Goal: Information Seeking & Learning: Learn about a topic

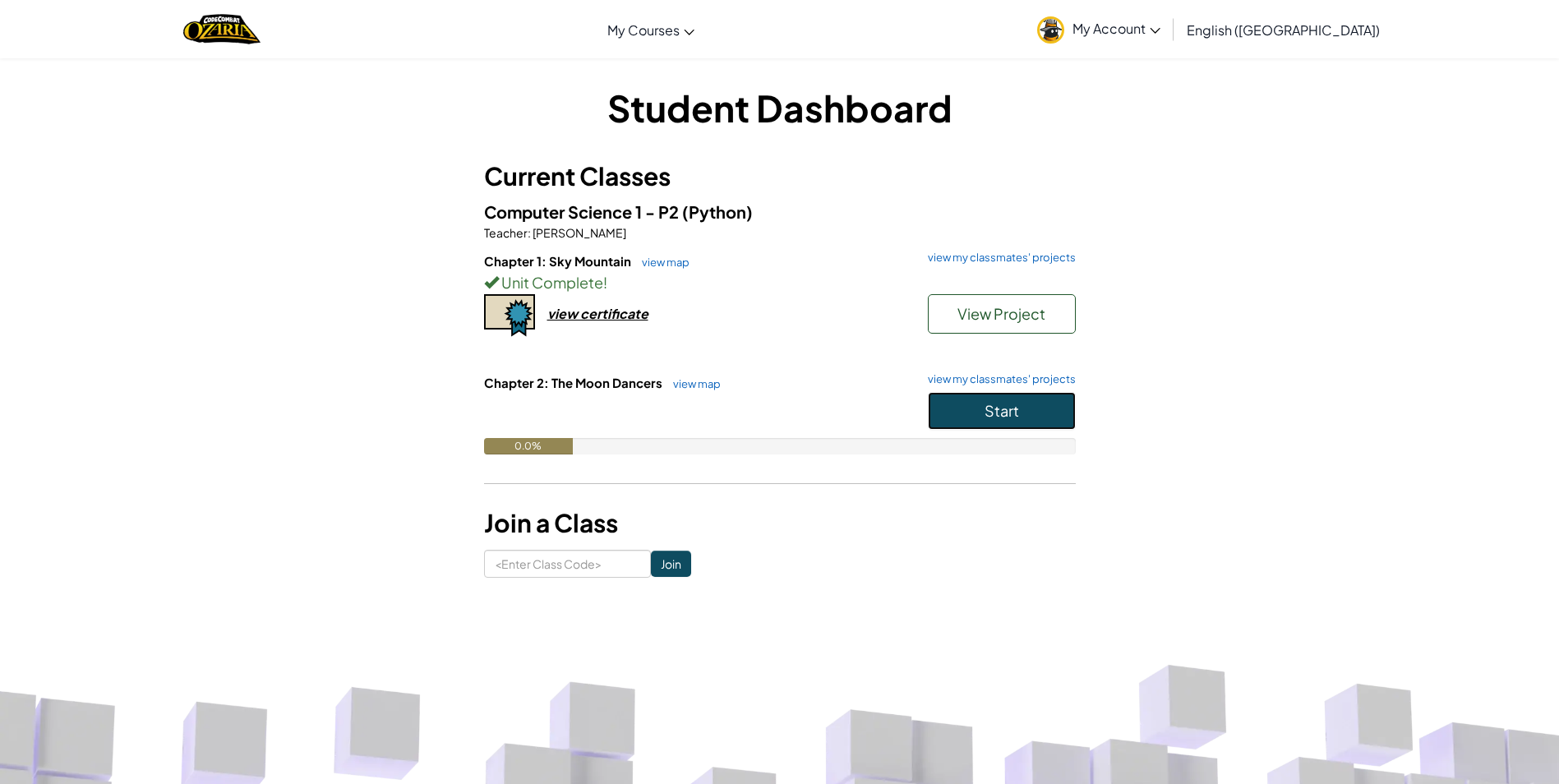
click at [1054, 412] on button "Start" at bounding box center [1002, 410] width 148 height 37
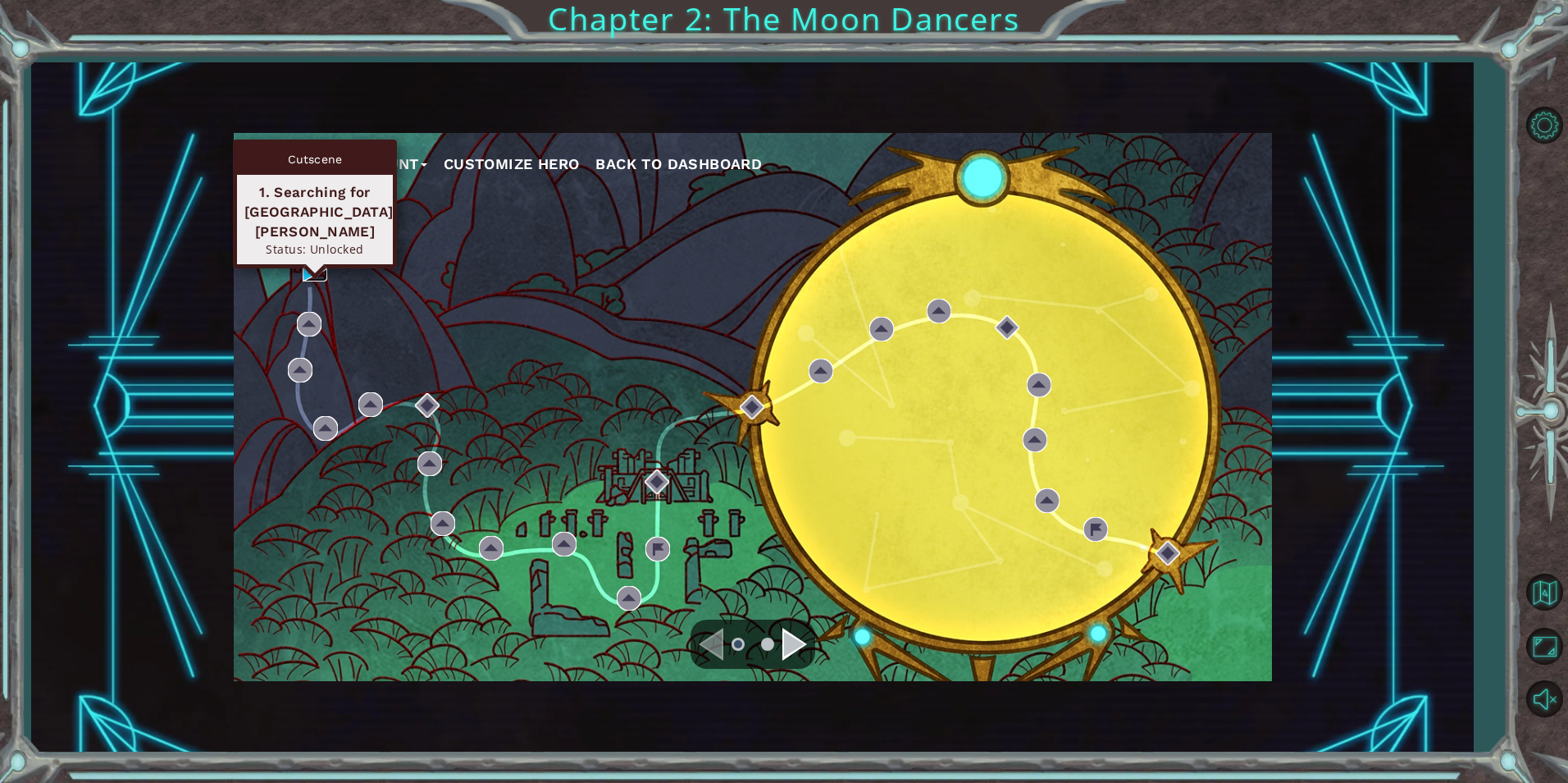
click at [312, 273] on img at bounding box center [315, 269] width 24 height 24
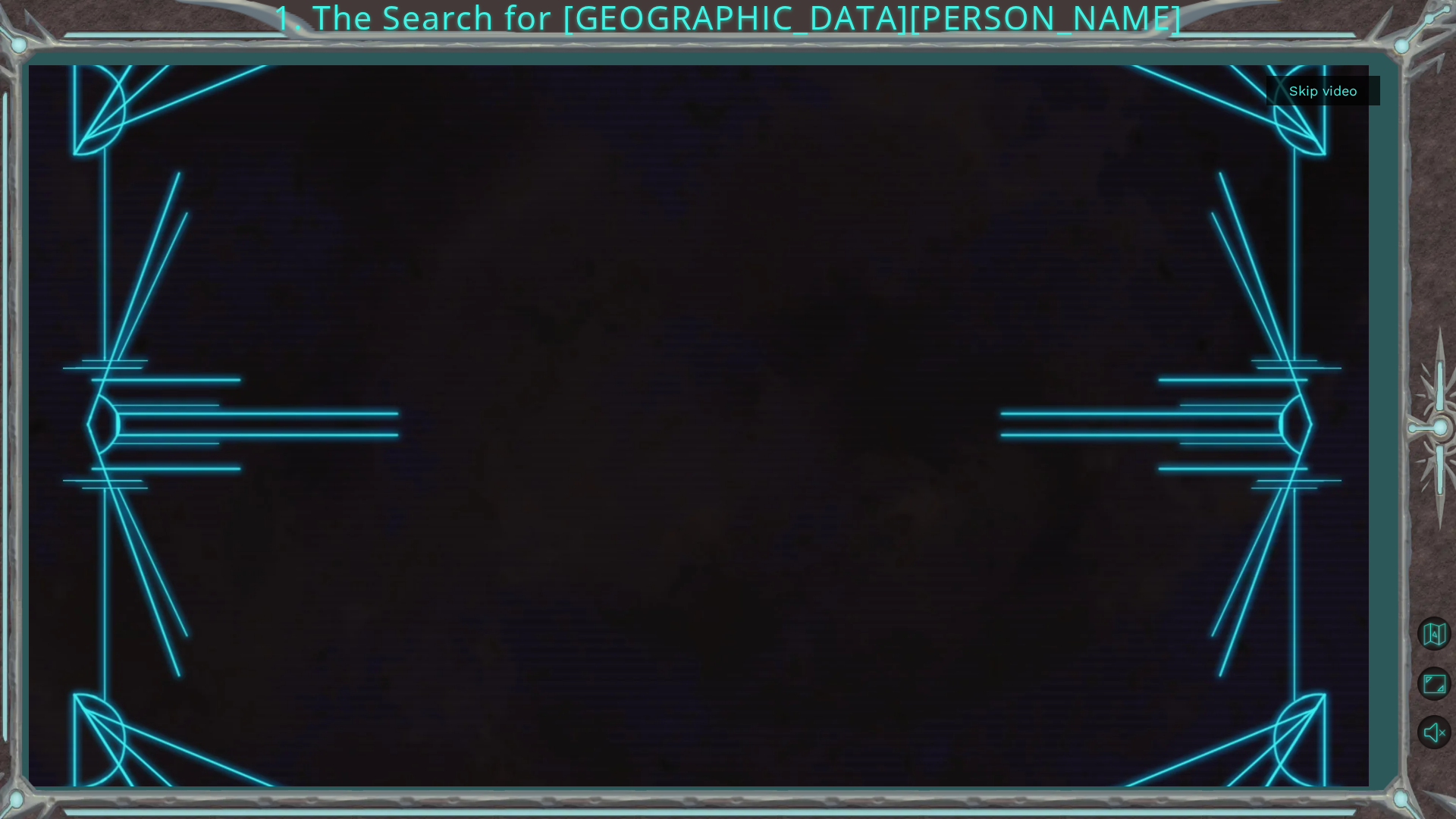
click at [1356, 98] on button "Skip video" at bounding box center [1322, 90] width 113 height 30
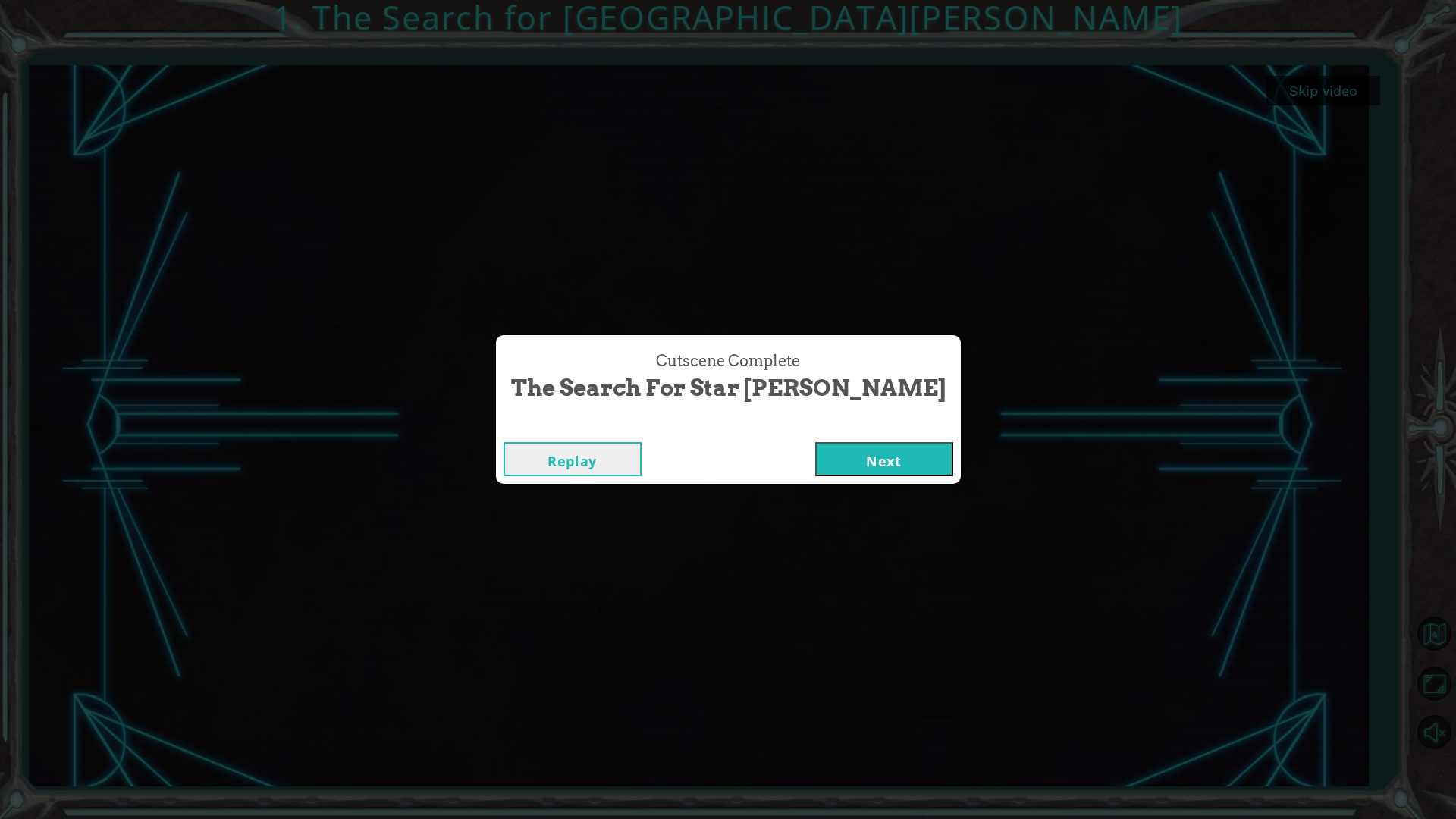
click at [823, 457] on button "Next" at bounding box center [884, 459] width 138 height 34
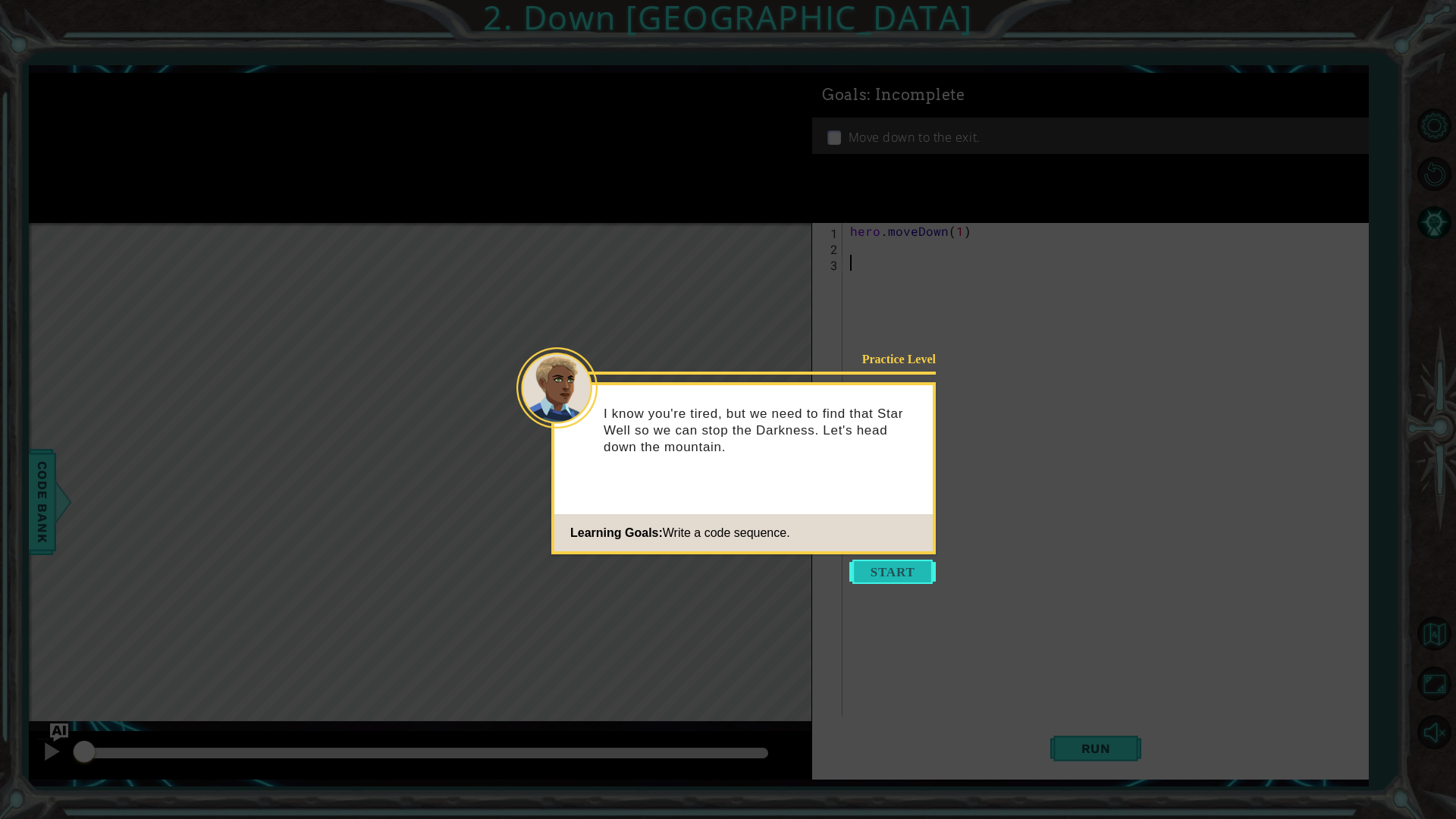
click at [868, 570] on button "Start" at bounding box center [892, 572] width 86 height 24
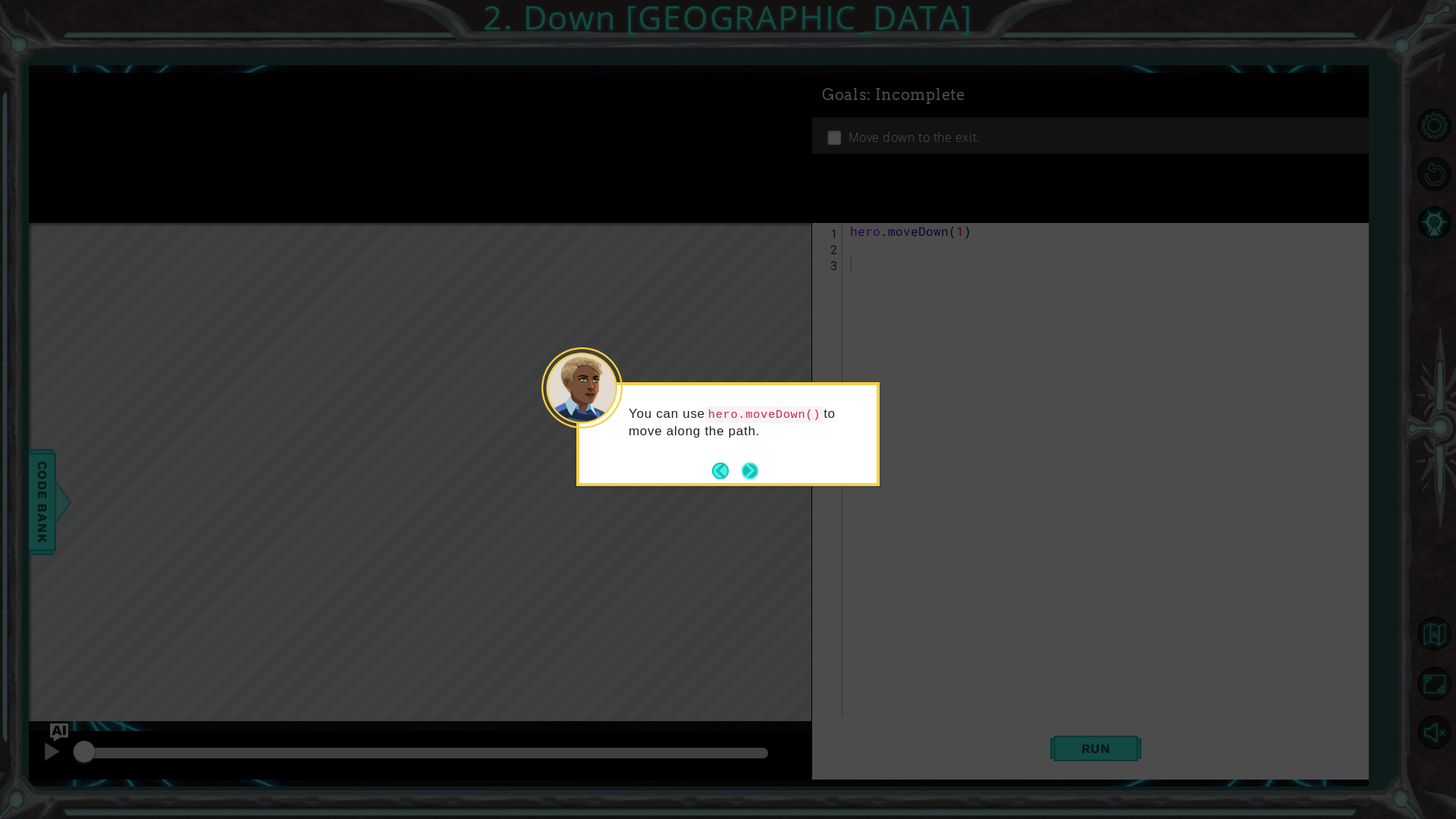
click at [744, 472] on button "Next" at bounding box center [749, 471] width 17 height 17
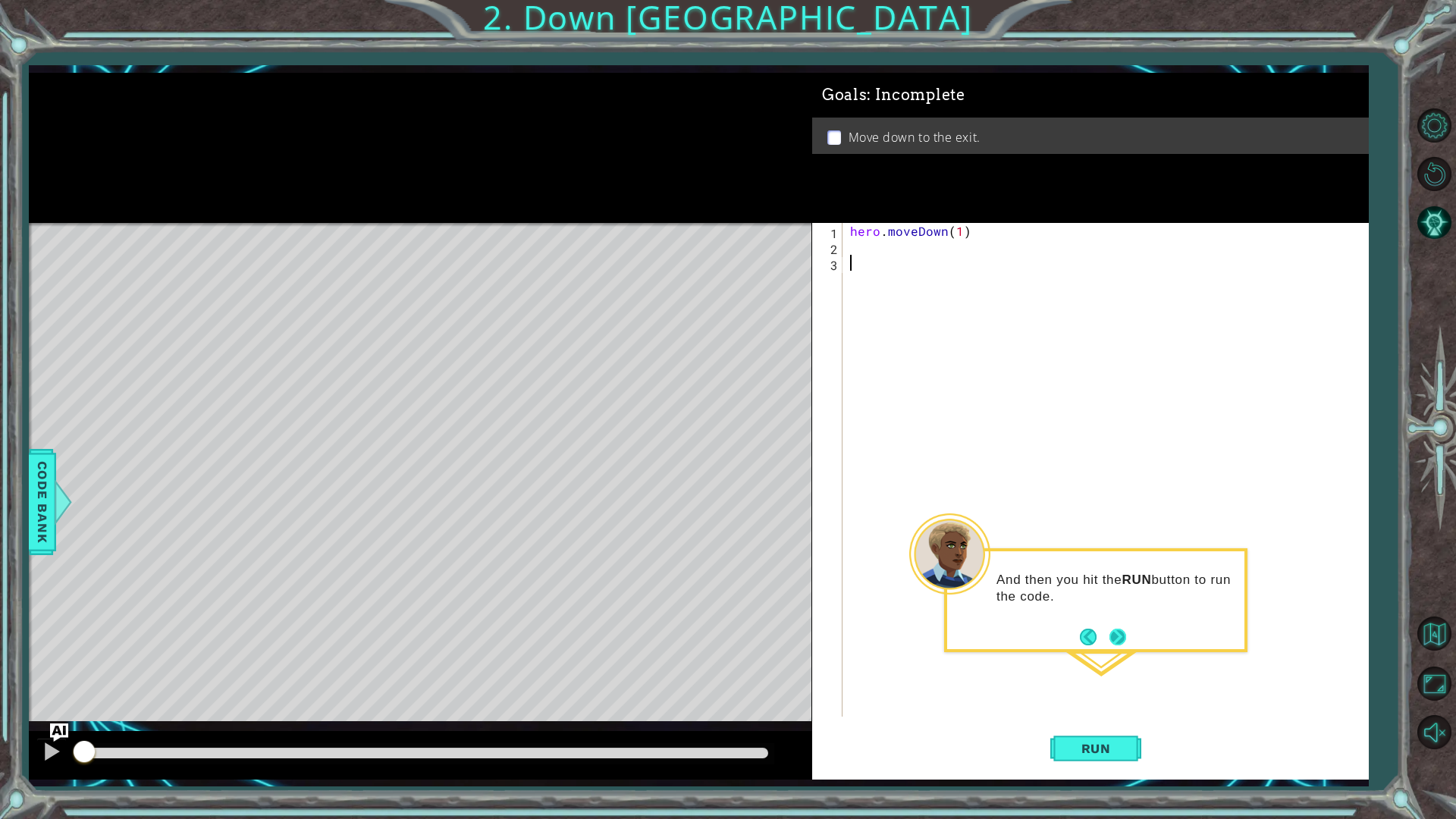
click at [1118, 636] on button "Next" at bounding box center [1117, 637] width 17 height 17
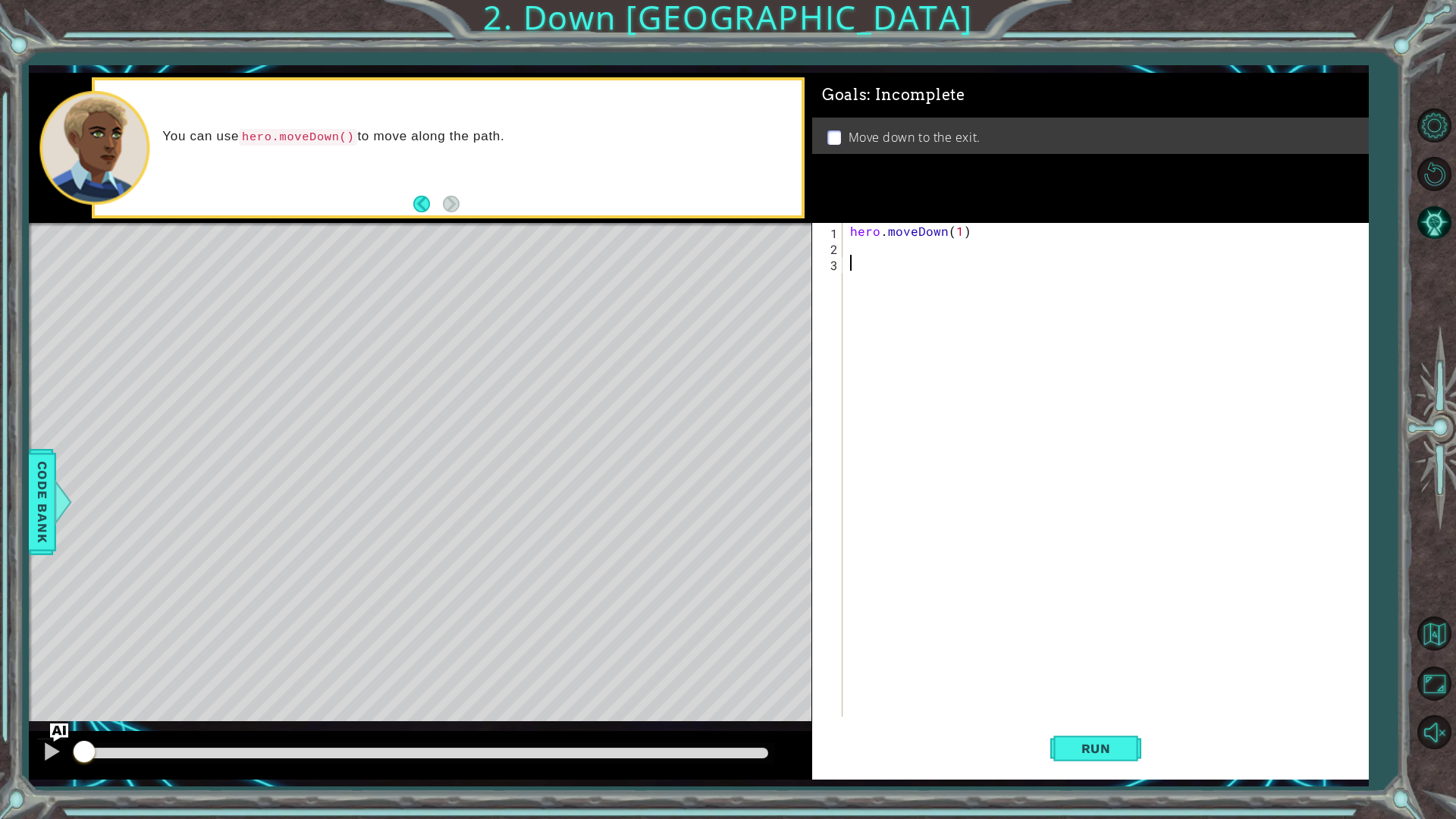
click at [962, 234] on div "hero . moveDown ( 1 )" at bounding box center [1108, 486] width 524 height 526
type textarea "hero.moveDown(2)"
click at [1061, 723] on button "Run" at bounding box center [1095, 748] width 91 height 56
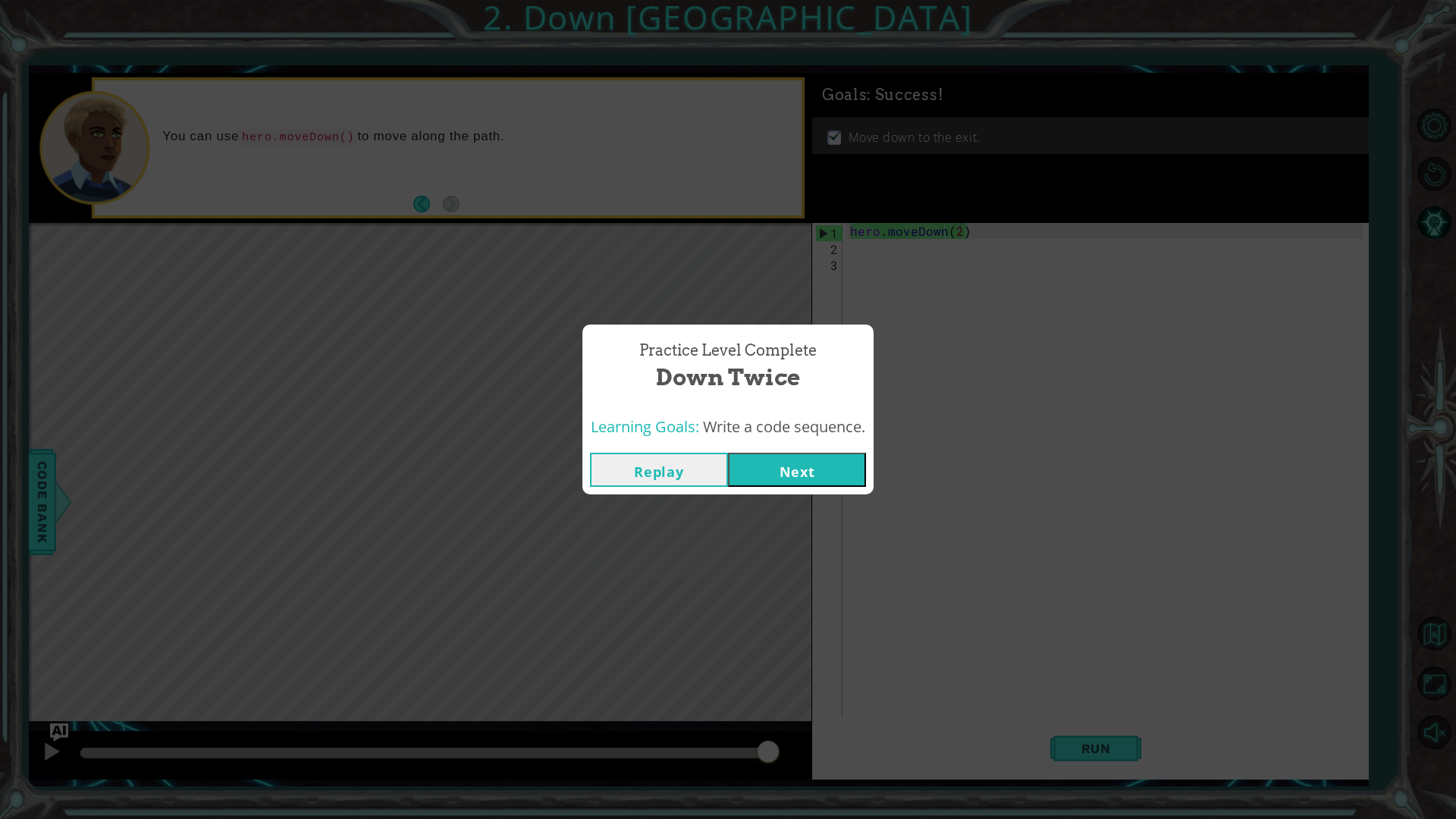
click at [801, 465] on button "Next" at bounding box center [796, 469] width 138 height 34
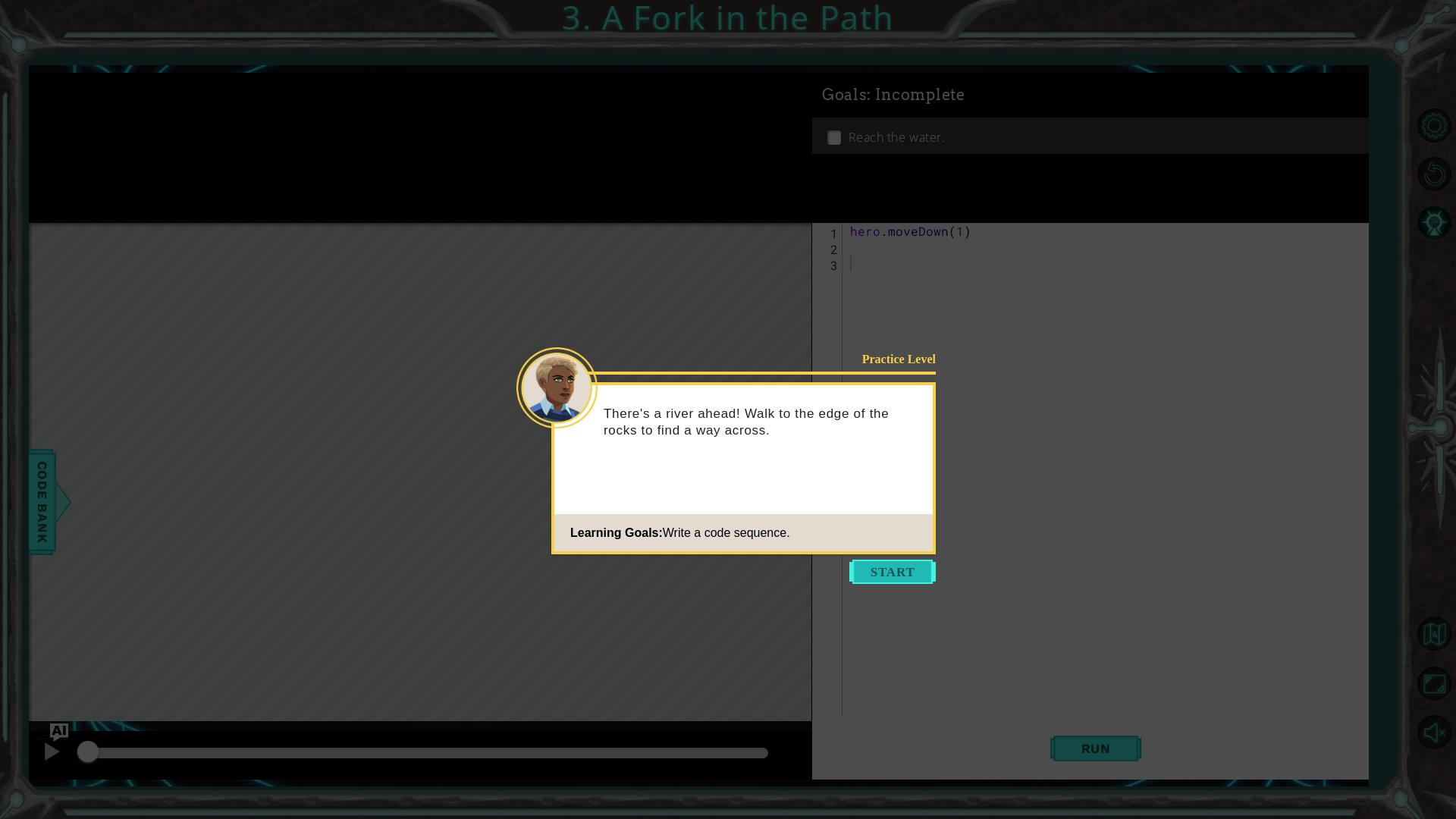
click at [897, 567] on button "Start" at bounding box center [892, 572] width 86 height 24
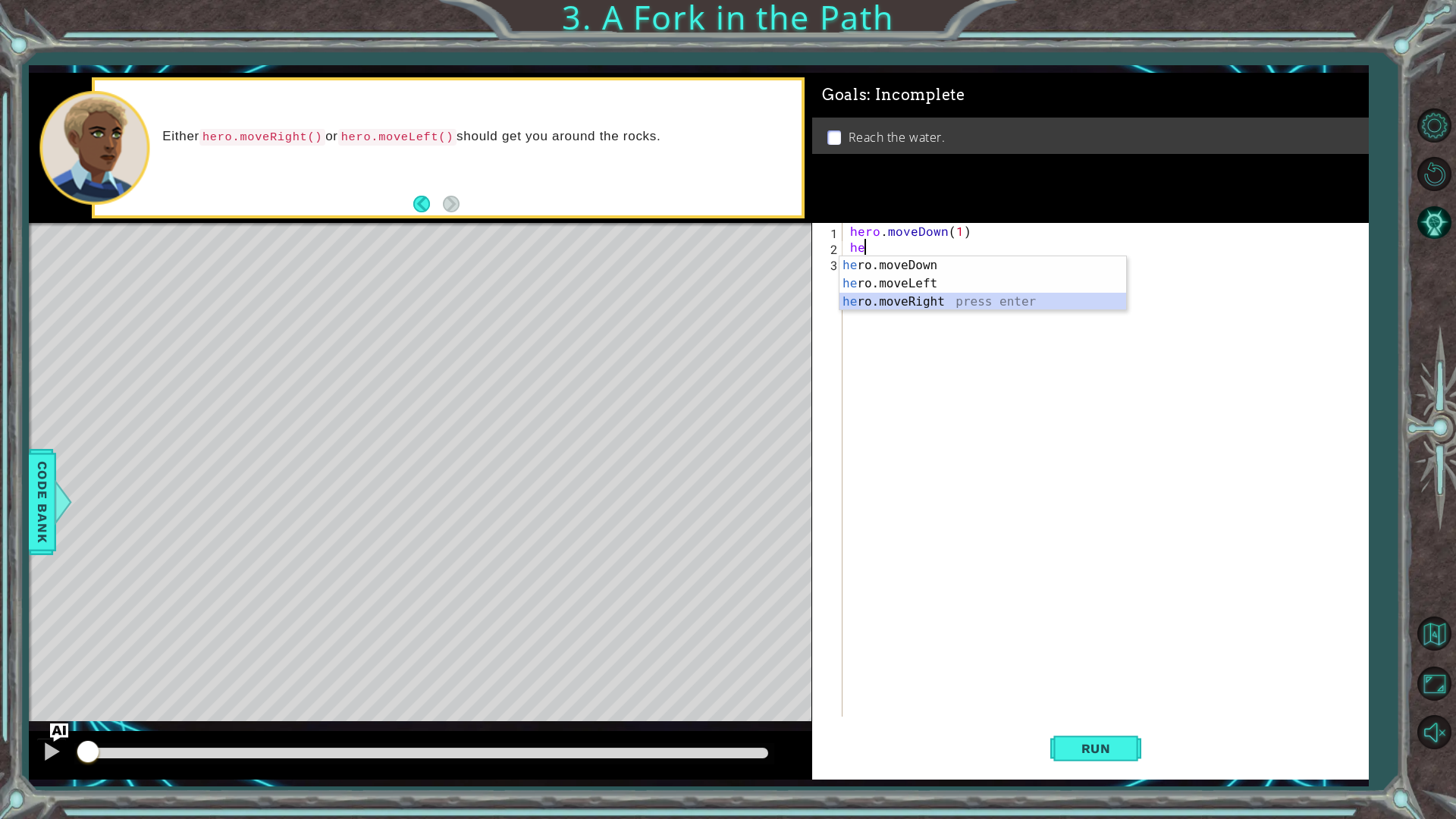
type textarea "hero.moveRight(1)"
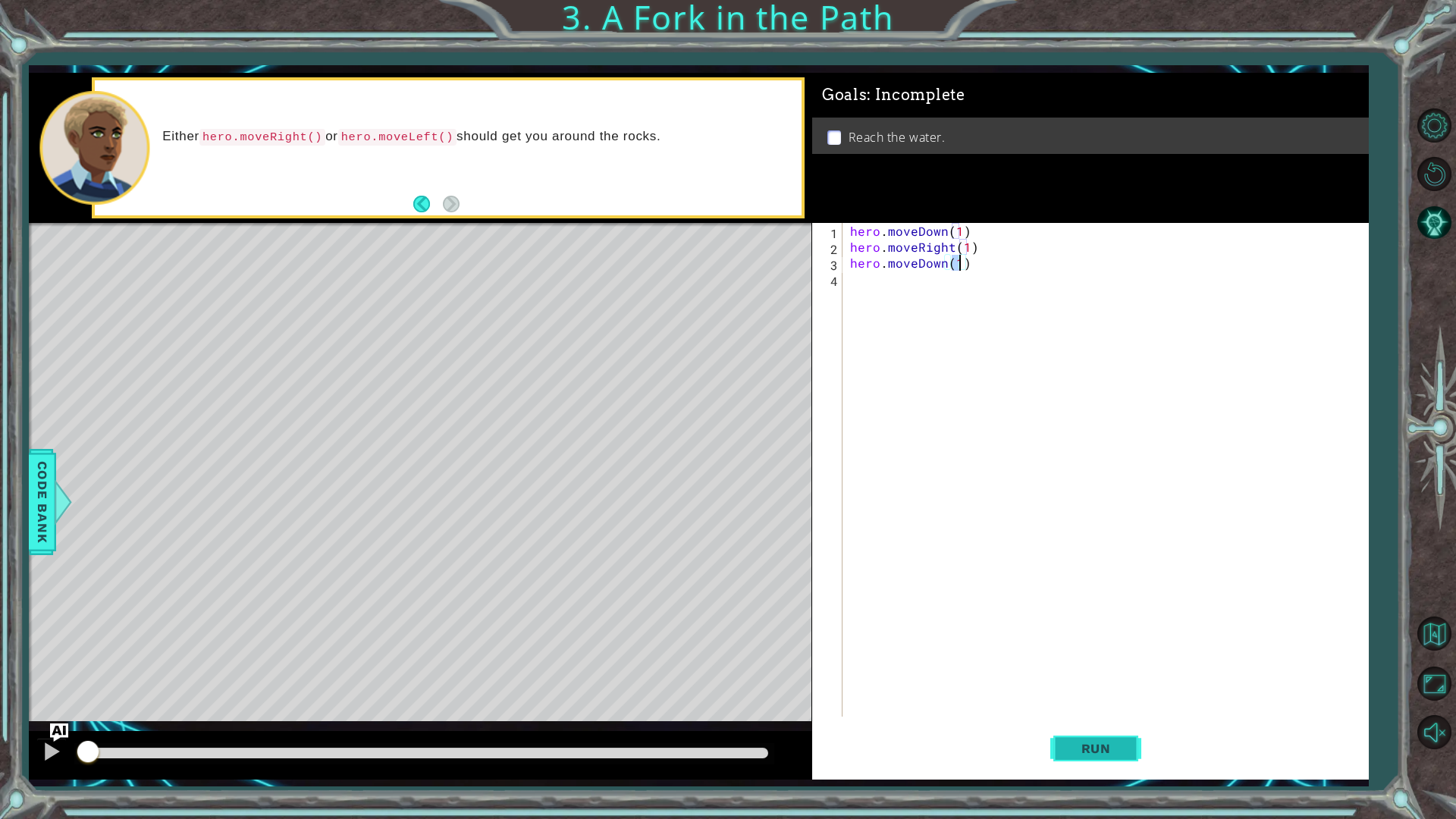
type textarea "hero.moveDown(1)"
click at [1108, 723] on span "Run" at bounding box center [1096, 748] width 60 height 15
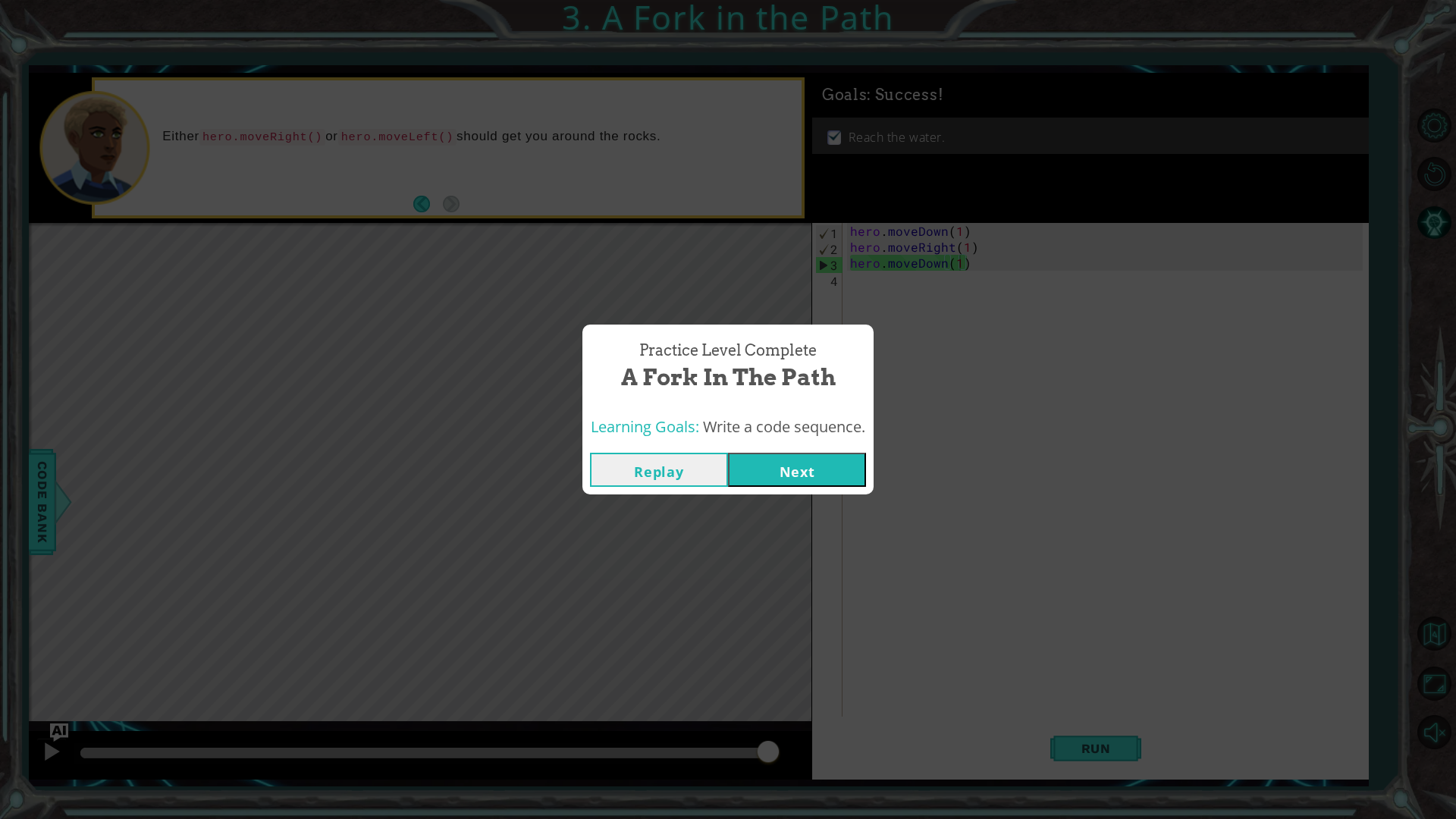
click at [828, 468] on button "Next" at bounding box center [796, 469] width 138 height 34
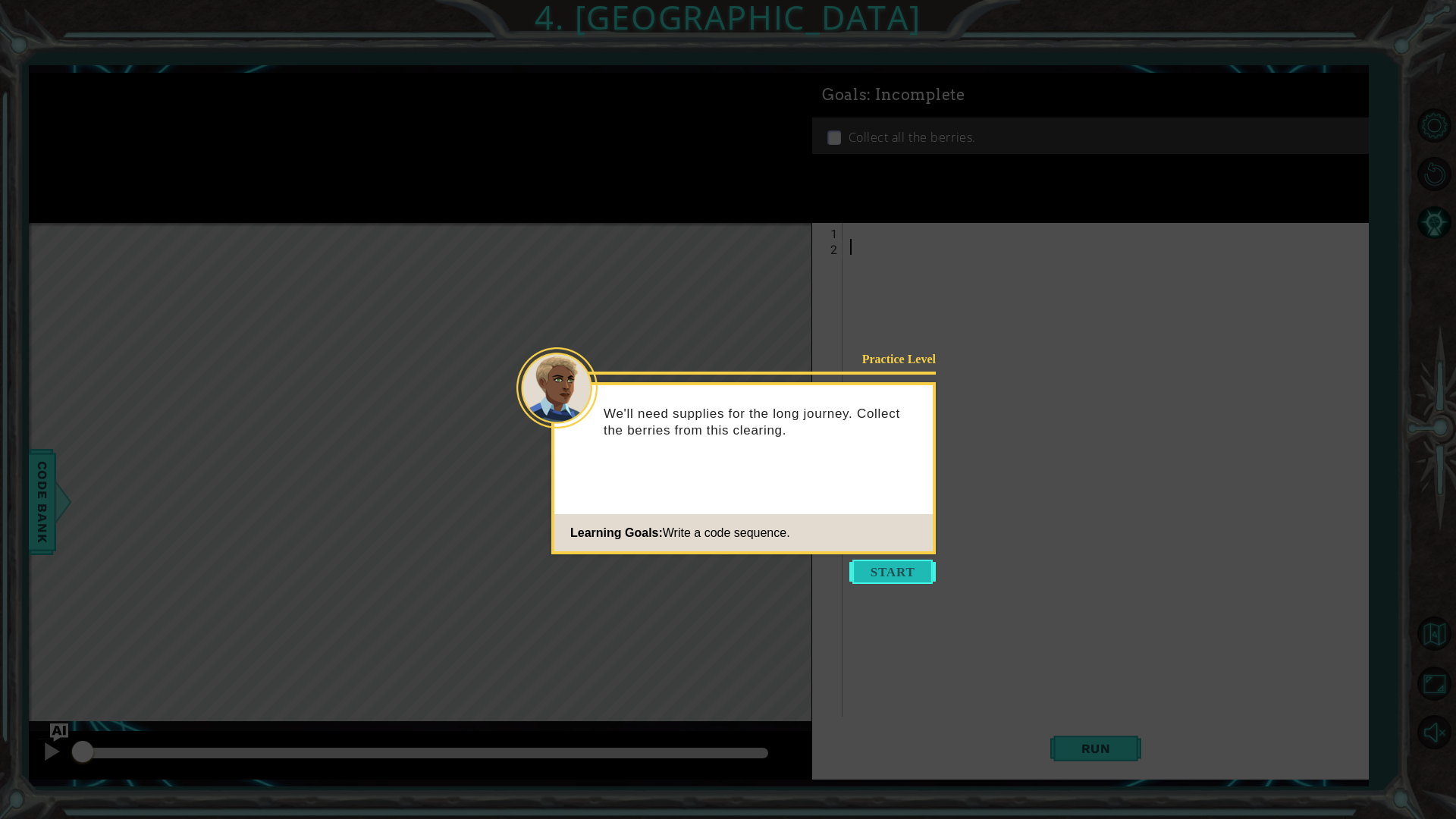
click at [873, 579] on button "Start" at bounding box center [892, 572] width 86 height 24
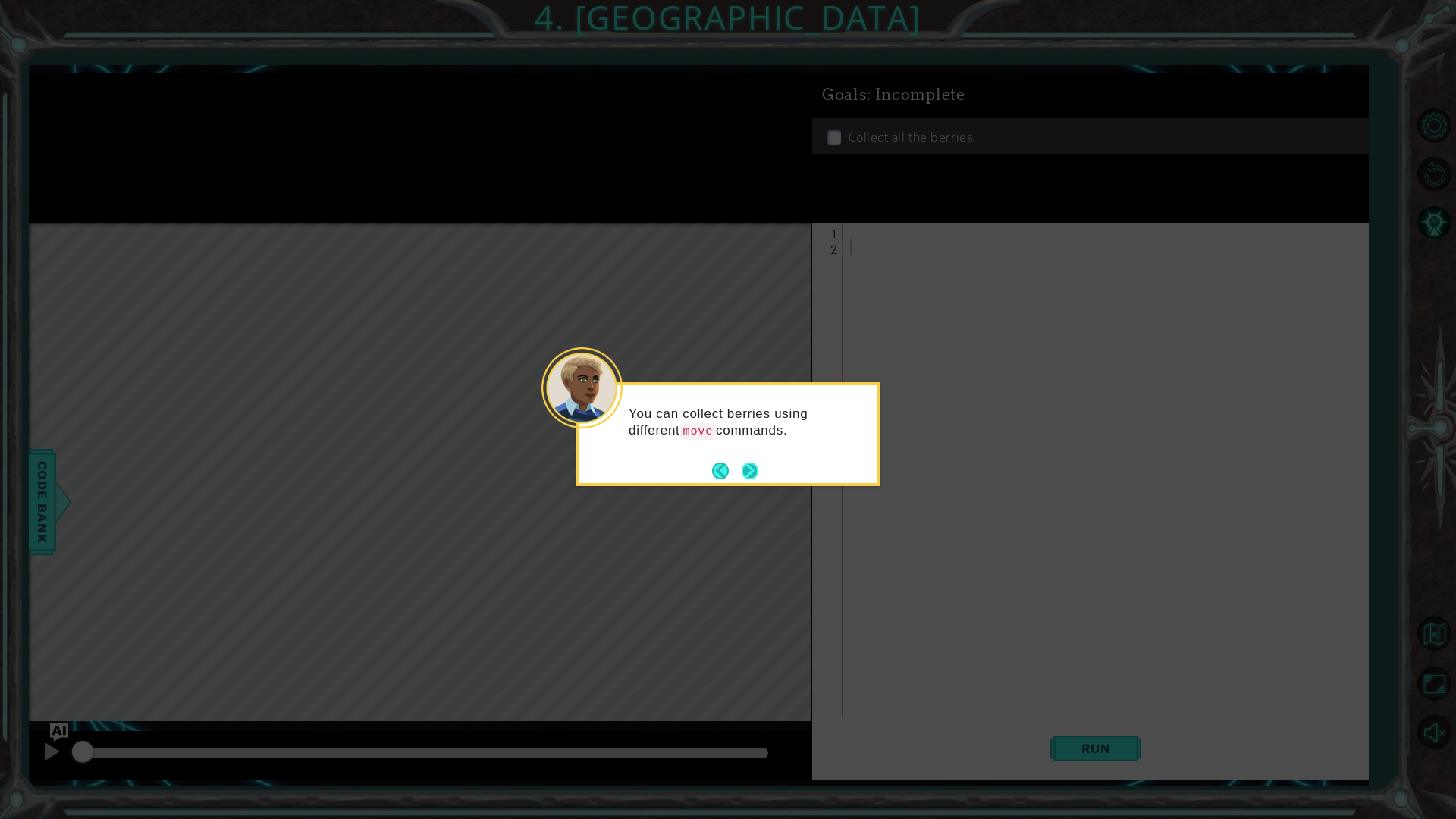
click at [754, 477] on button "Next" at bounding box center [749, 471] width 19 height 19
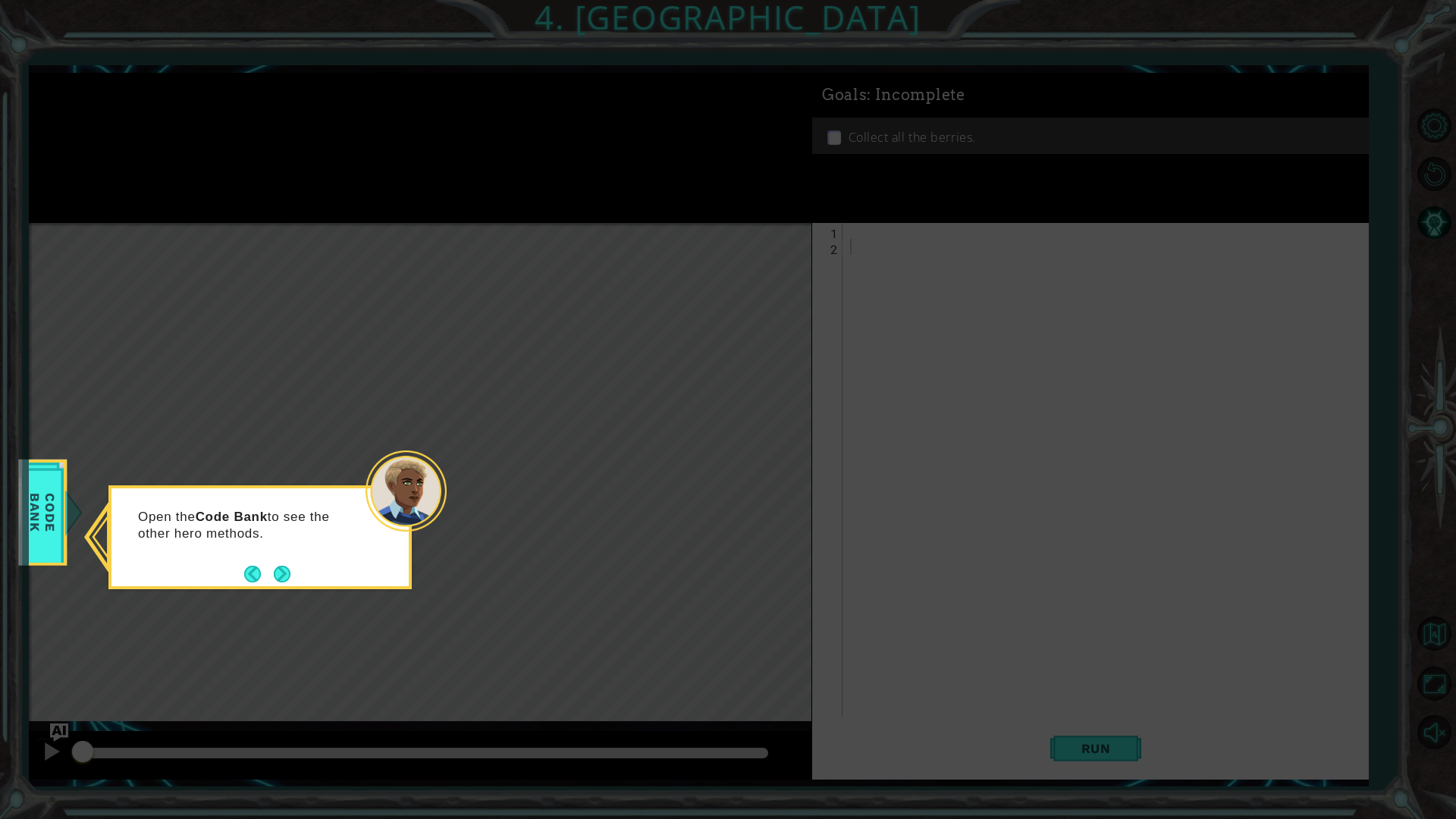
click at [282, 585] on div "Open the Code Bank to see the other hero methods." at bounding box center [260, 537] width 303 height 104
click at [282, 579] on button "Next" at bounding box center [282, 574] width 17 height 17
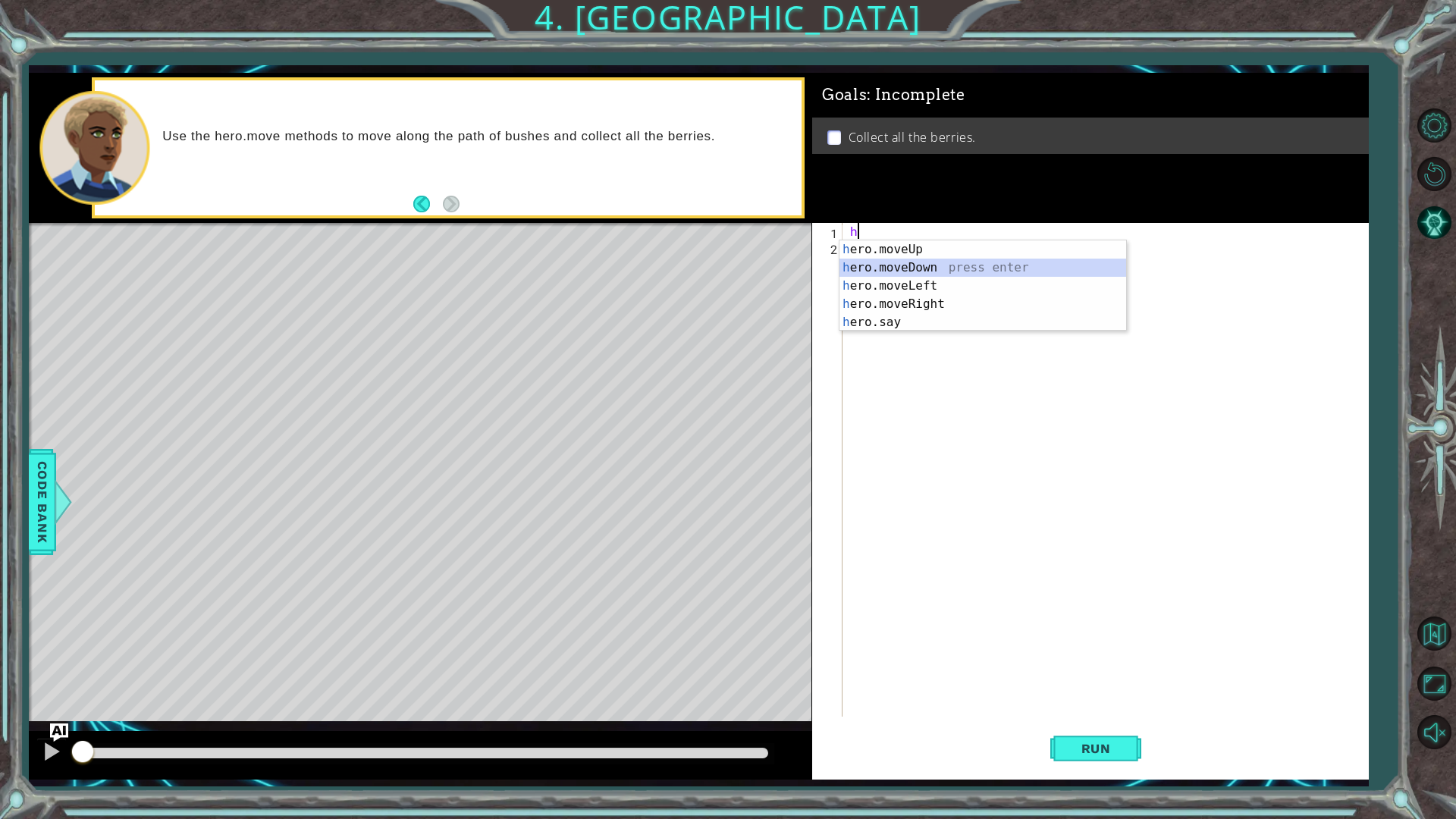
type textarea "hero.moveDown(1)"
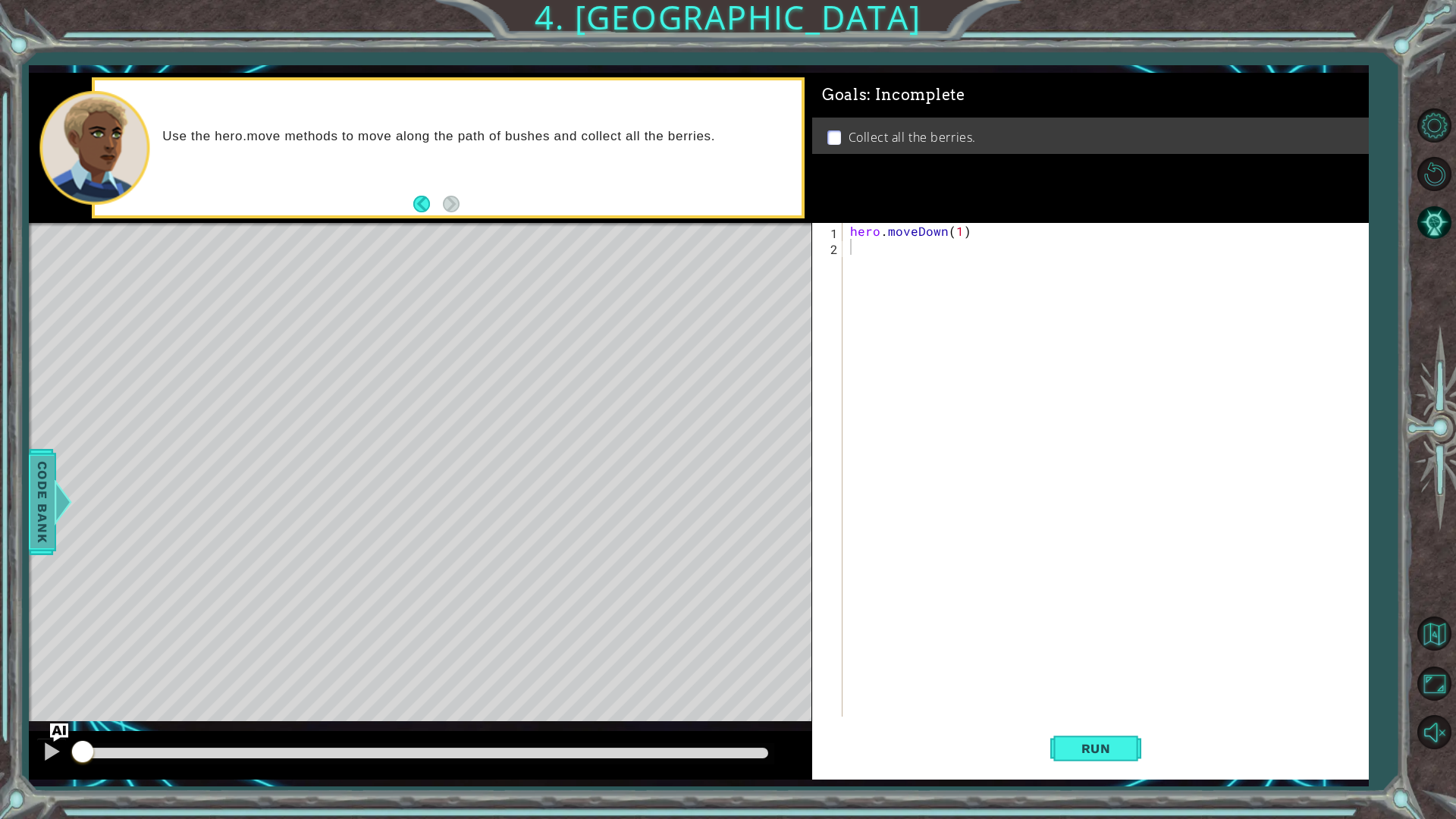
click at [35, 516] on span "Code Bank" at bounding box center [43, 502] width 24 height 93
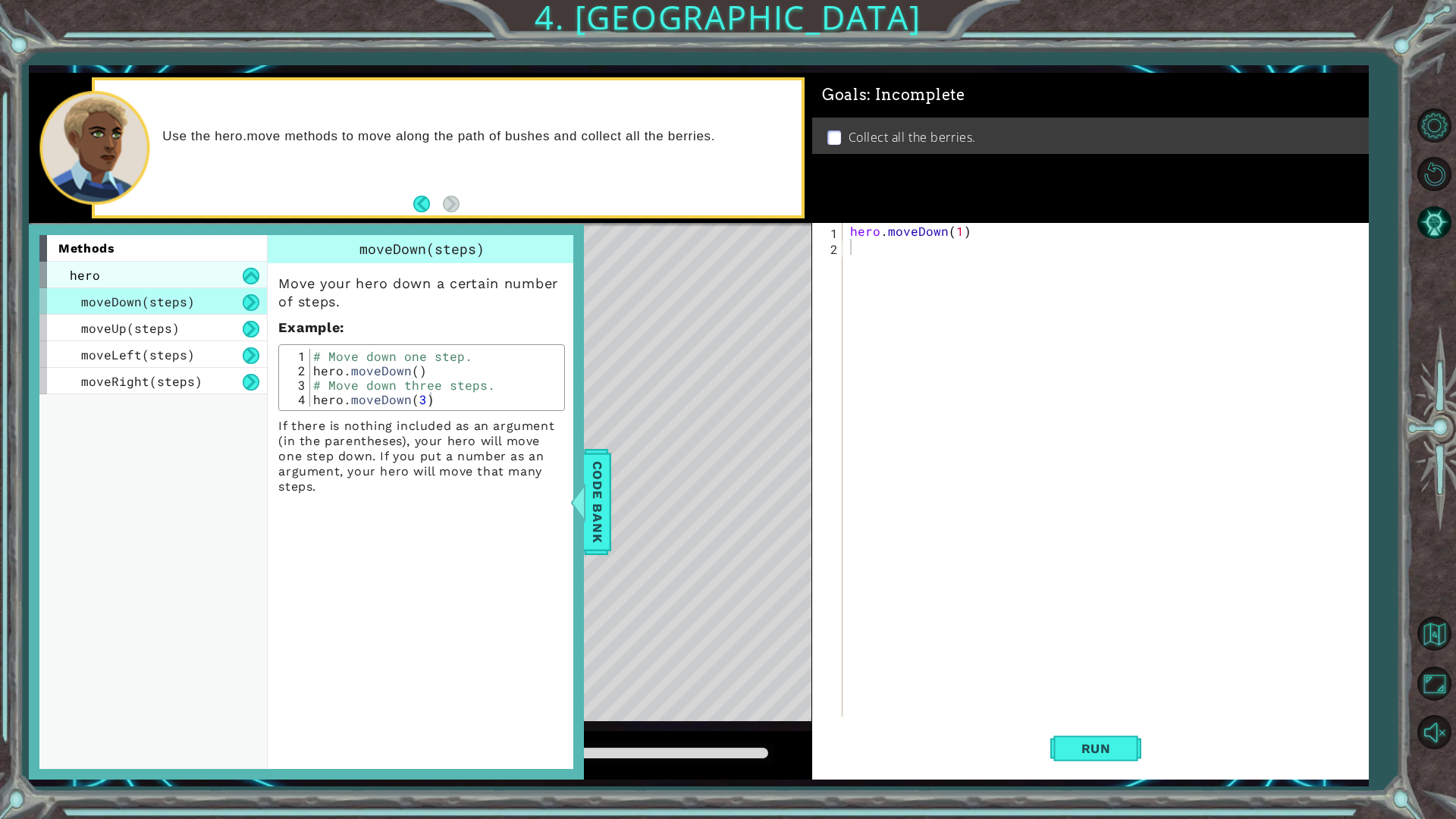
click at [139, 270] on div "hero" at bounding box center [153, 275] width 228 height 27
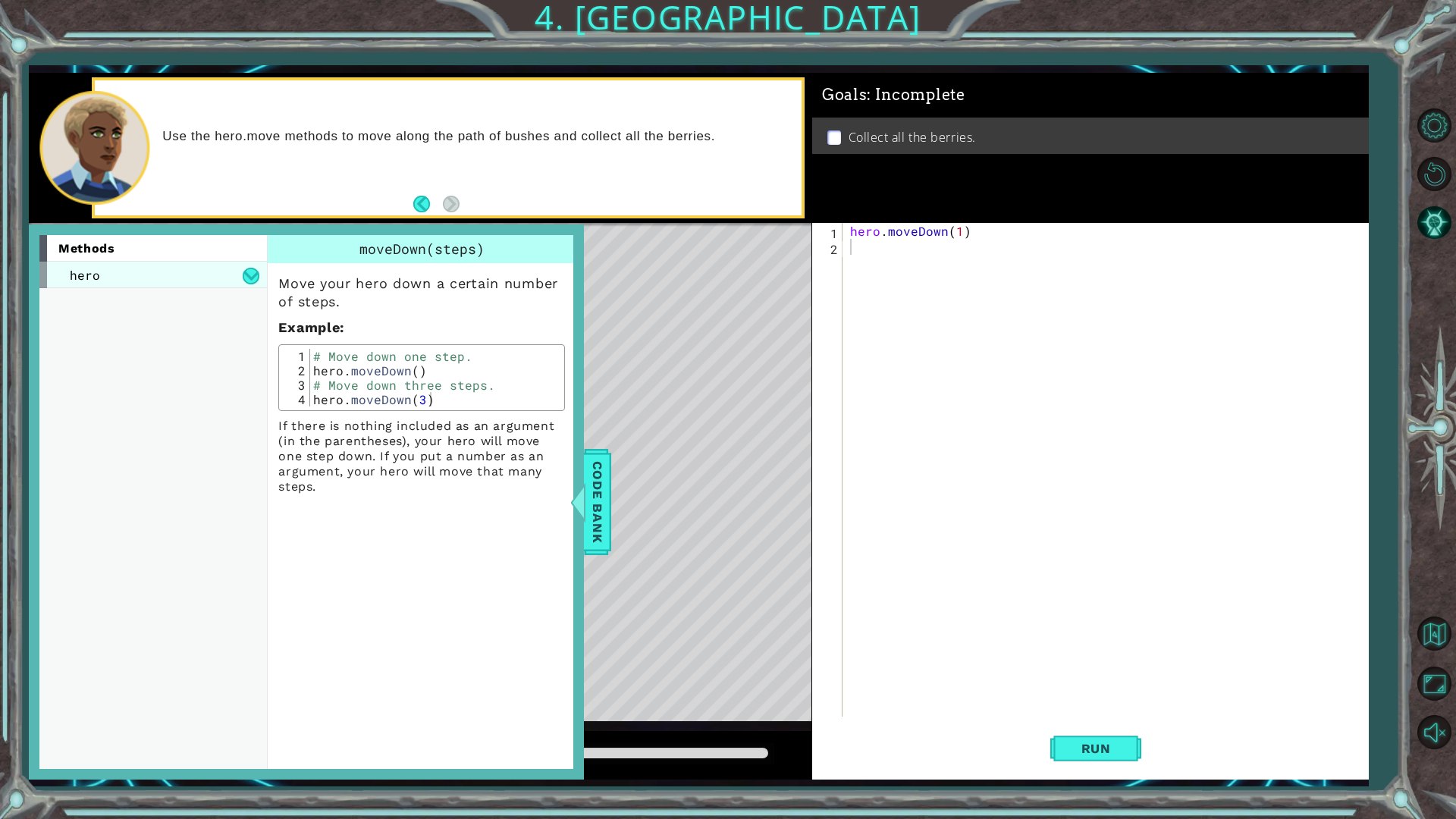
click at [139, 270] on div "hero" at bounding box center [153, 275] width 228 height 27
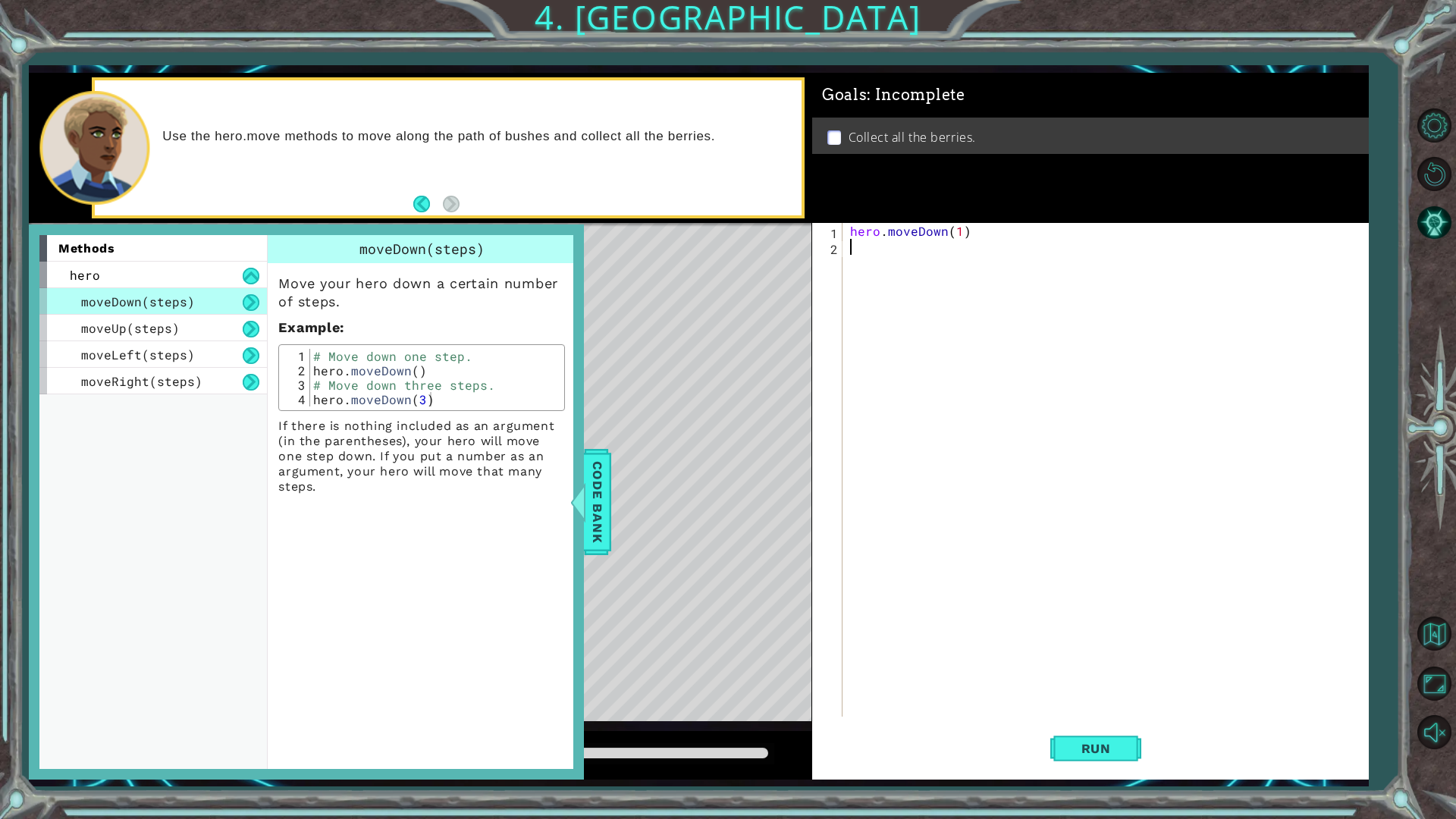
click at [582, 468] on div "methods hero moveDown(steps) moveUp(steps) moveLeft(steps) moveRight(steps) mov…" at bounding box center [307, 503] width 555 height 556
click at [592, 462] on span "Code Bank" at bounding box center [597, 502] width 24 height 93
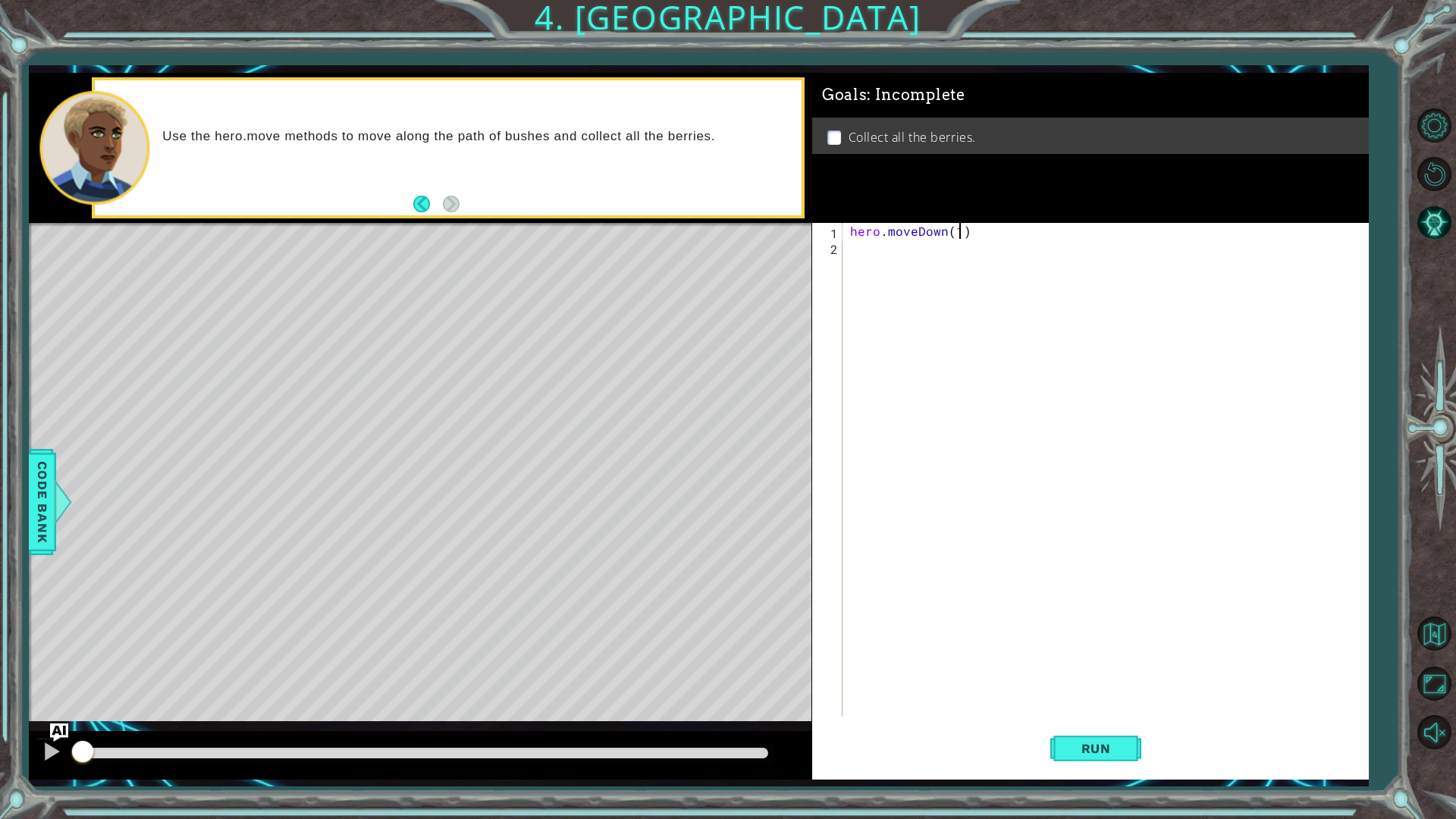
click at [957, 232] on div "hero . moveDown ( 1 )" at bounding box center [1108, 486] width 524 height 526
type textarea "hero.moveDown(2)"
click at [1086, 723] on button "Run" at bounding box center [1095, 748] width 91 height 56
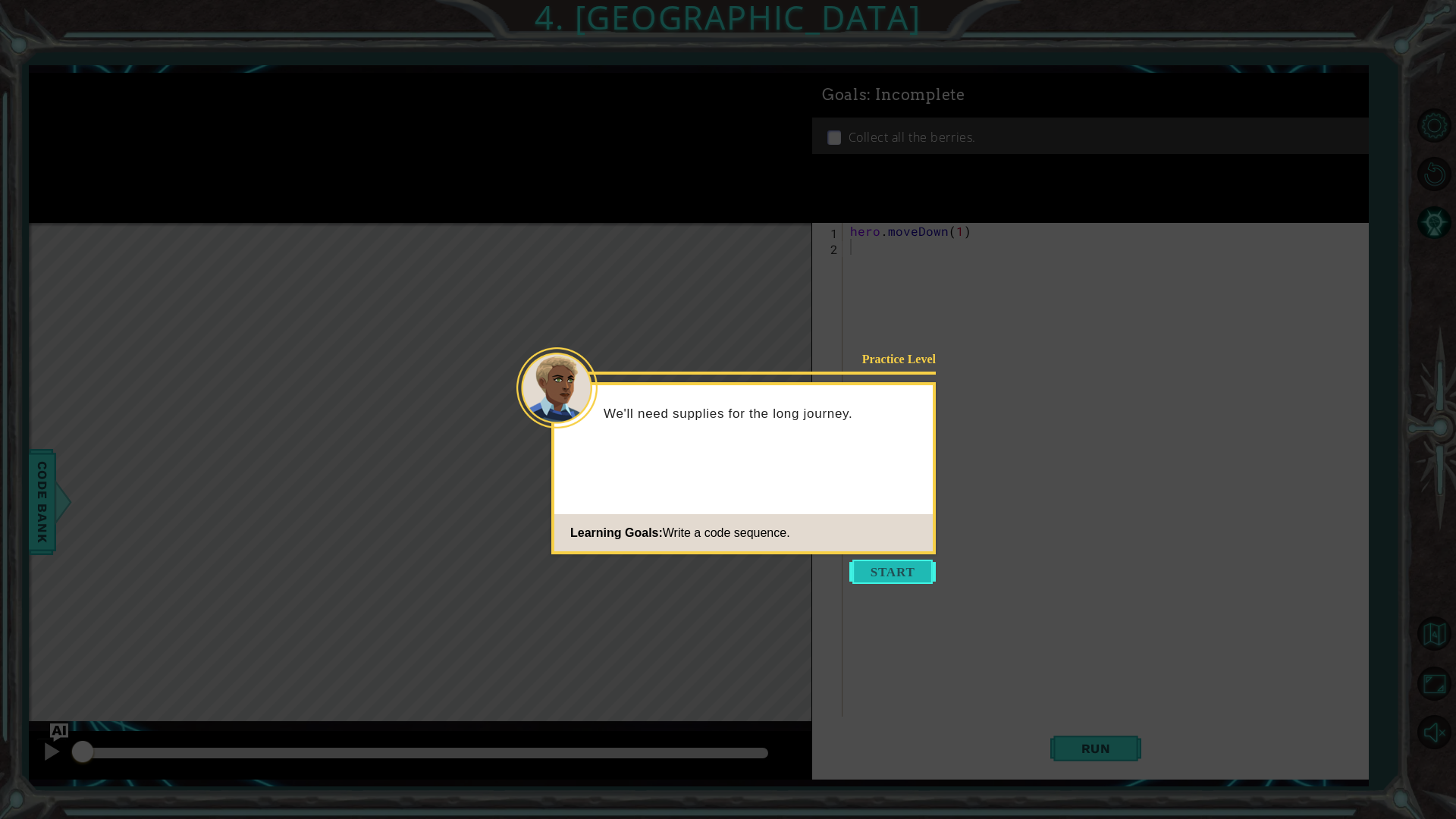
click at [873, 578] on button "Start" at bounding box center [892, 572] width 86 height 24
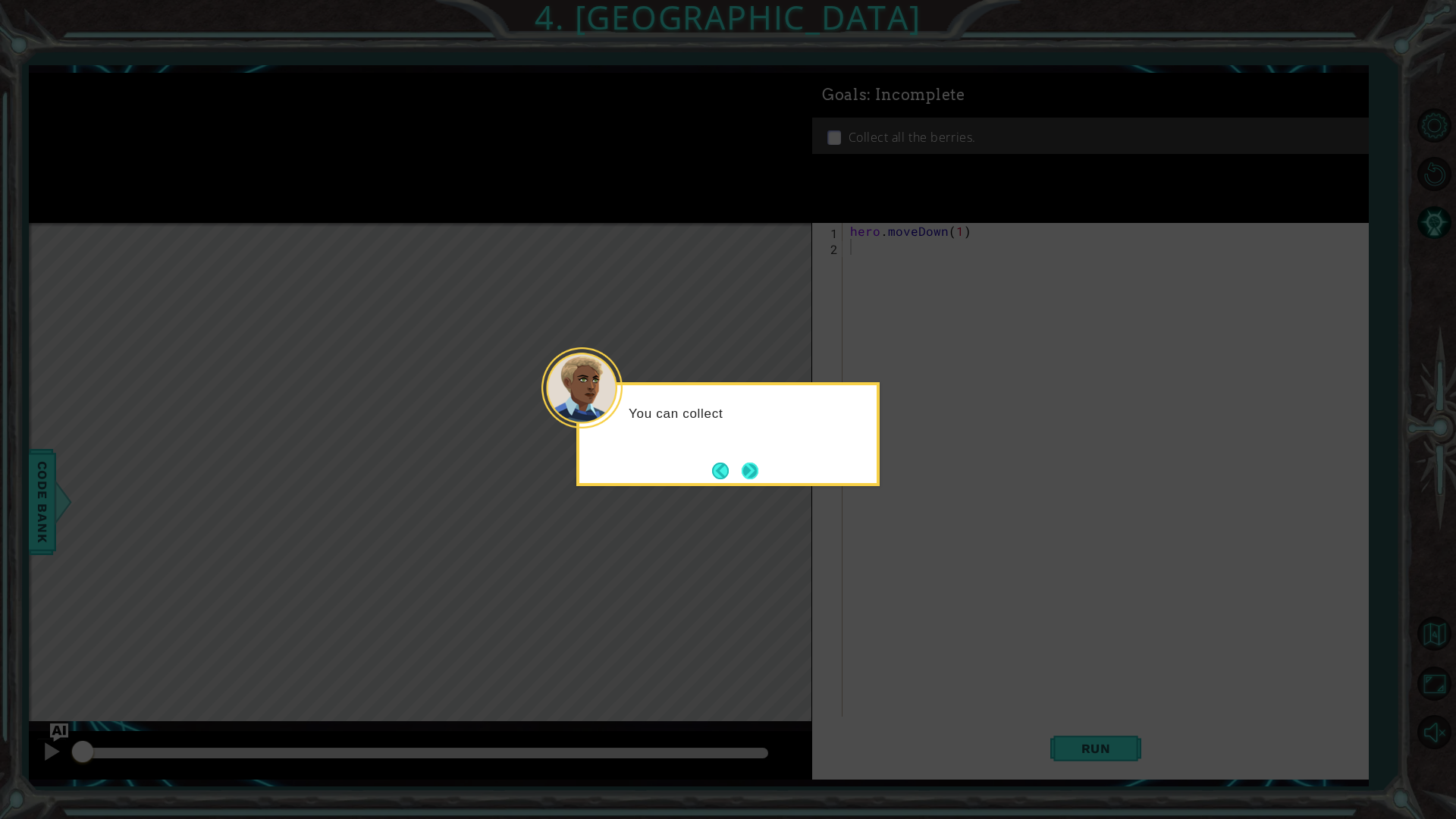
click at [754, 479] on button "Next" at bounding box center [749, 471] width 17 height 17
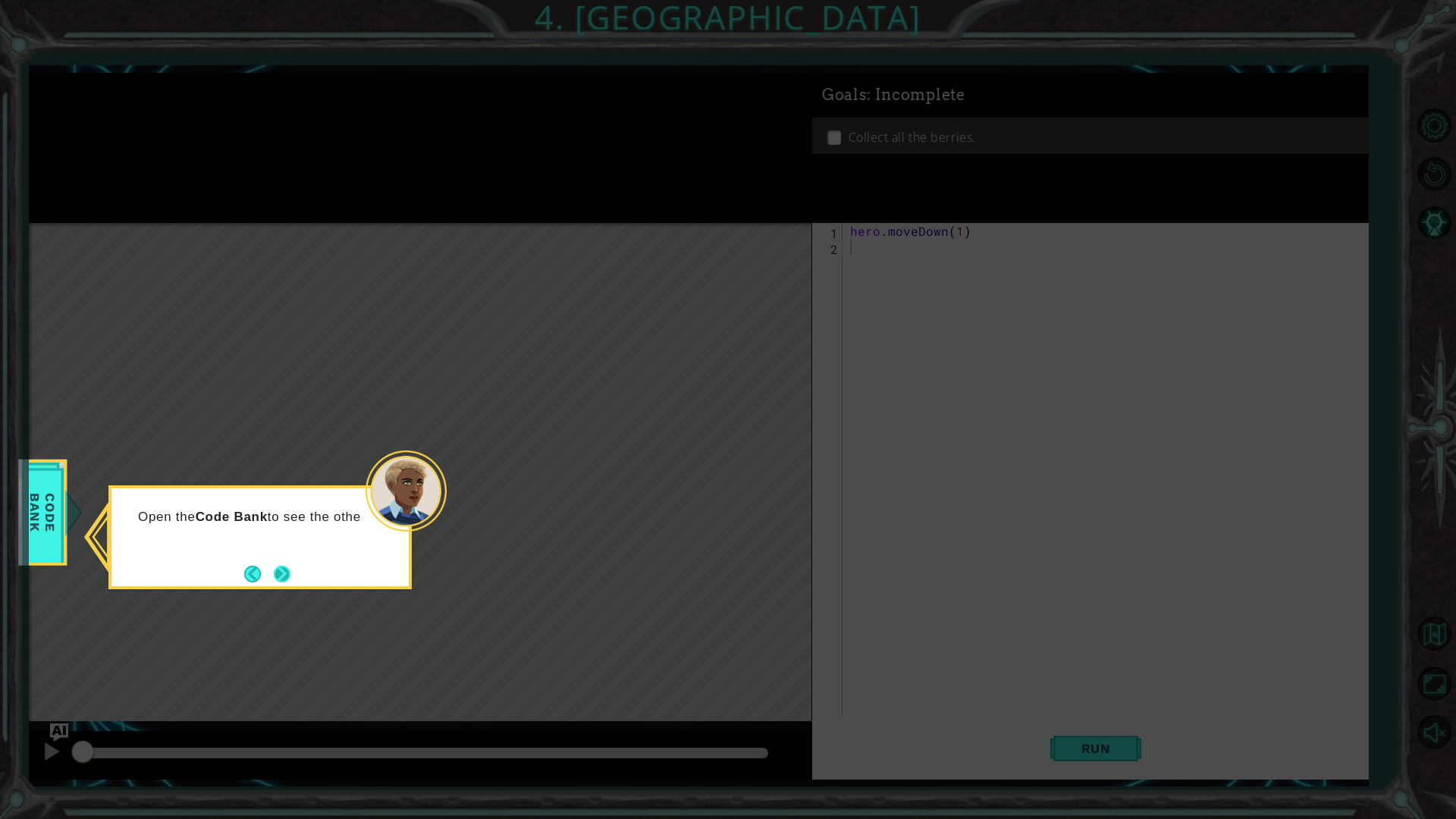
click at [283, 570] on button "Next" at bounding box center [282, 574] width 17 height 17
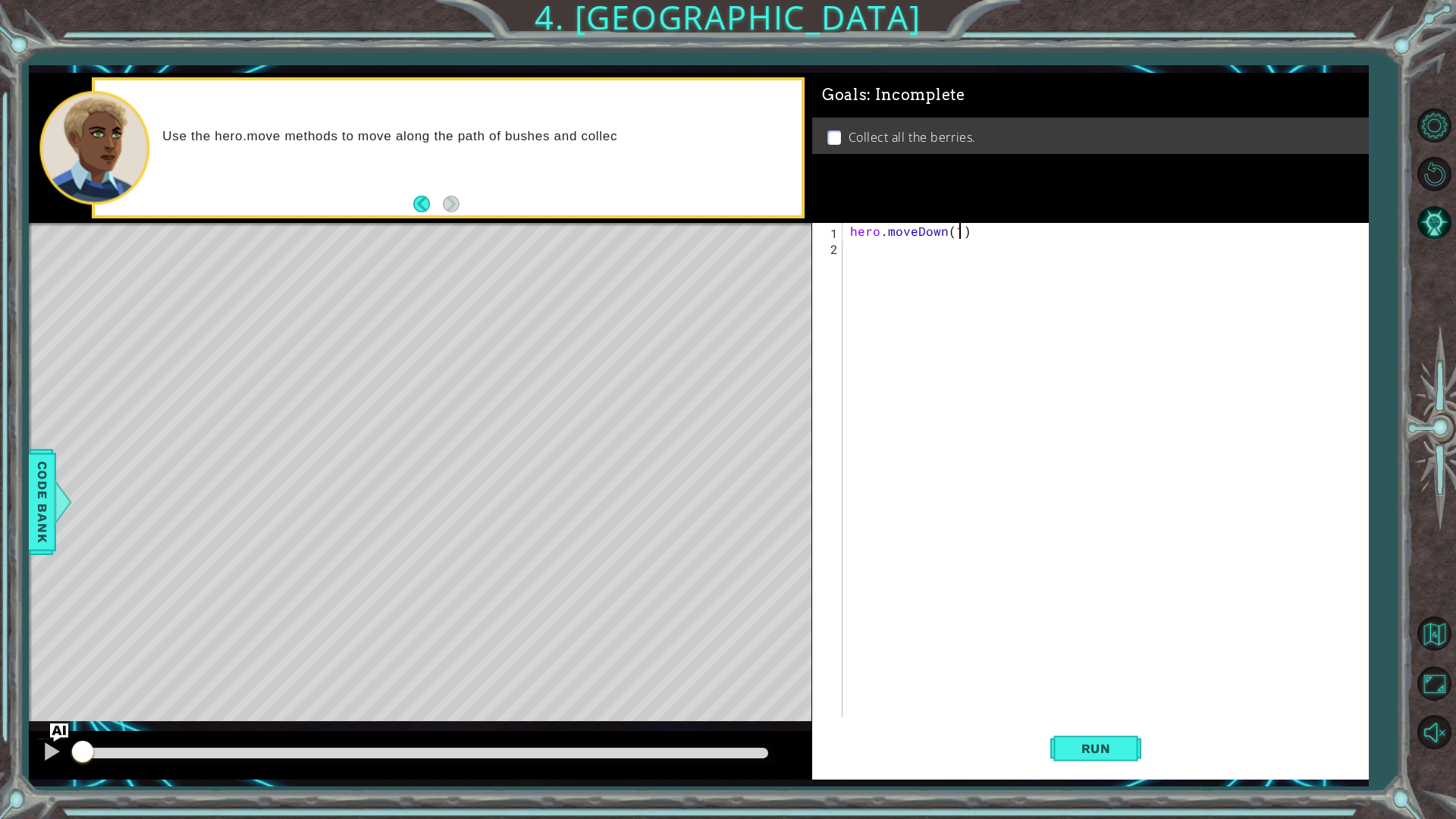
click at [961, 232] on div "hero . moveDown ( 1 )" at bounding box center [1108, 486] width 524 height 526
type textarea "hero.moveDown(2)"
click at [1137, 762] on button "Run" at bounding box center [1095, 748] width 91 height 56
click at [879, 257] on div "hero . moveDown ( 2 )" at bounding box center [1108, 486] width 524 height 526
click at [877, 246] on div "hero . moveDown ( 2 )" at bounding box center [1108, 486] width 524 height 526
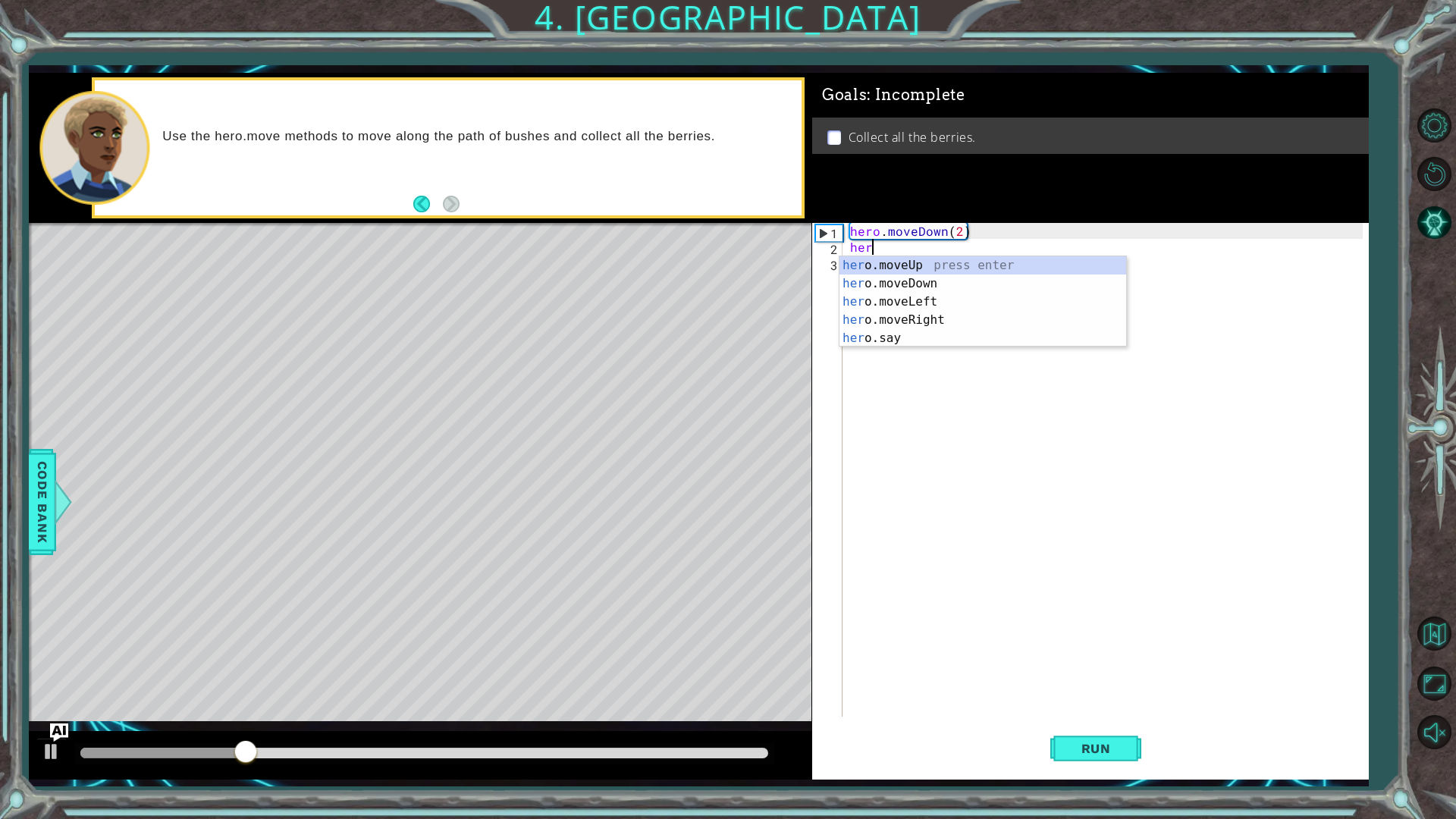
scroll to position [0, 1]
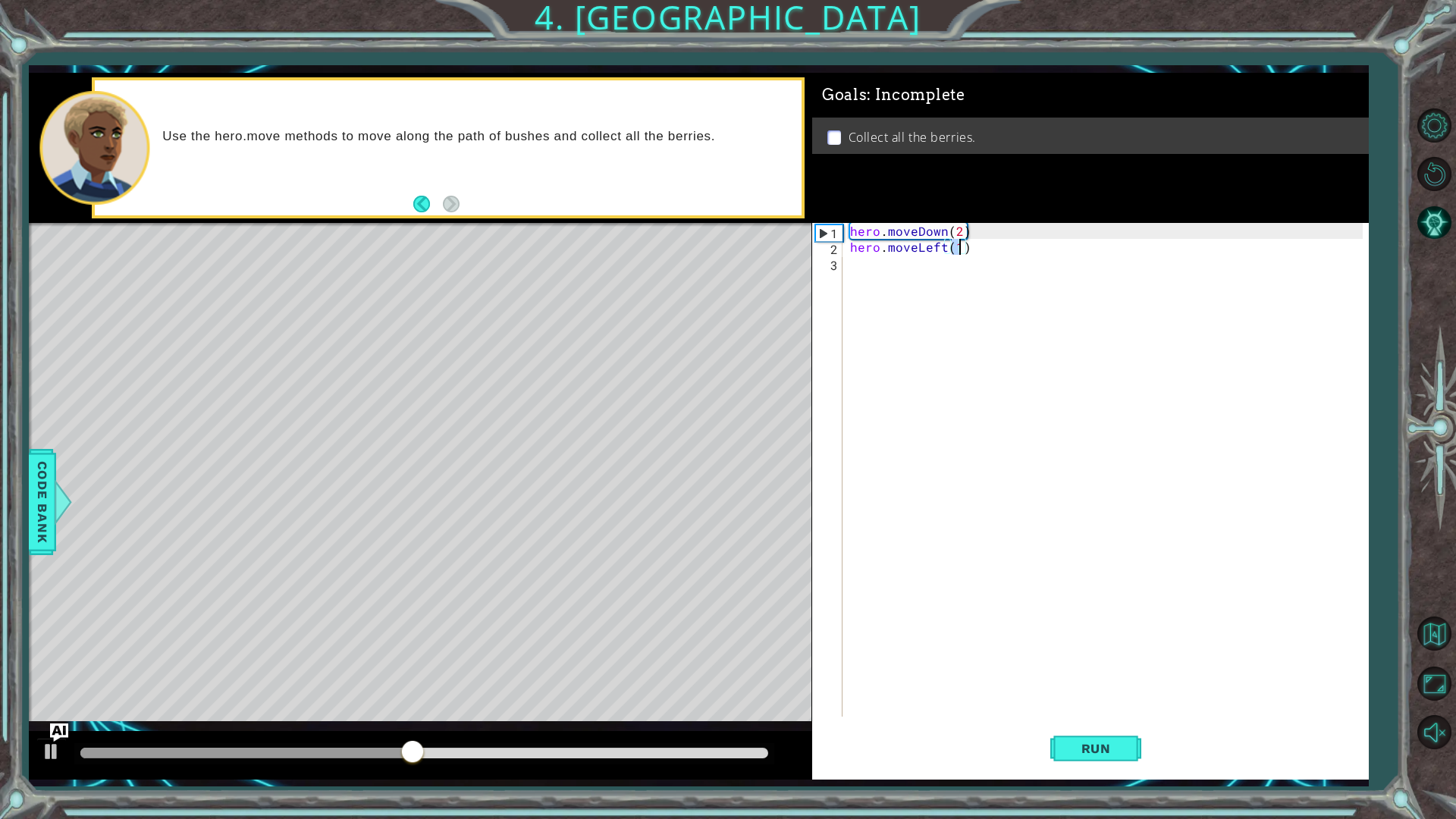
type textarea "hero.moveLeft(2)"
click at [905, 256] on div "hero . moveDown ( 2 ) hero . moveLeft ( 2 )" at bounding box center [1108, 486] width 524 height 526
type textarea "hero.moveUp(2)"
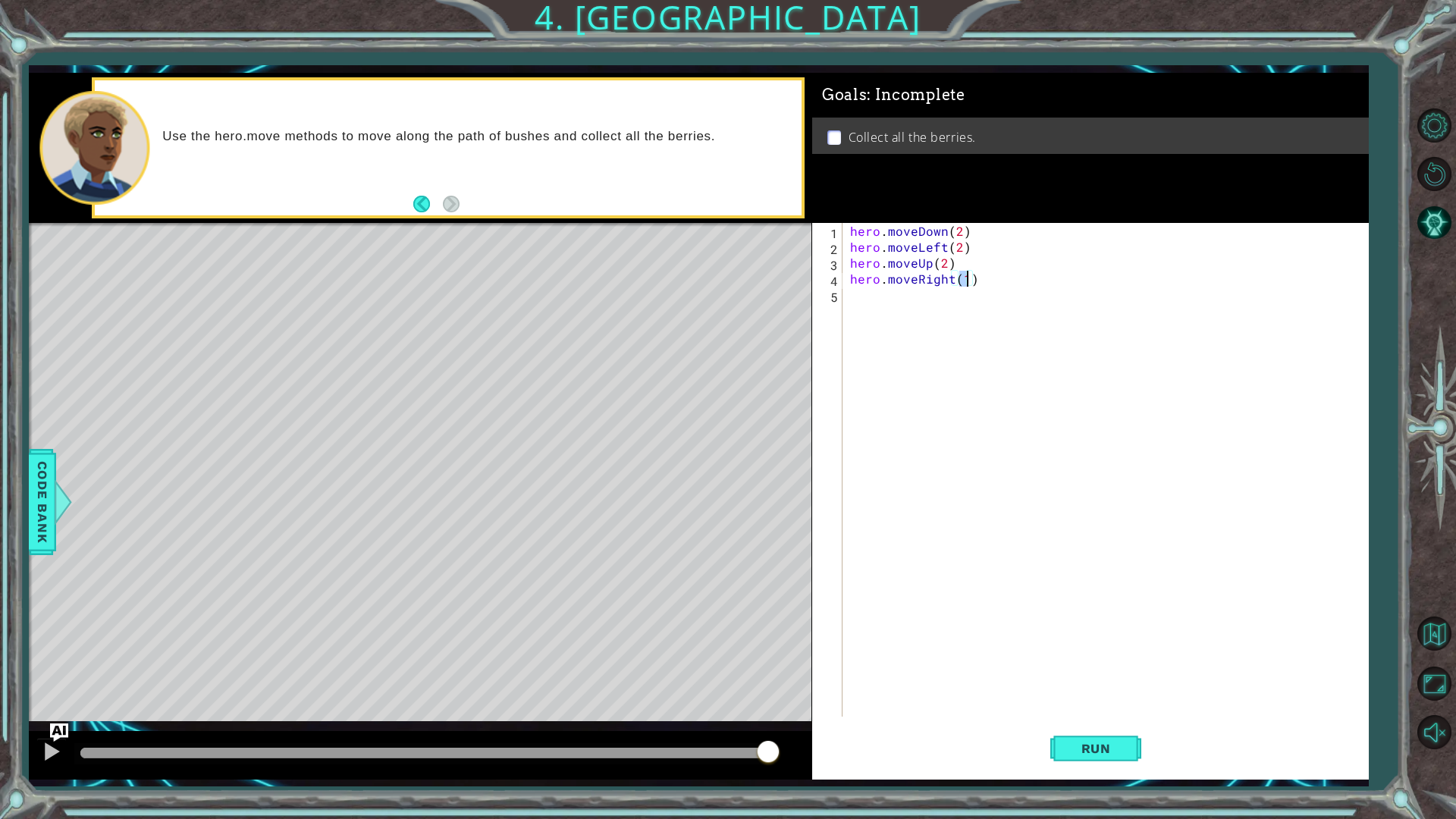
type textarea "hero.moveRight(2)"
type textarea "hero.say("gfgfhfghfhgfhgfhgfhfg")"
click at [1119, 750] on span "Run" at bounding box center [1096, 748] width 60 height 15
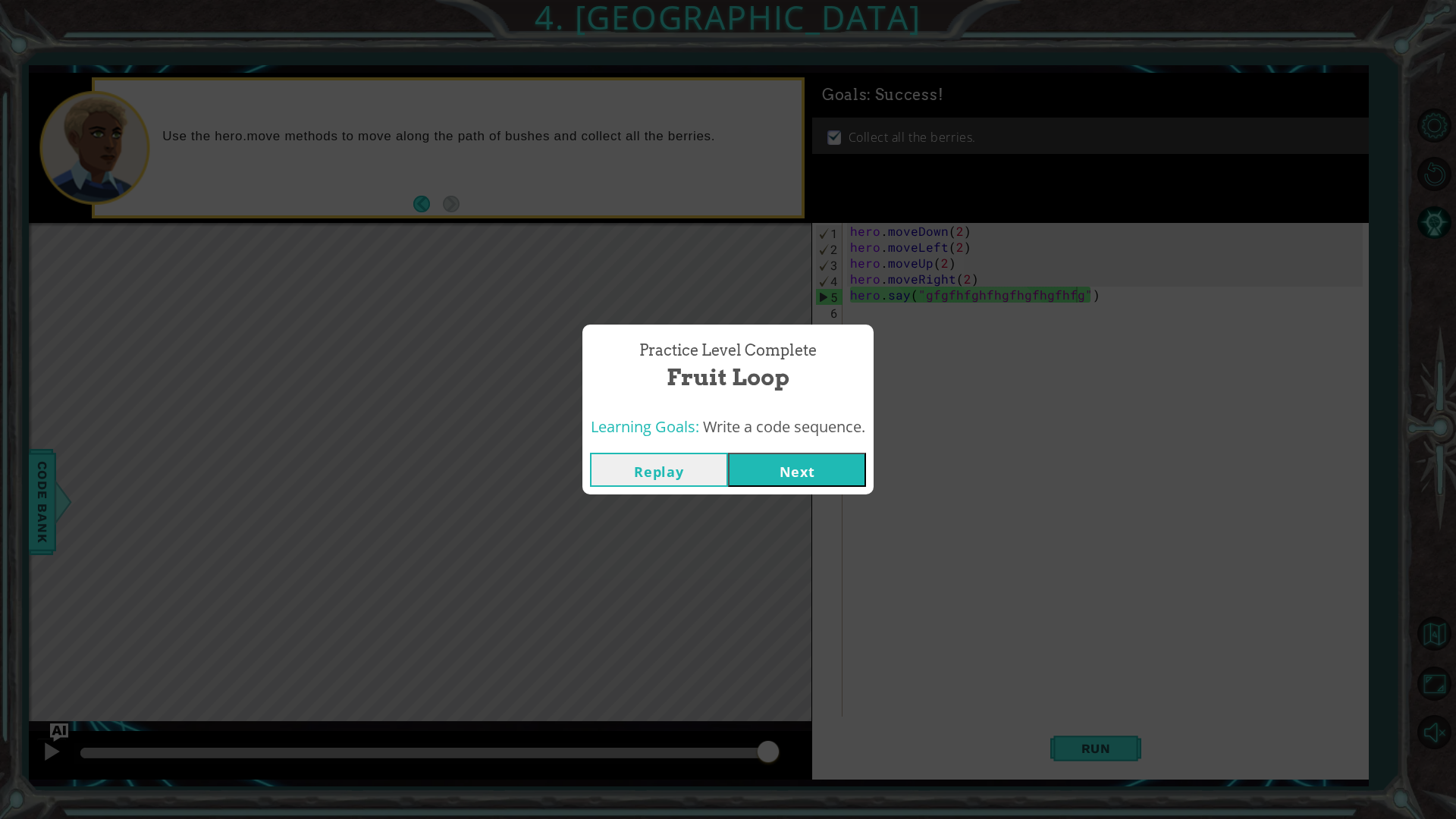
click at [807, 468] on button "Next" at bounding box center [796, 469] width 138 height 34
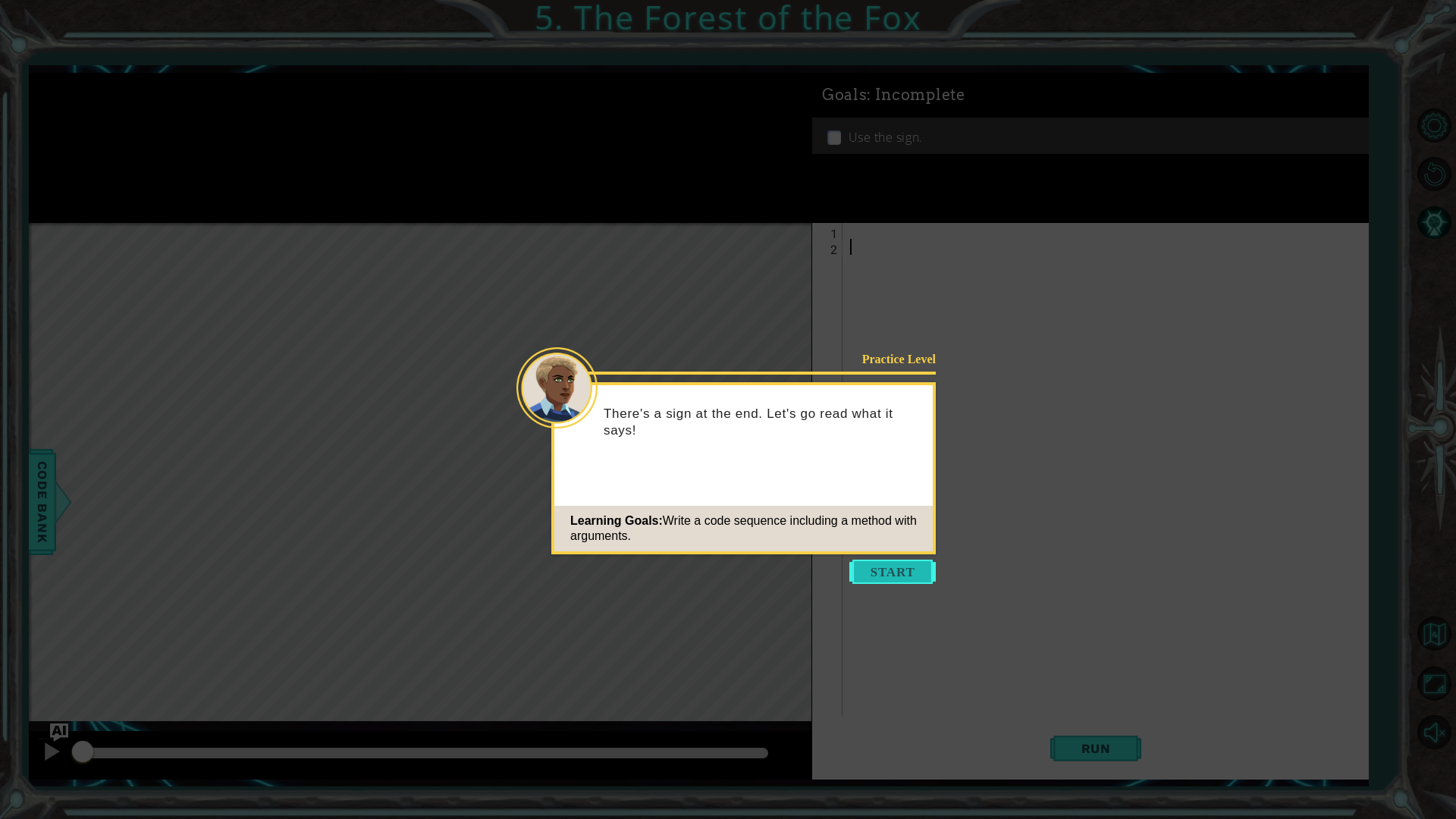
click at [863, 579] on button "Start" at bounding box center [892, 572] width 86 height 24
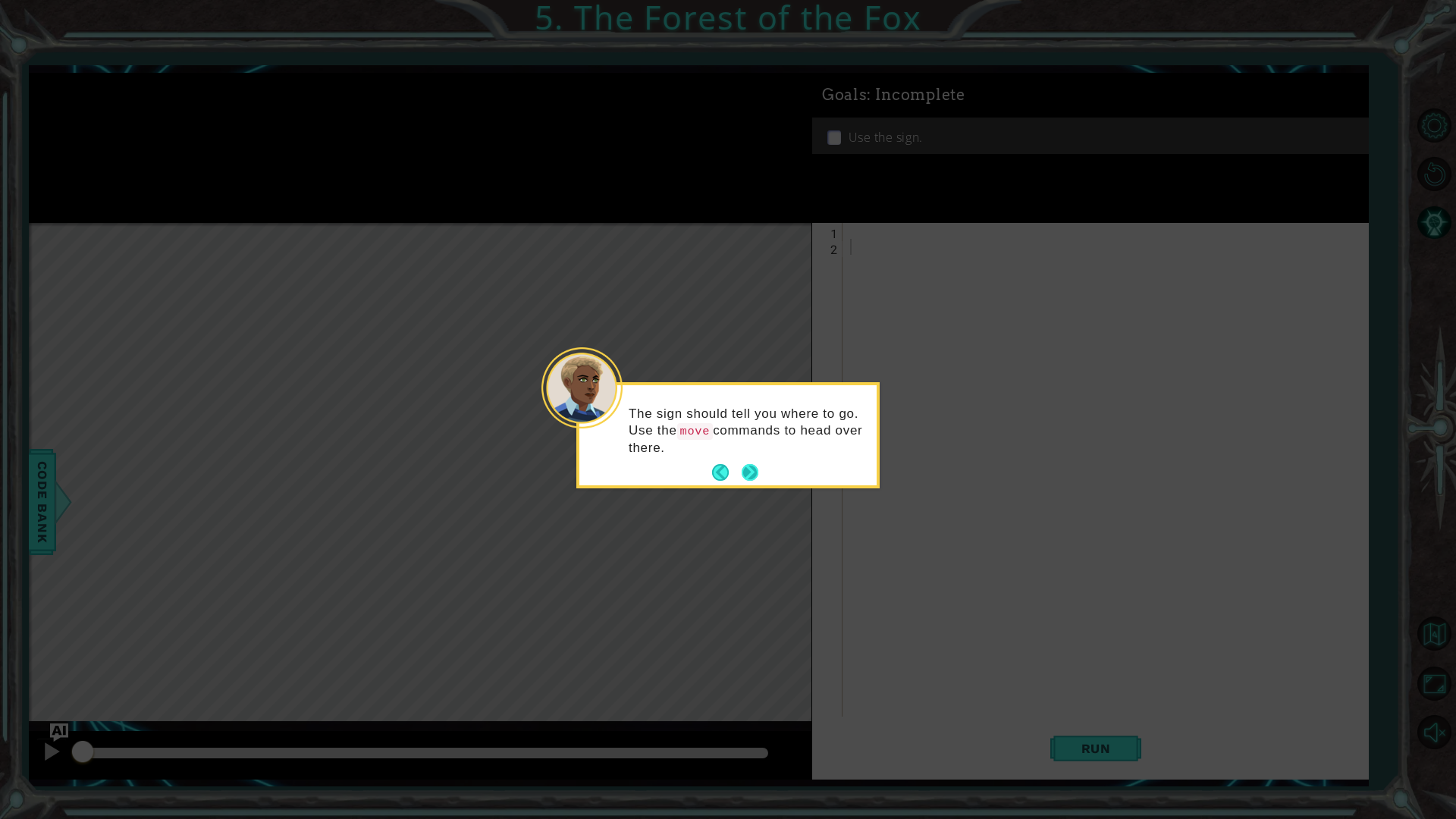
click at [753, 477] on button "Next" at bounding box center [749, 473] width 17 height 17
click at [753, 477] on button "Next" at bounding box center [749, 471] width 17 height 17
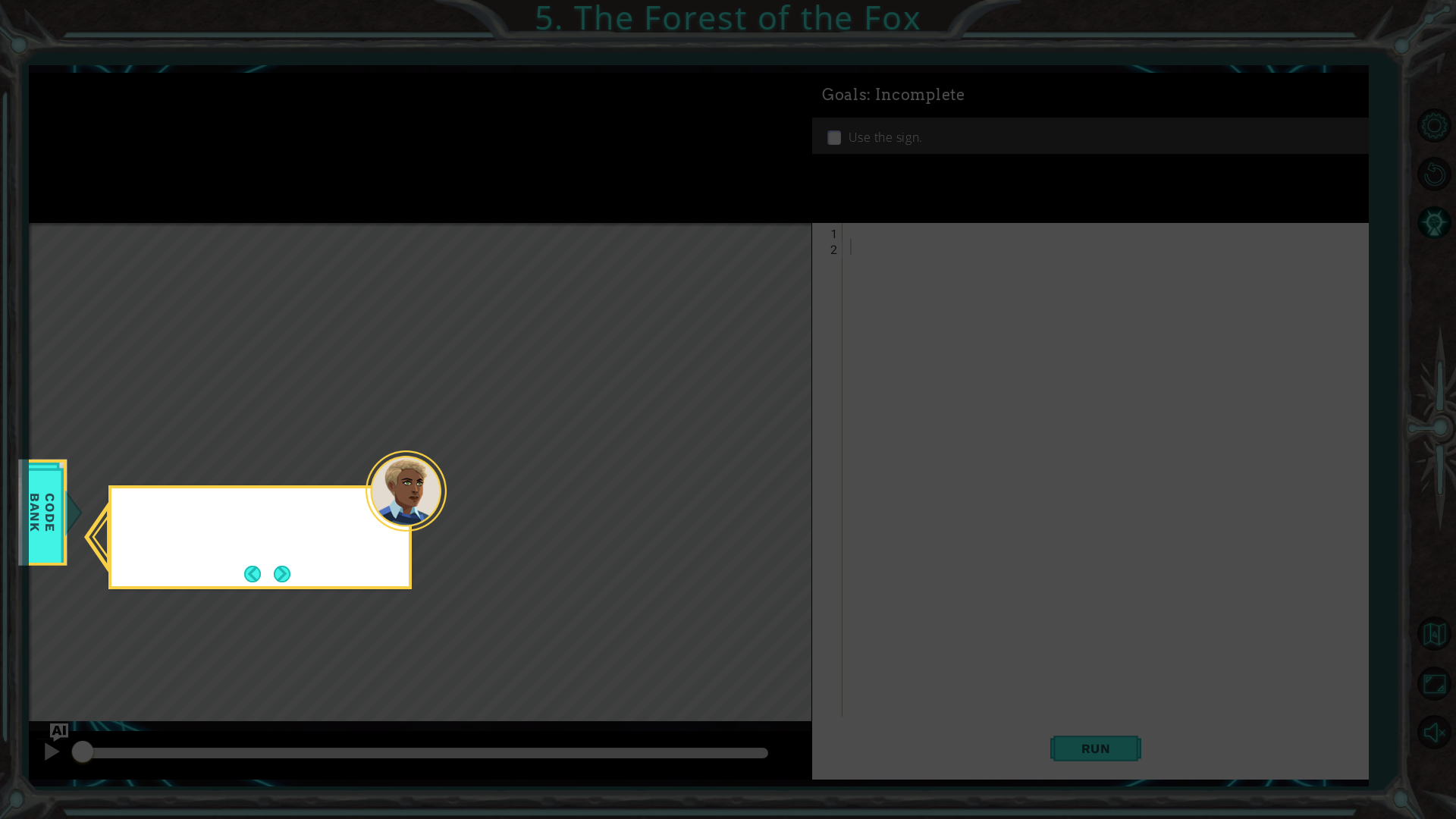
click at [753, 477] on icon at bounding box center [728, 409] width 1456 height 819
click at [277, 568] on button "Next" at bounding box center [282, 575] width 17 height 17
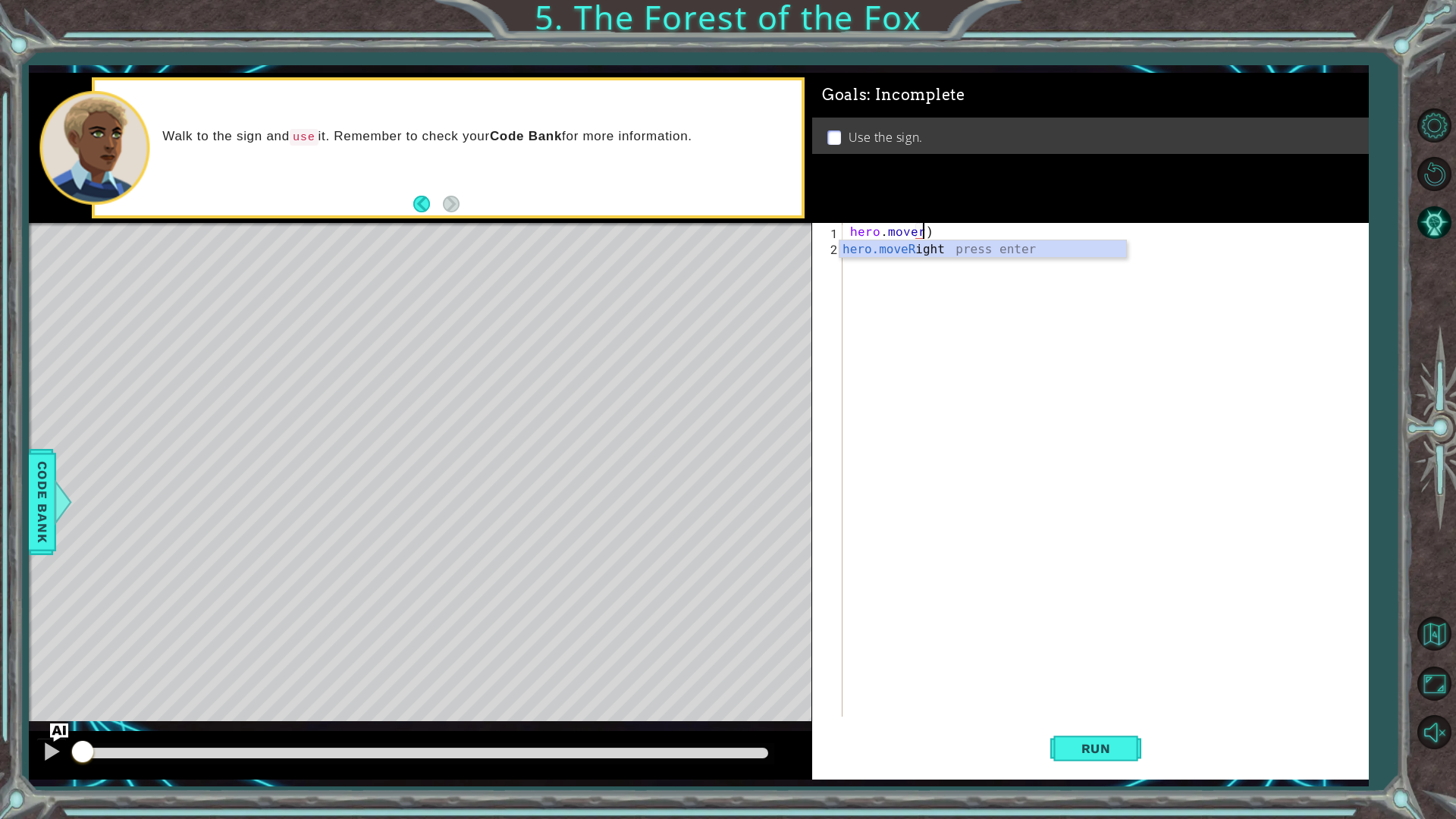
scroll to position [0, 4]
type textarea "hero.moveRight(1)"
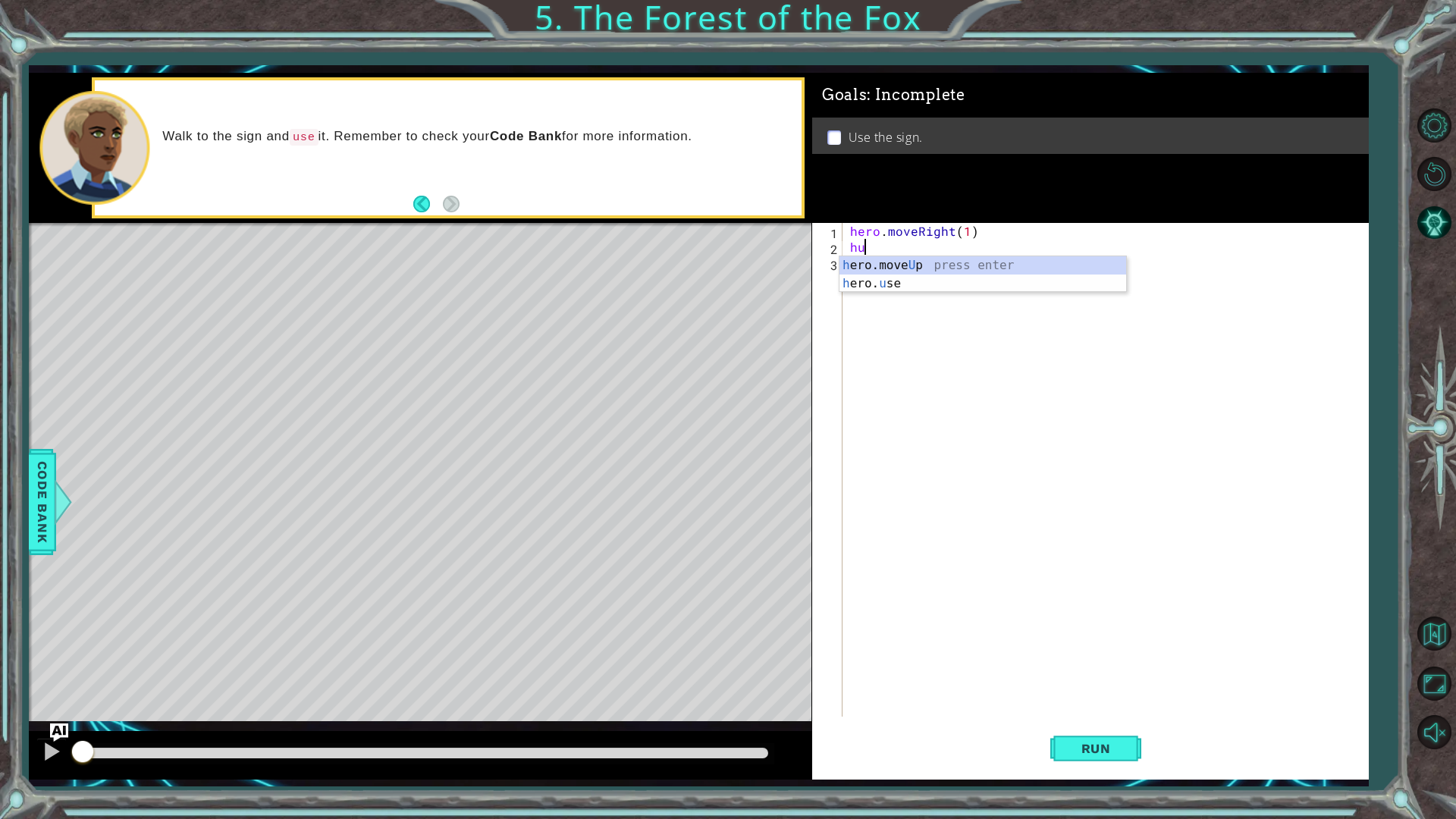
type textarea "hero.moveUp(1)"
type textarea "hero.moveLeft(1)"
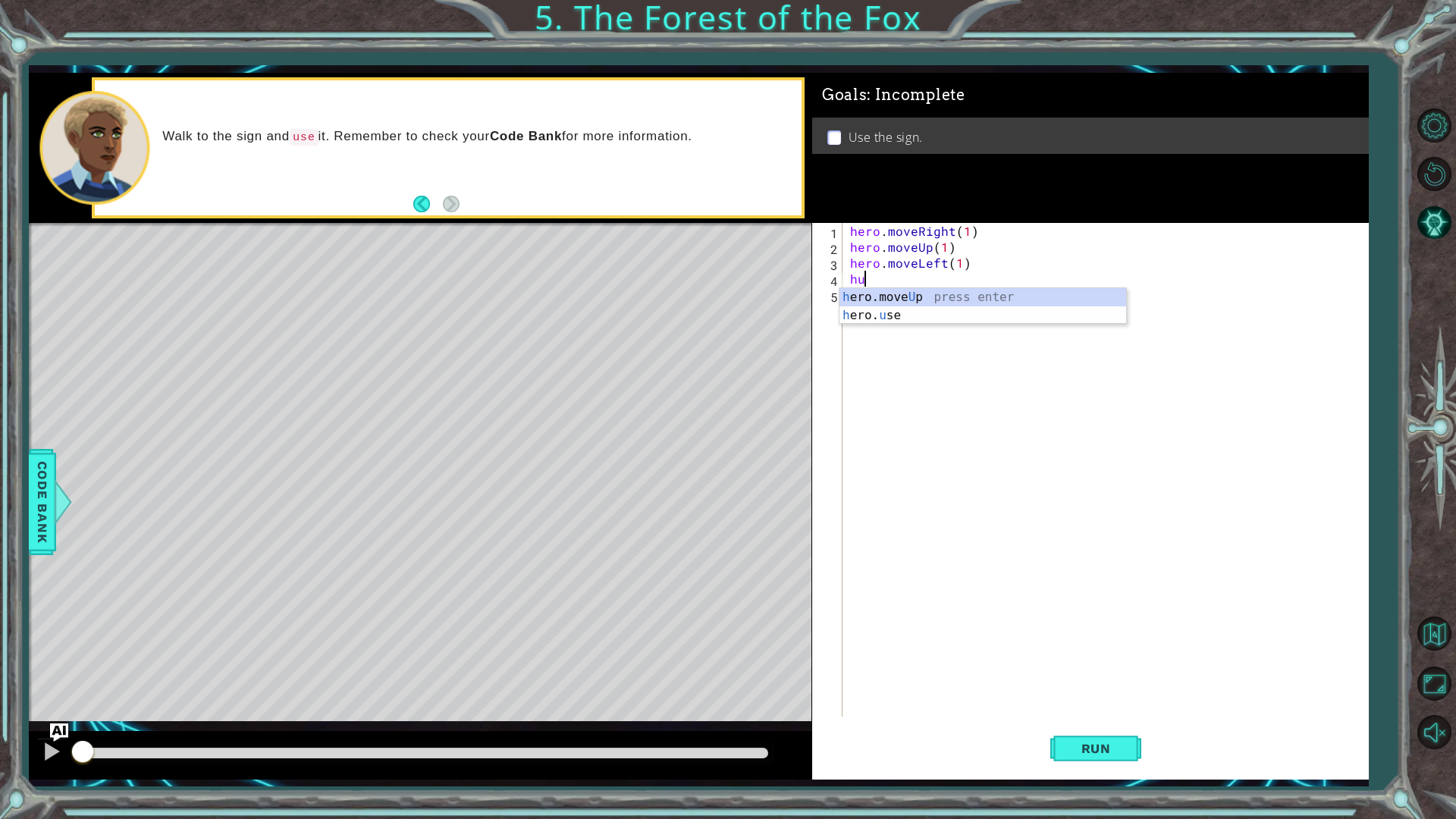
type textarea "hero.moveUp(1)"
type textarea "hero.moveUp(3)"
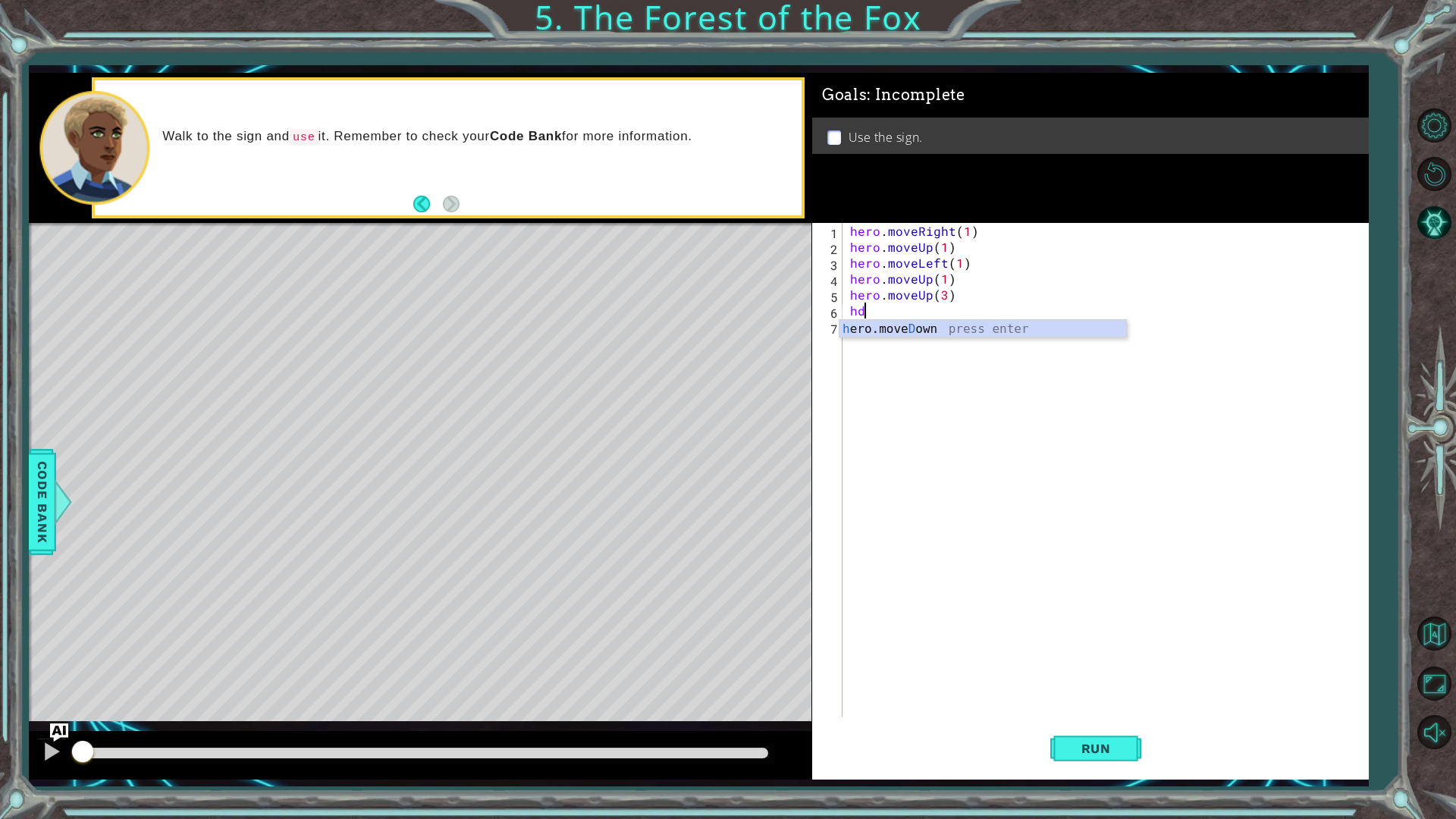
type textarea "hero.moveDown(1)"
click at [1062, 751] on button "Run" at bounding box center [1095, 748] width 91 height 56
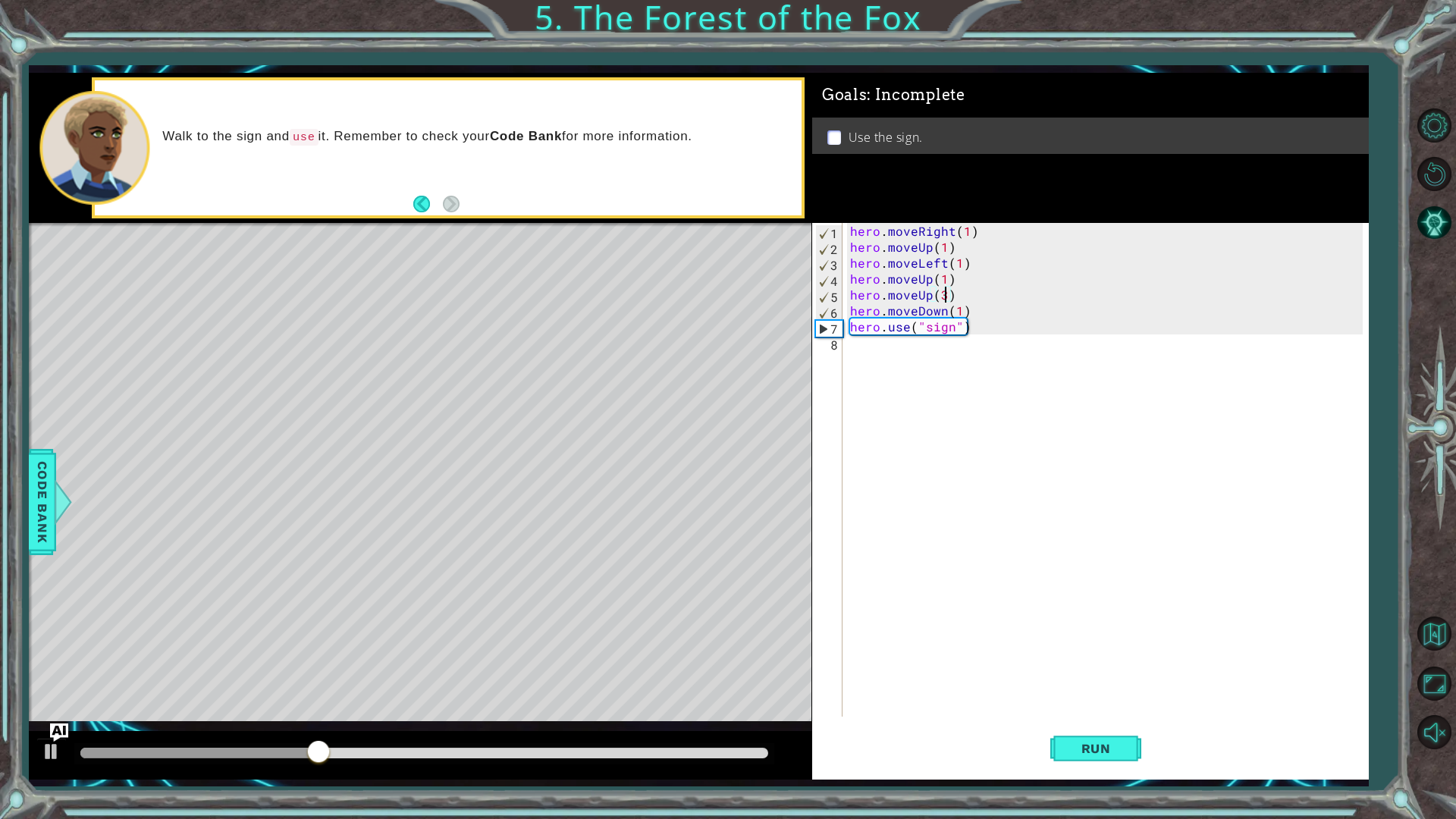
click at [944, 295] on div "hero . moveRight ( 1 ) hero . moveUp ( 1 ) hero . moveLeft ( 1 ) hero . moveUp …" at bounding box center [1108, 486] width 524 height 526
click at [946, 280] on div "hero . moveRight ( 1 ) hero . moveUp ( 1 ) hero . moveLeft ( 1 ) hero . moveUp …" at bounding box center [1108, 486] width 524 height 526
click at [945, 293] on div "hero . moveRight ( 1 ) hero . moveUp ( 1 ) hero . moveLeft ( 1 ) hero . moveUp …" at bounding box center [1108, 486] width 524 height 526
click at [927, 293] on div "hero . moveRight ( 1 ) hero . moveUp ( 1 ) hero . moveLeft ( 1 ) hero . moveUp …" at bounding box center [1108, 486] width 524 height 526
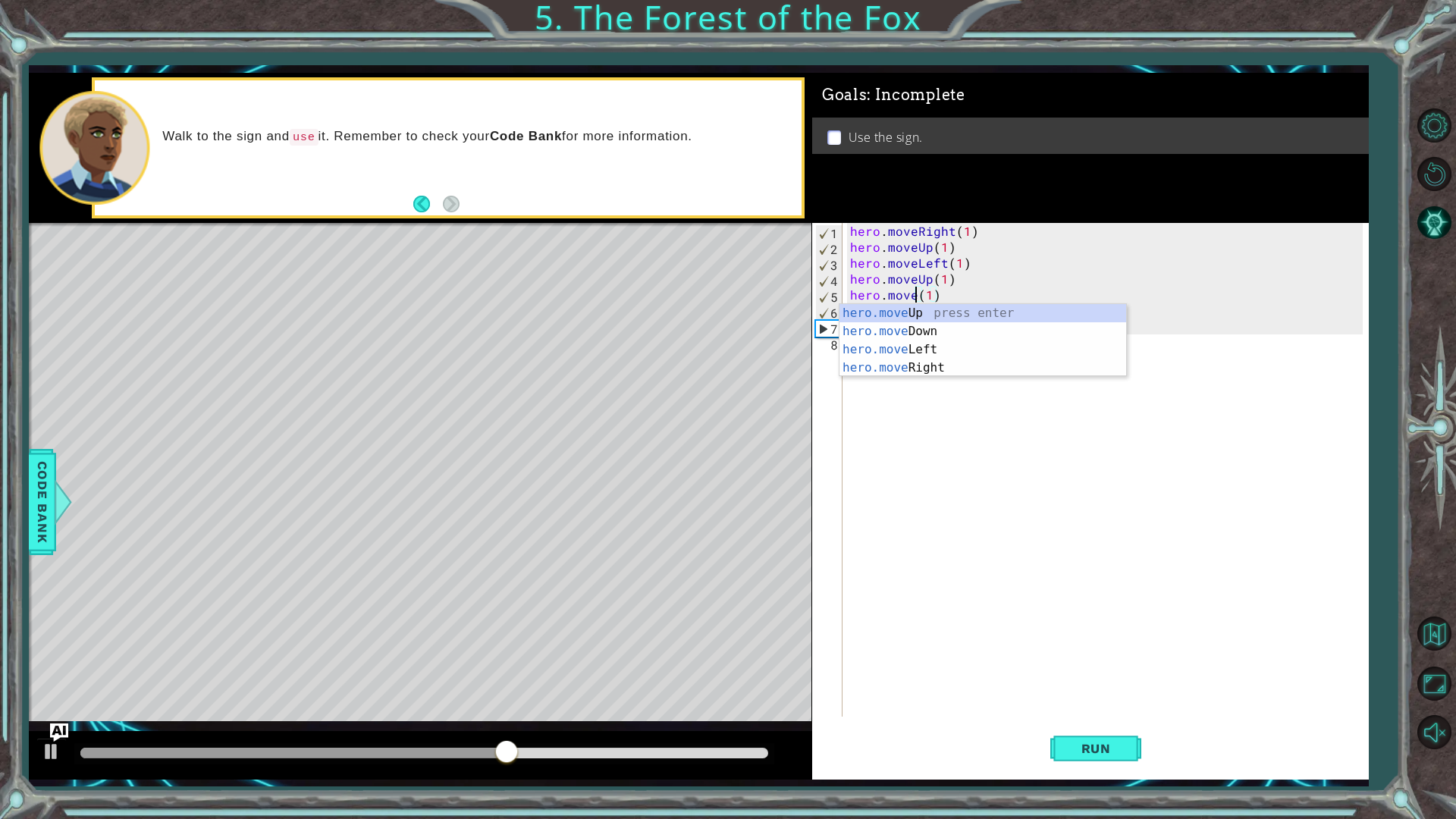
scroll to position [0, 5]
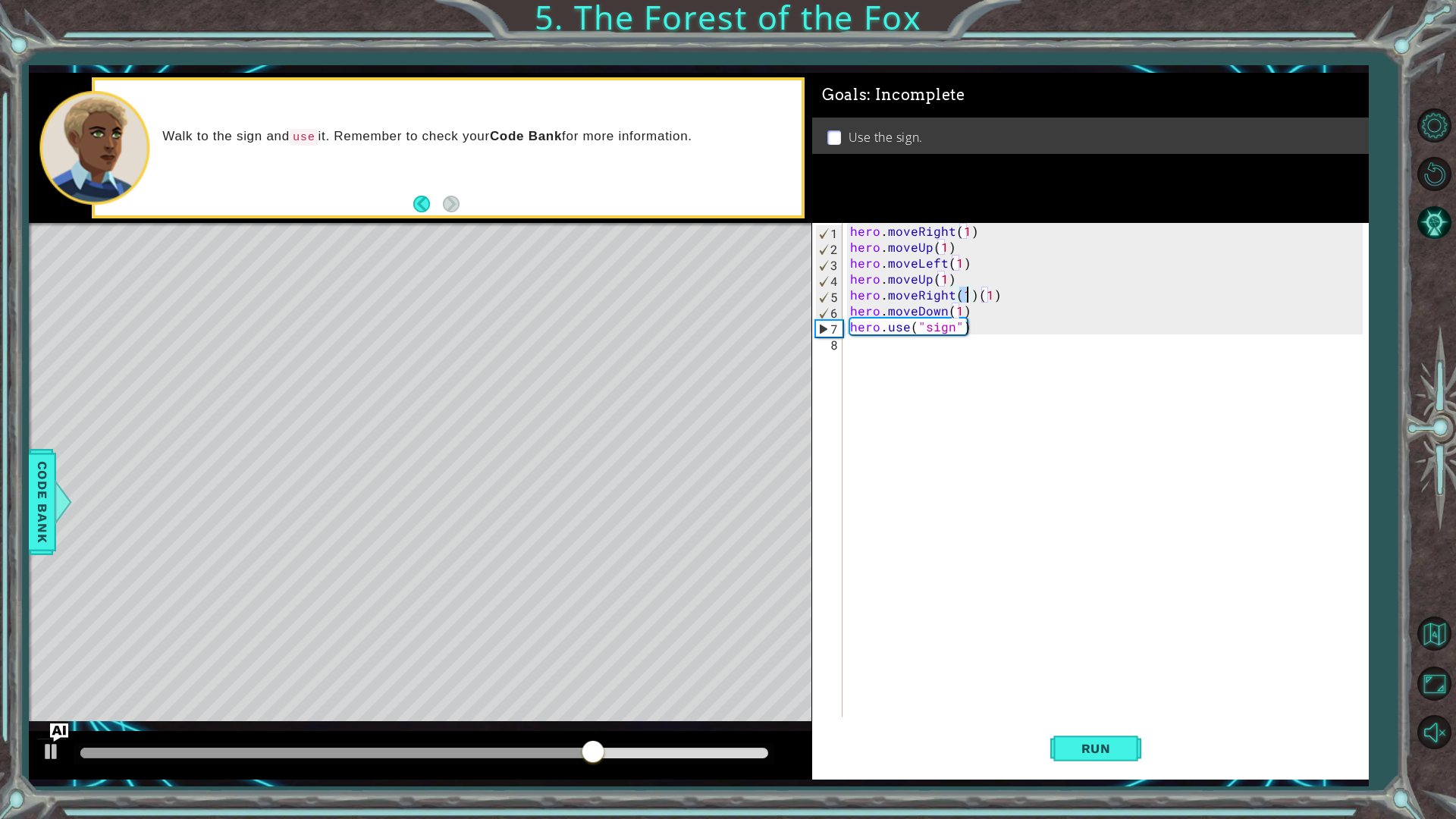
click at [996, 300] on div "hero . moveRight ( 1 ) hero . moveUp ( 1 ) hero . moveLeft ( 1 ) hero . moveUp …" at bounding box center [1108, 486] width 524 height 526
type textarea "hero.moveRight(3)"
click at [1123, 755] on span "Run" at bounding box center [1096, 748] width 60 height 15
click at [967, 296] on body "1 ההההההההההההההההההההההההההההההההההההההההההההההההההההההההההההההההההההההההההההה…" at bounding box center [728, 409] width 1456 height 819
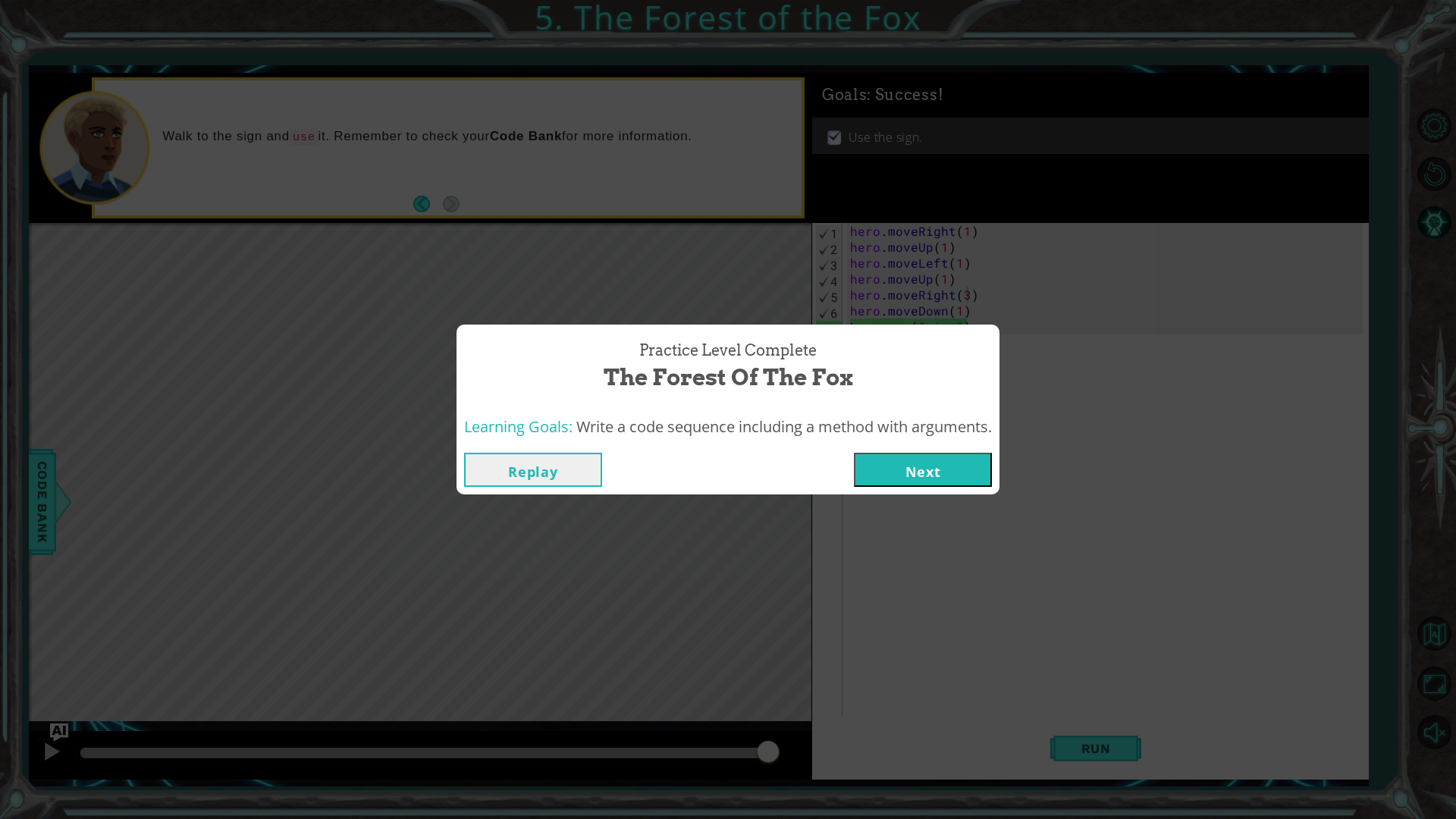
click at [906, 469] on button "Next" at bounding box center [922, 469] width 138 height 34
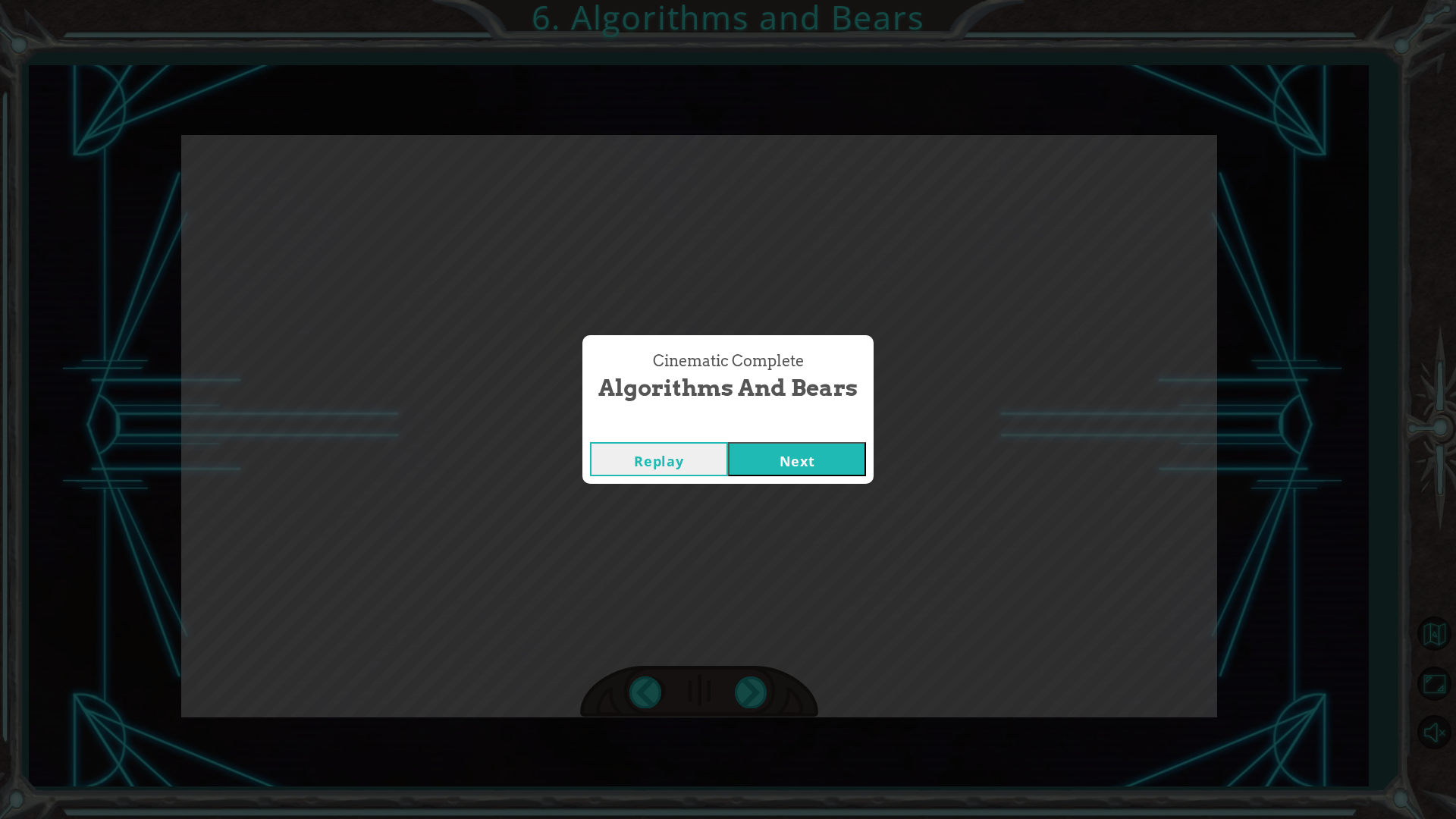
click at [728, 442] on button "Next" at bounding box center [796, 459] width 138 height 34
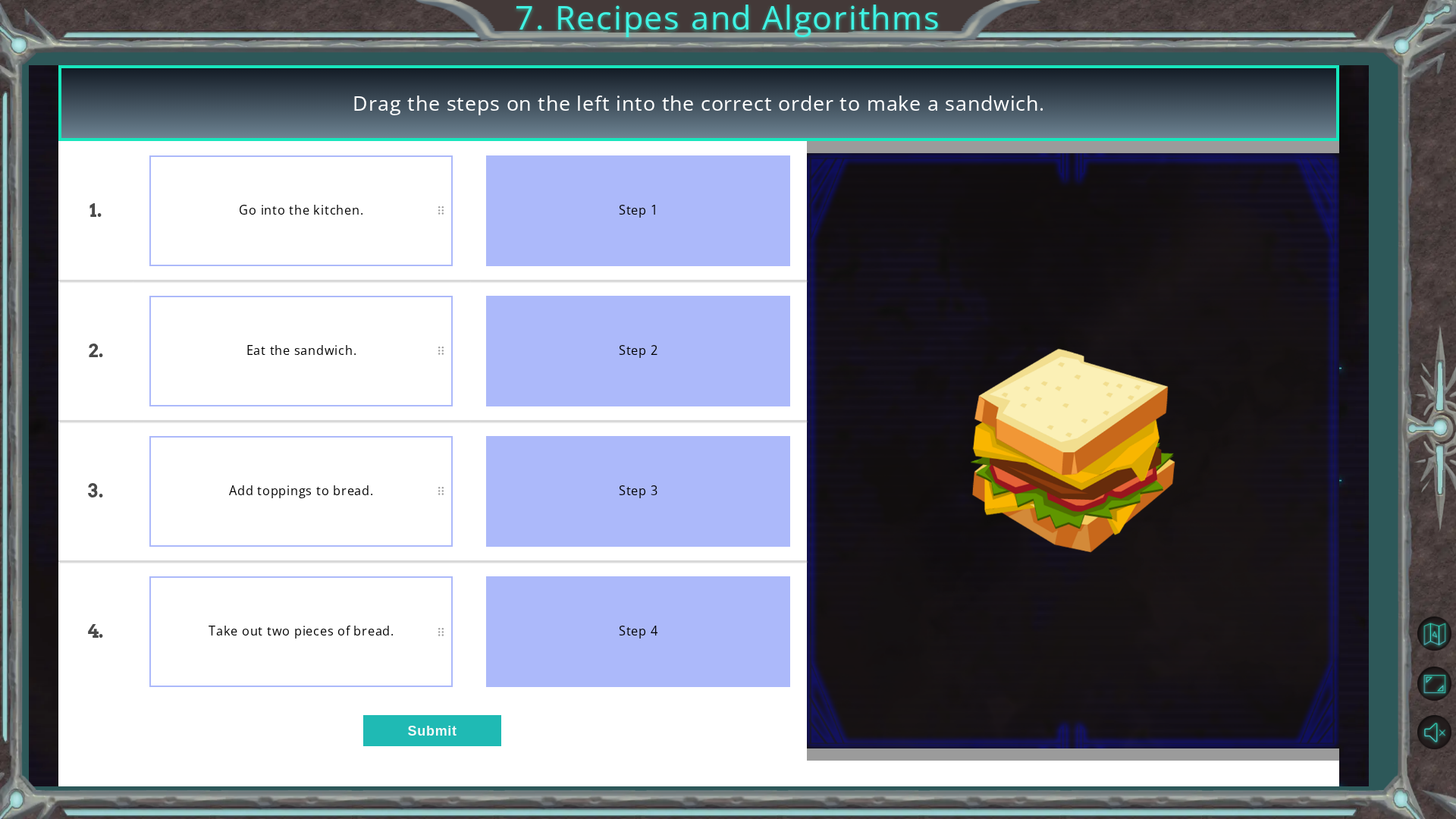
click at [357, 220] on div "Go into the kitchen." at bounding box center [301, 211] width 303 height 111
drag, startPoint x: 357, startPoint y: 220, endPoint x: 536, endPoint y: 216, distance: 179.0
click at [536, 216] on div "1. 2. 3. 4. Go into the kitchen. Eat the sandwich. Add toppings to bread. Take …" at bounding box center [433, 420] width 749 height 560
click at [365, 190] on div "Go into the kitchen." at bounding box center [301, 211] width 303 height 111
click at [430, 738] on button "Submit" at bounding box center [431, 730] width 138 height 31
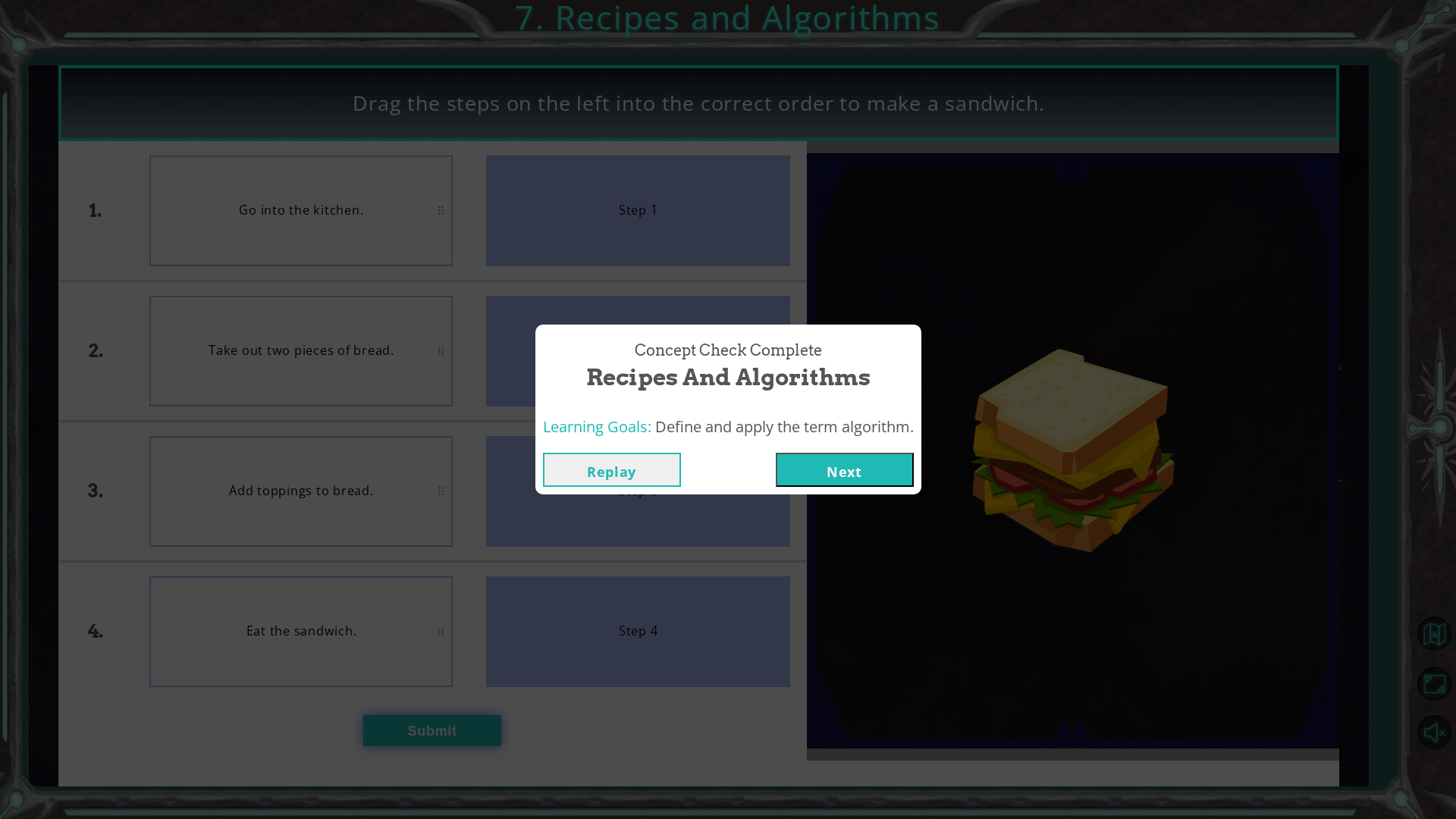
click at [776, 453] on button "Next" at bounding box center [844, 469] width 138 height 34
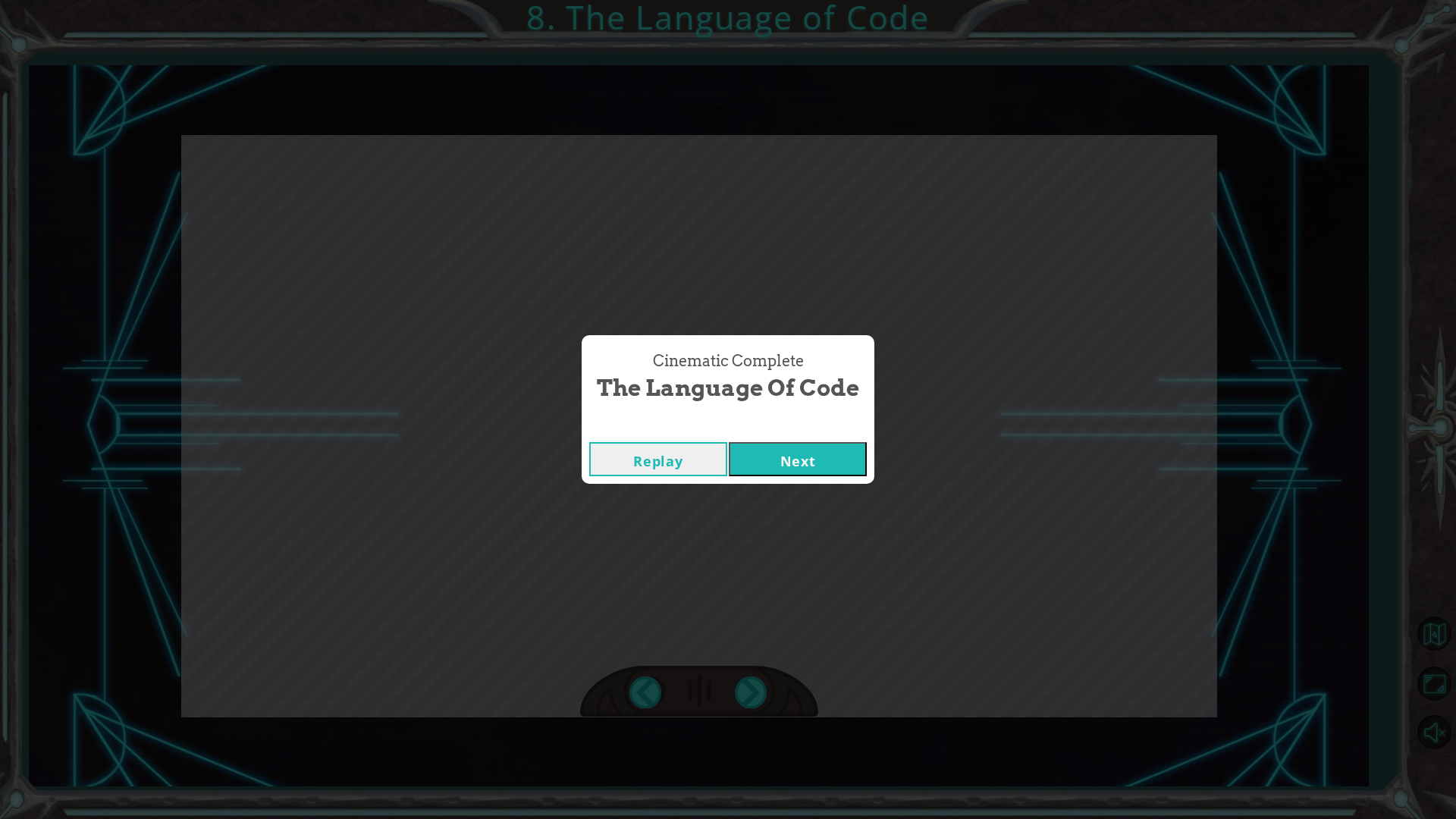
click at [728, 442] on button "Next" at bounding box center [797, 459] width 138 height 34
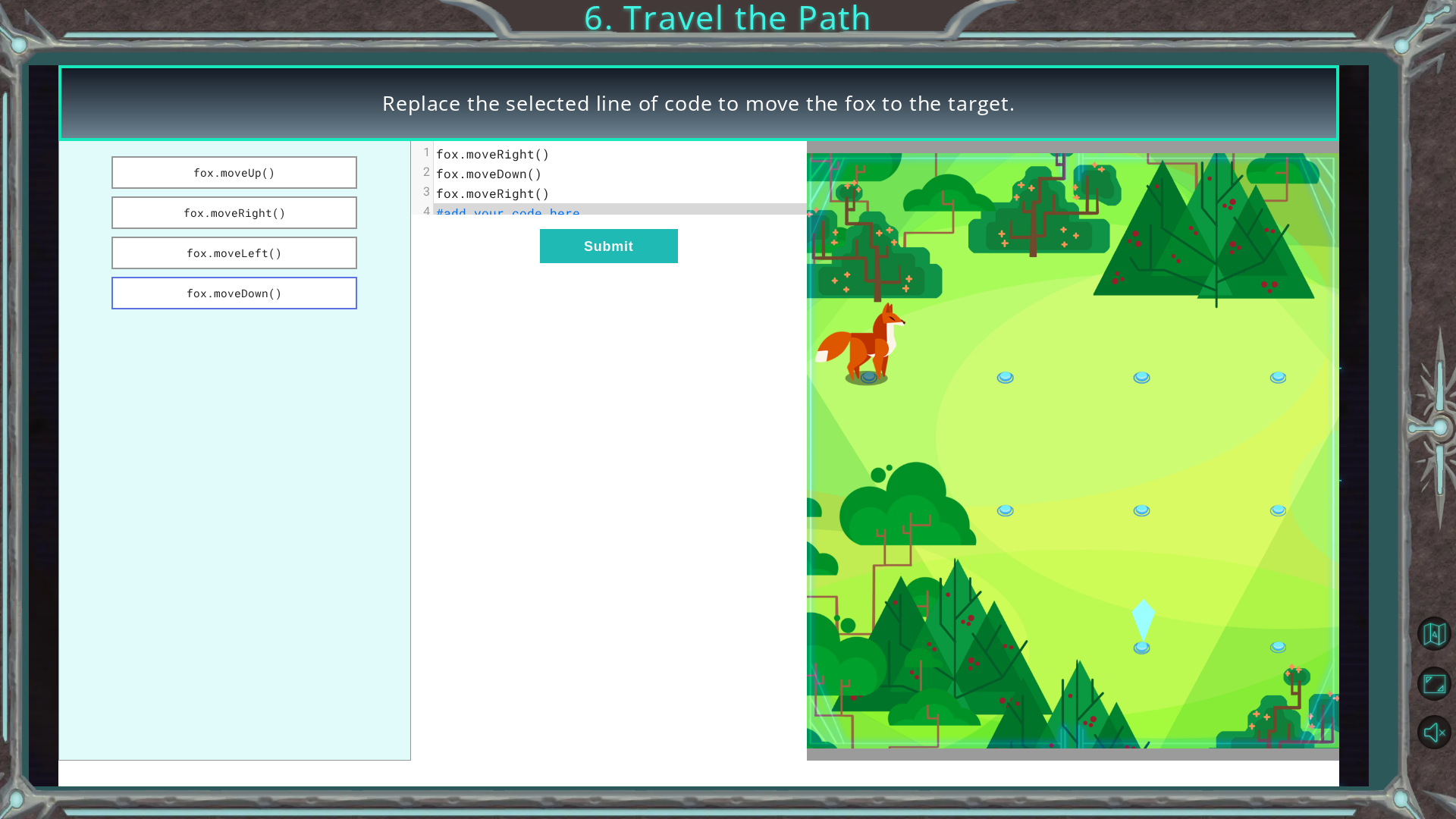
click at [274, 301] on button "fox.moveDown()" at bounding box center [233, 293] width 245 height 33
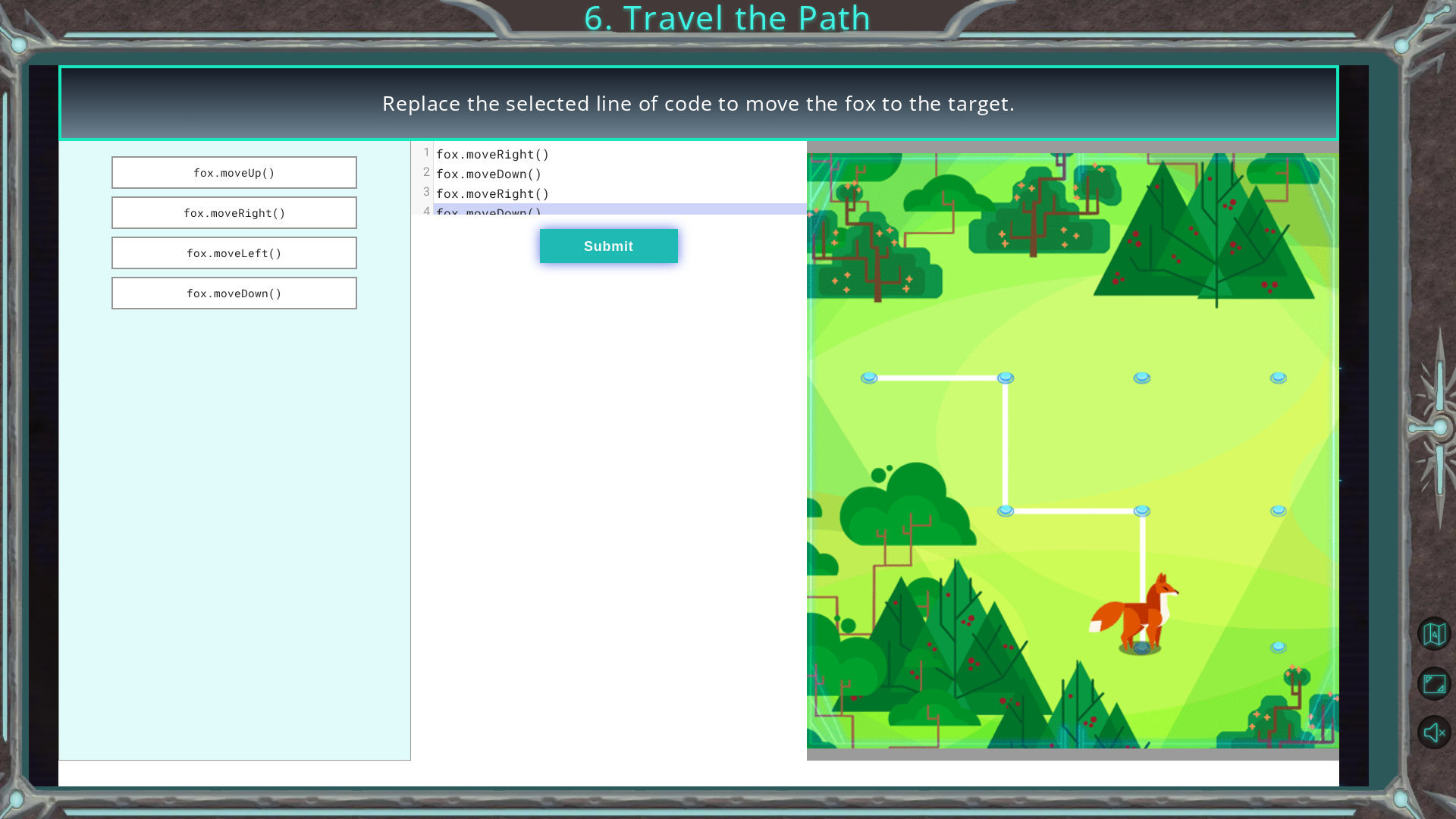
click at [634, 255] on button "Submit" at bounding box center [608, 246] width 138 height 34
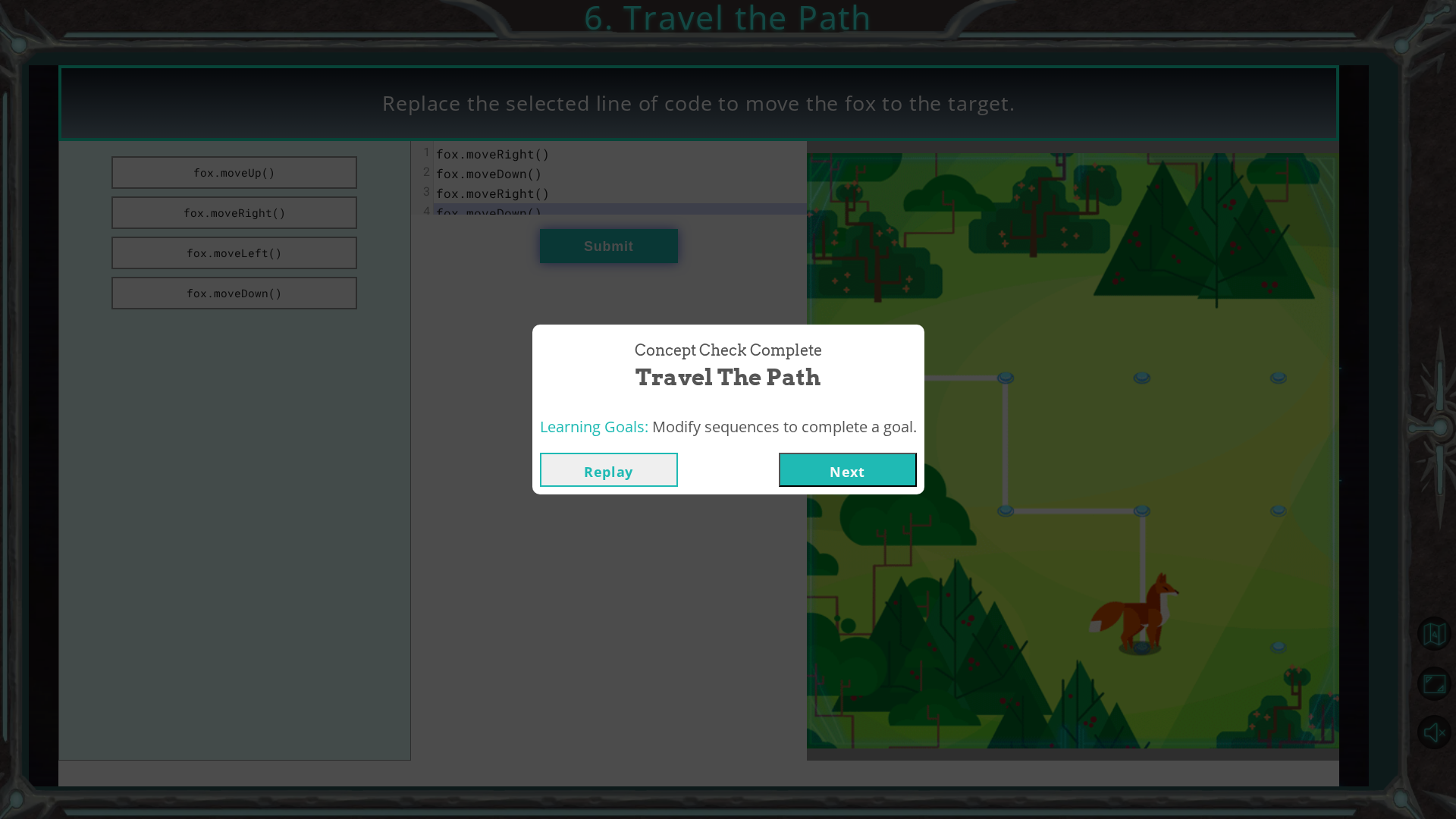
click at [778, 453] on button "Next" at bounding box center [847, 469] width 138 height 34
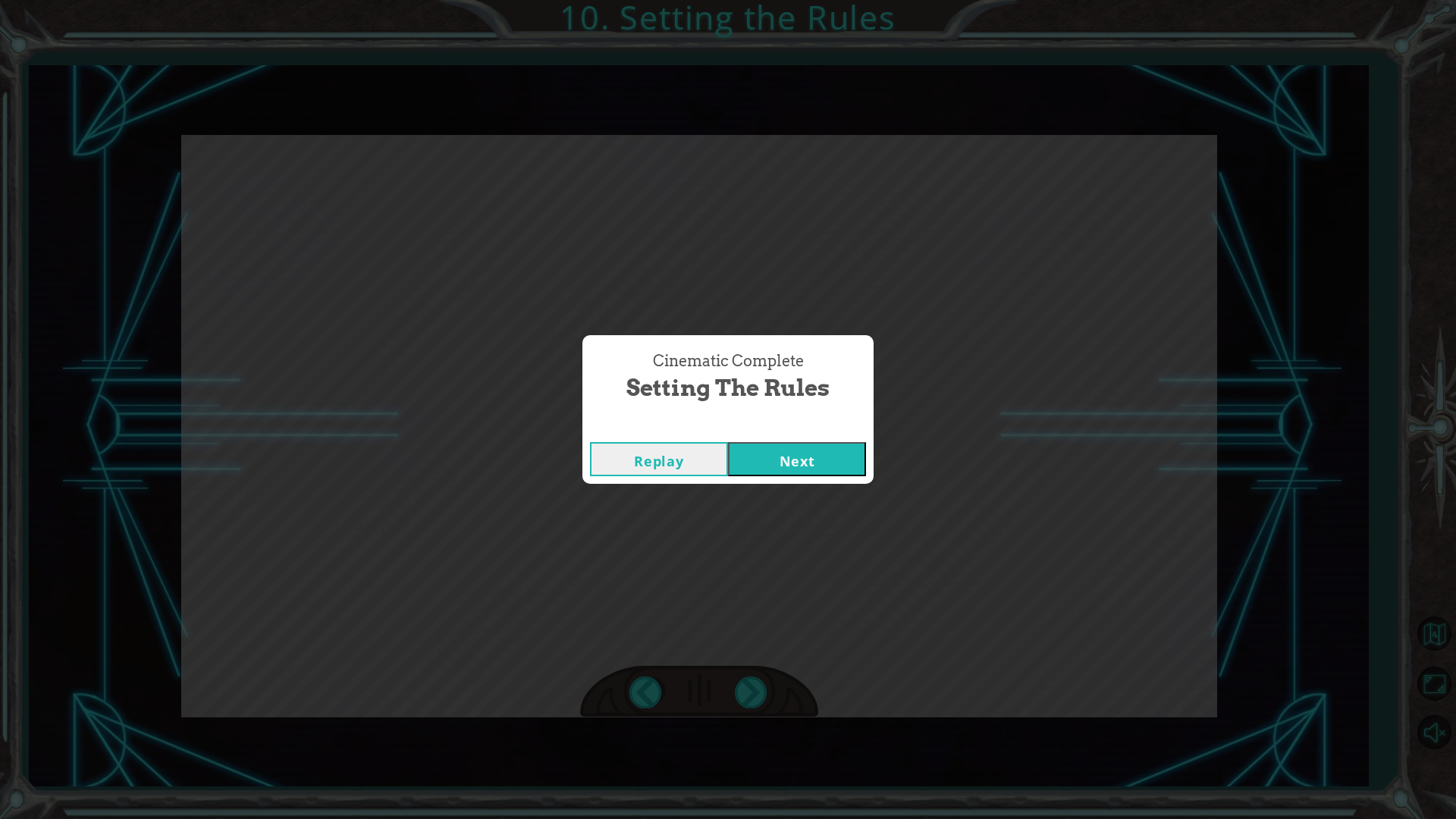
click at [728, 442] on button "Next" at bounding box center [796, 459] width 138 height 34
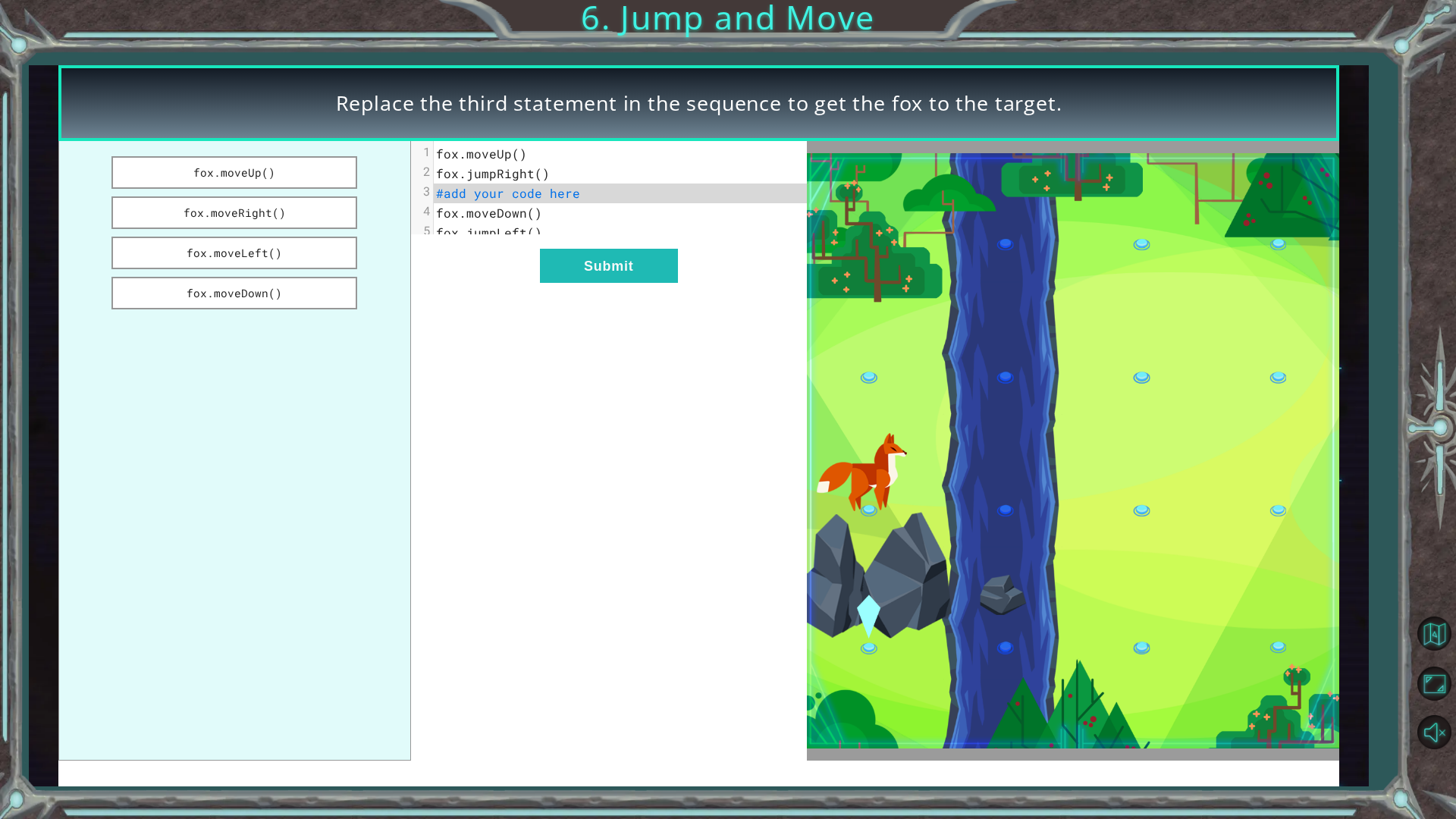
drag, startPoint x: 1004, startPoint y: 391, endPoint x: 1061, endPoint y: 387, distance: 57.1
drag, startPoint x: 1061, startPoint y: 387, endPoint x: 1132, endPoint y: 345, distance: 82.5
click at [1132, 345] on img at bounding box center [1073, 450] width 533 height 595
click at [194, 286] on button "fox.moveDown()" at bounding box center [233, 293] width 245 height 33
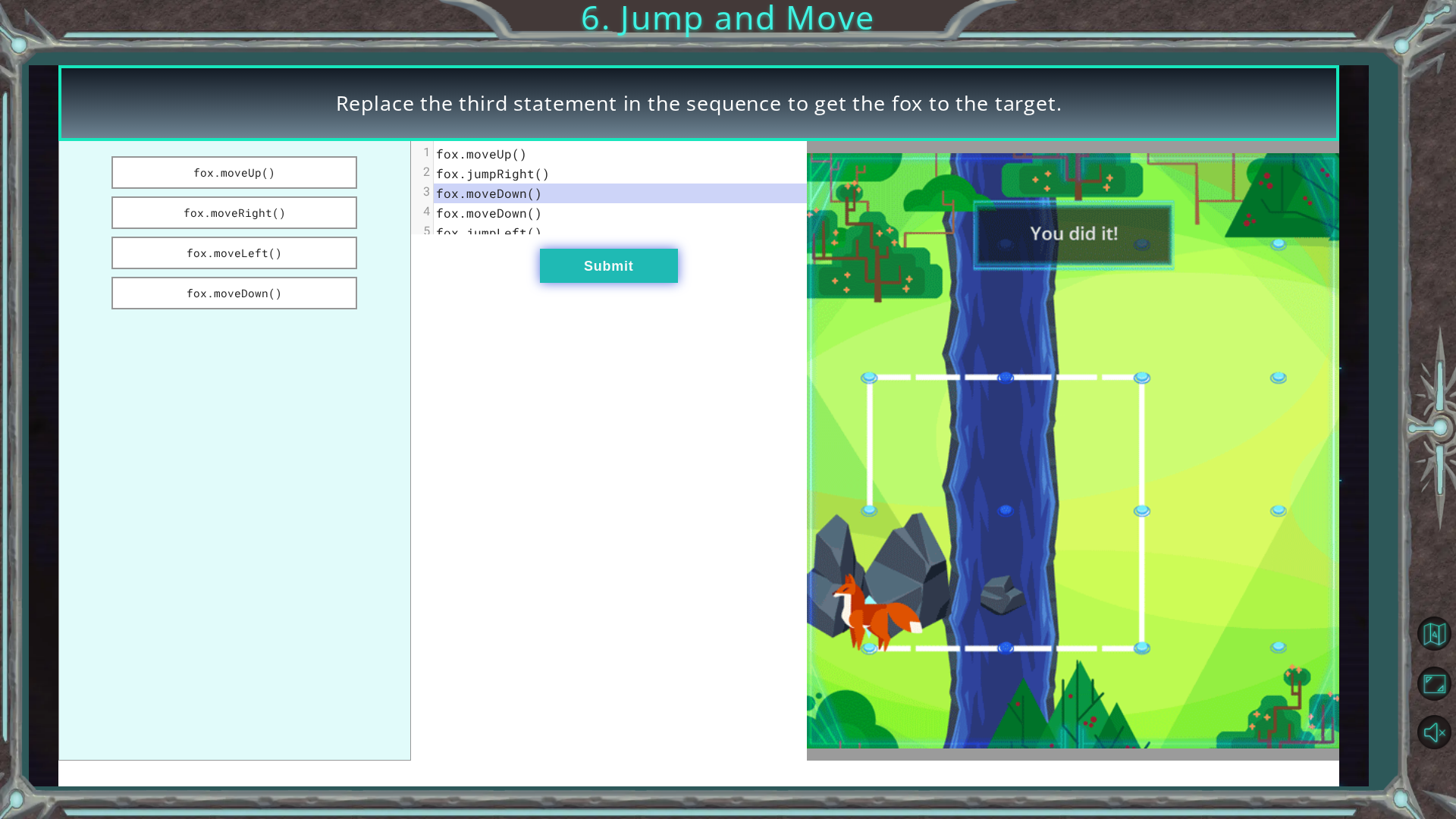
click at [567, 282] on button "Submit" at bounding box center [608, 266] width 138 height 34
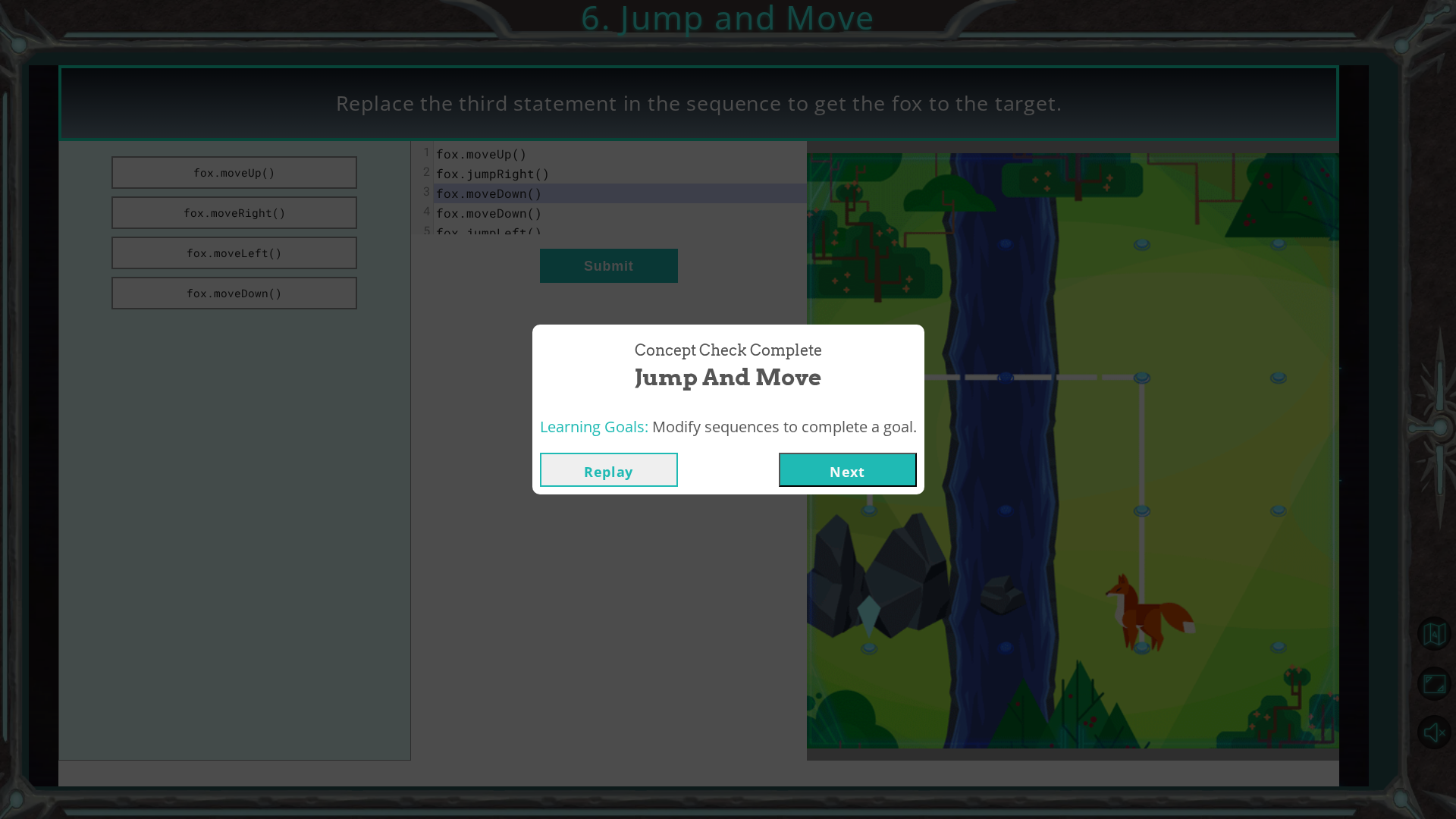
click at [852, 468] on button "Next" at bounding box center [847, 469] width 138 height 34
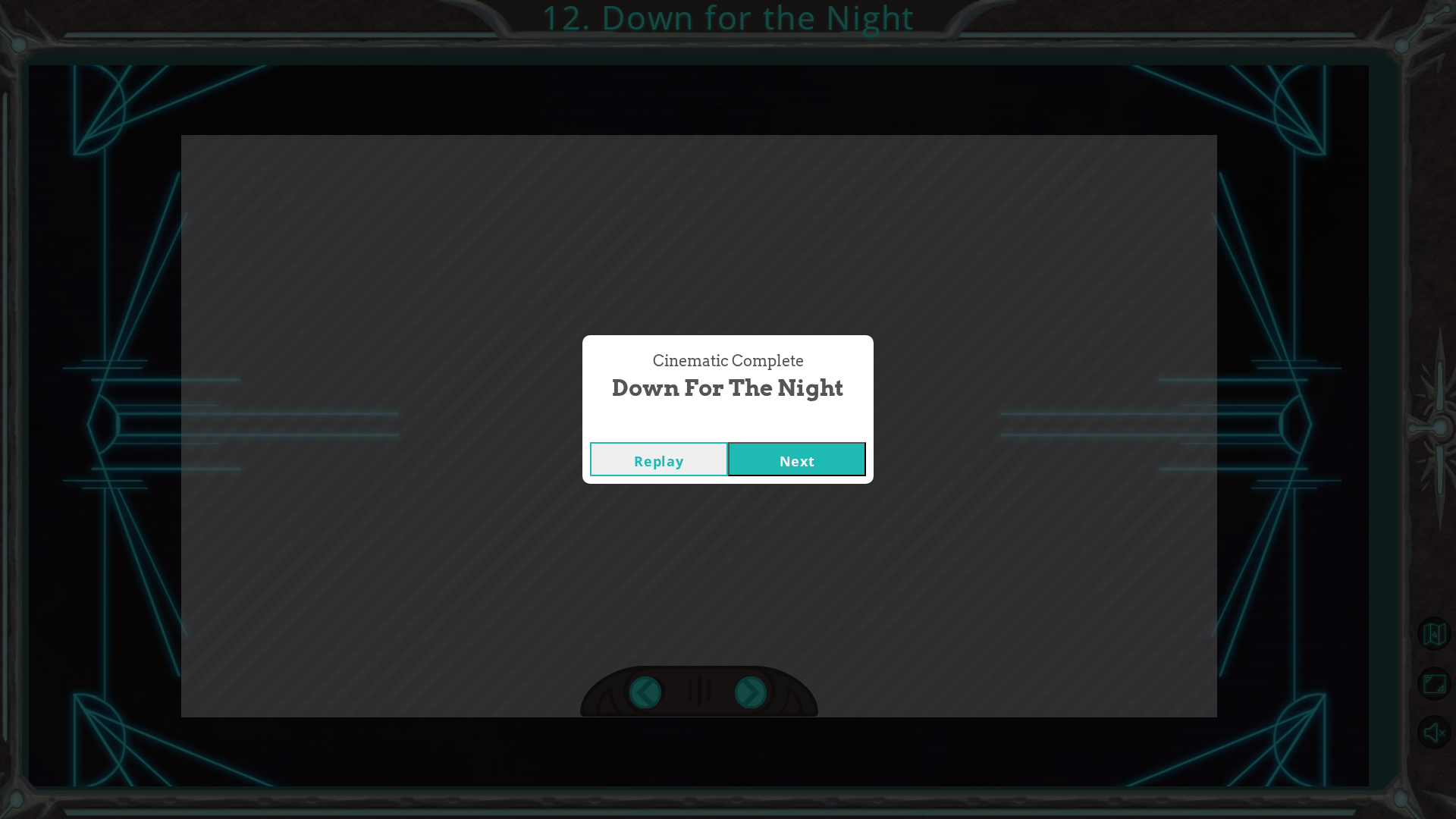
click at [851, 469] on button "Next" at bounding box center [796, 459] width 138 height 34
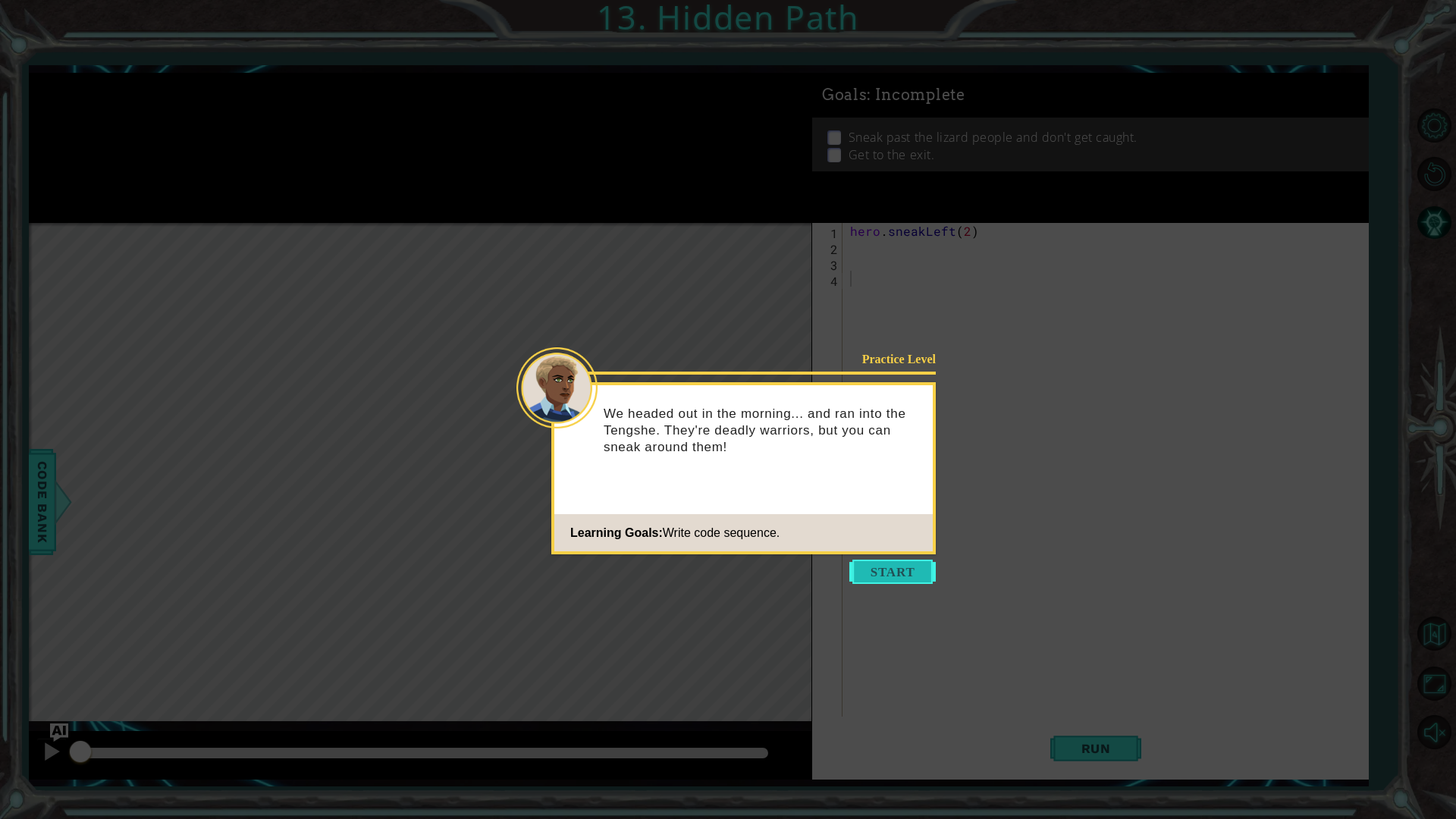
click at [882, 565] on button "Start" at bounding box center [892, 572] width 86 height 24
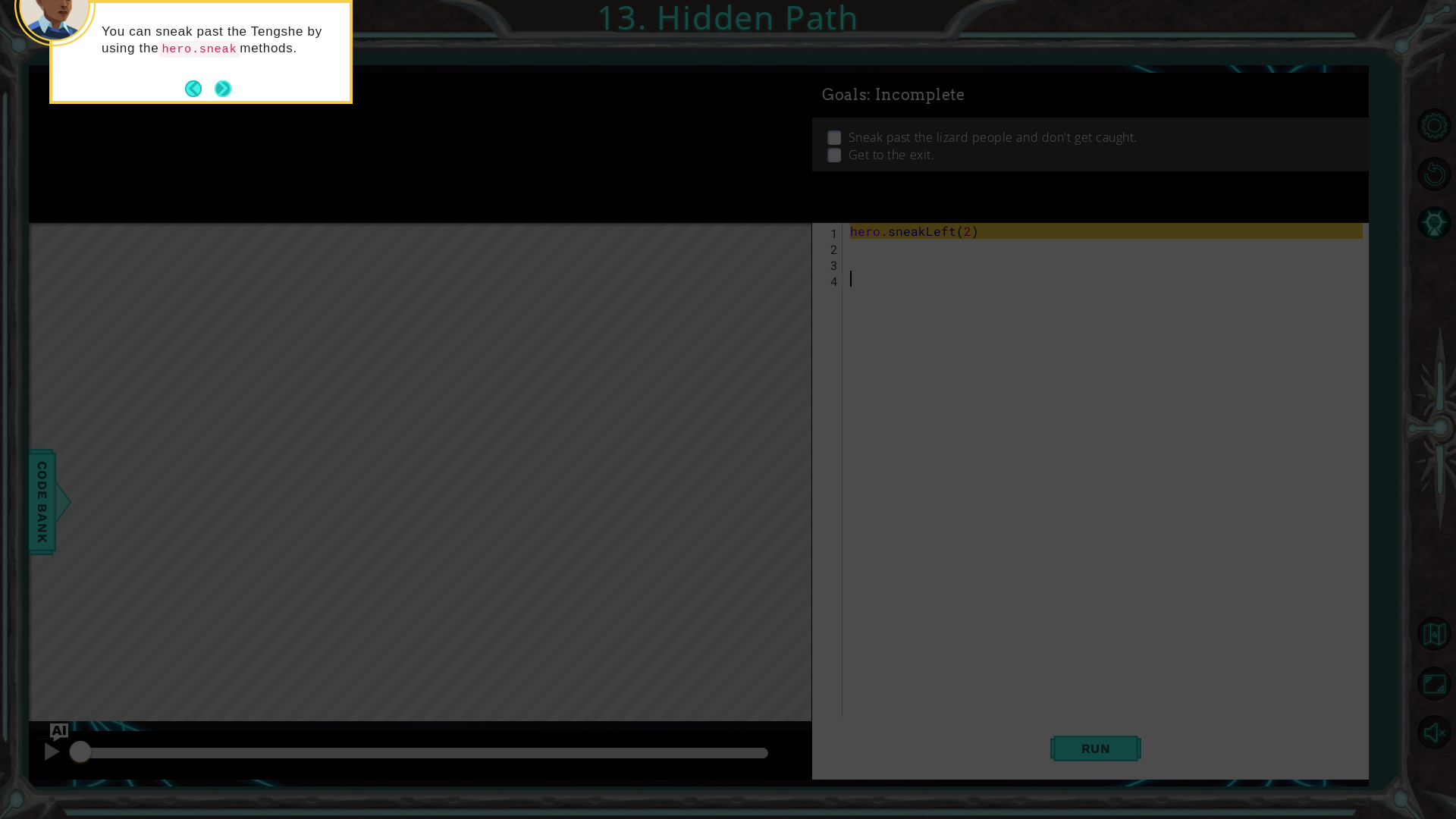
click at [231, 81] on button "Next" at bounding box center [223, 89] width 17 height 17
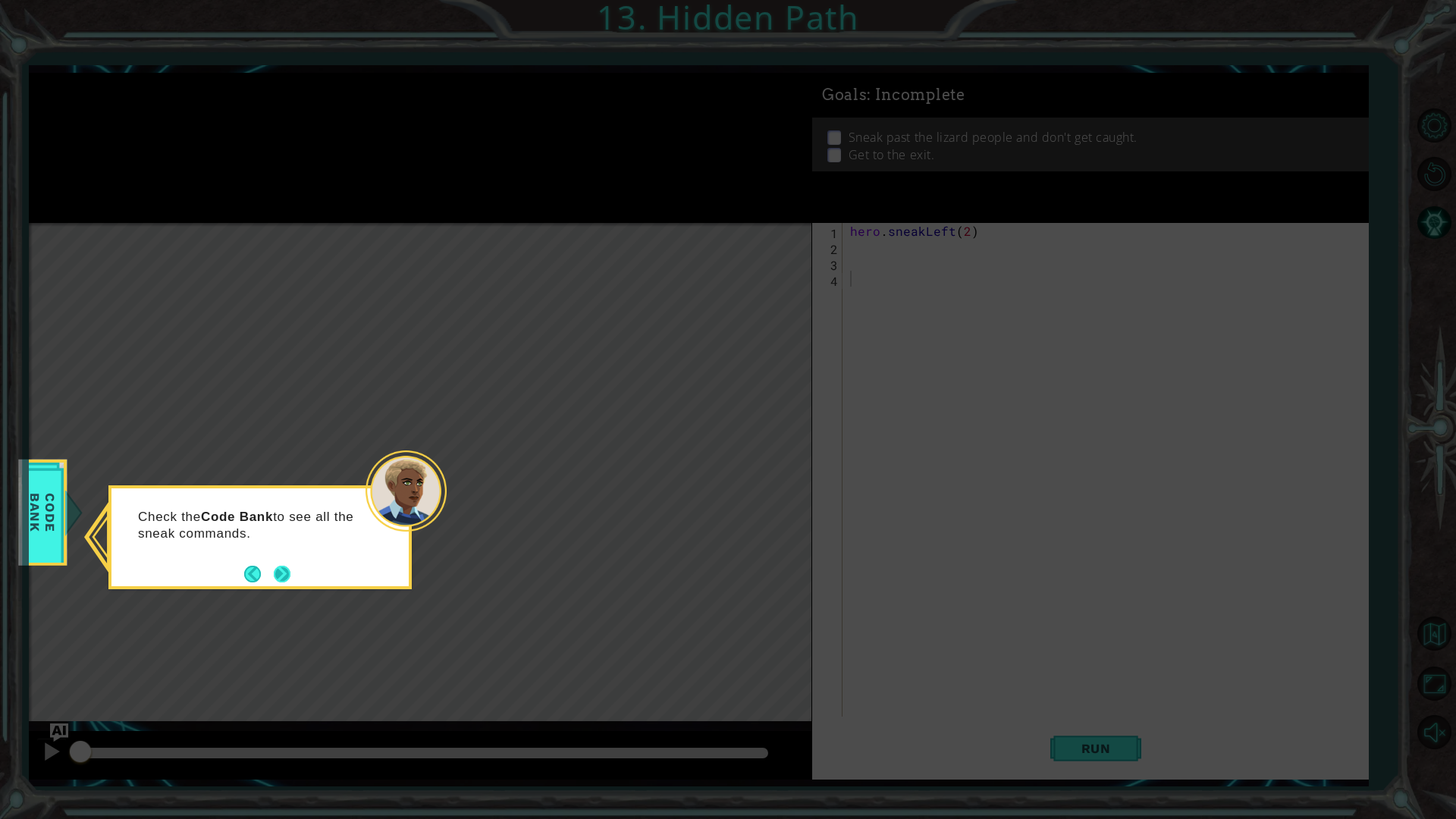
click at [278, 566] on button "Next" at bounding box center [282, 574] width 17 height 17
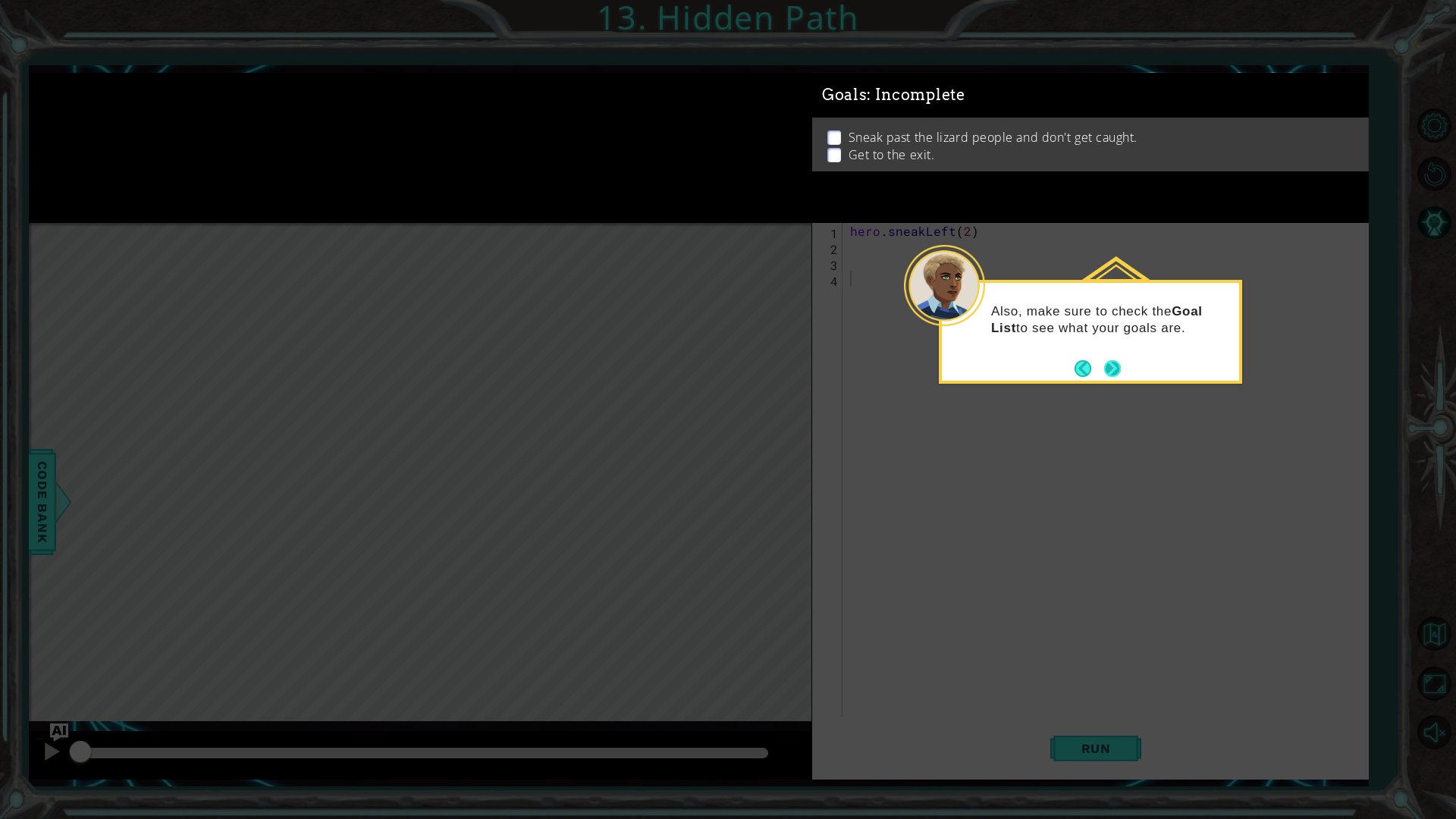
click at [1105, 370] on button "Next" at bounding box center [1112, 368] width 17 height 17
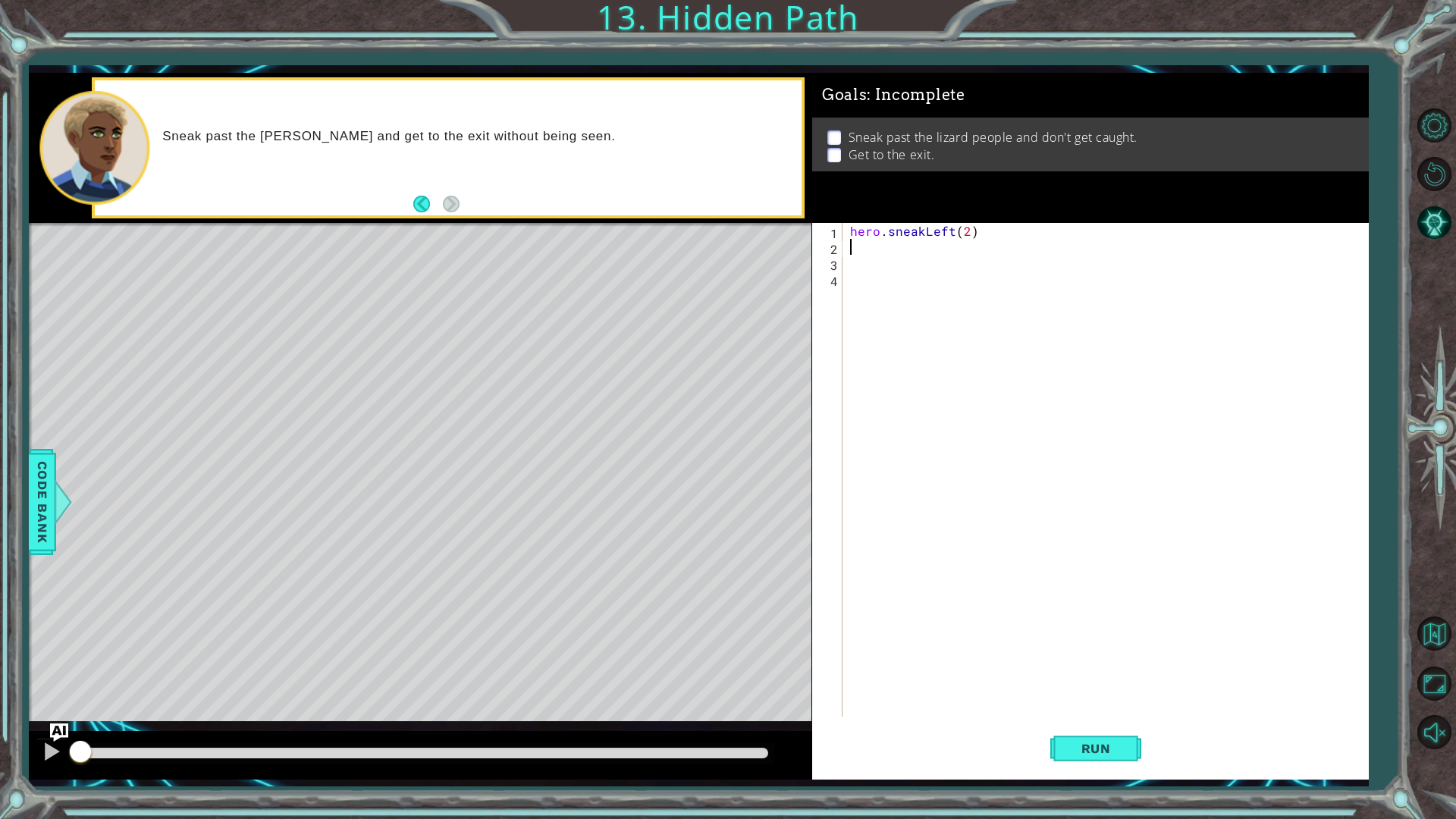
click at [884, 241] on div "hero . sneakLeft ( 2 )" at bounding box center [1108, 486] width 524 height 526
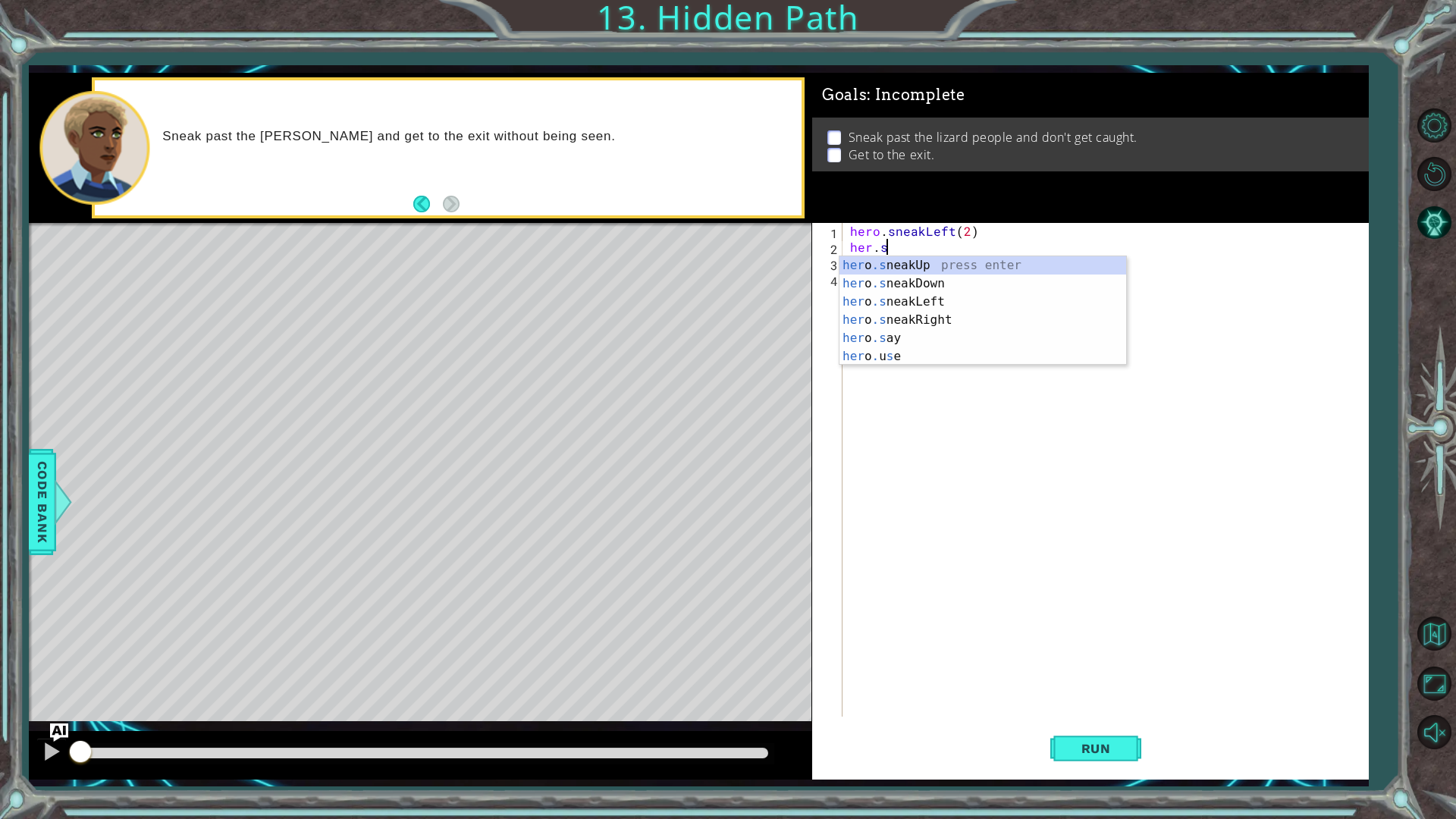
scroll to position [0, 2]
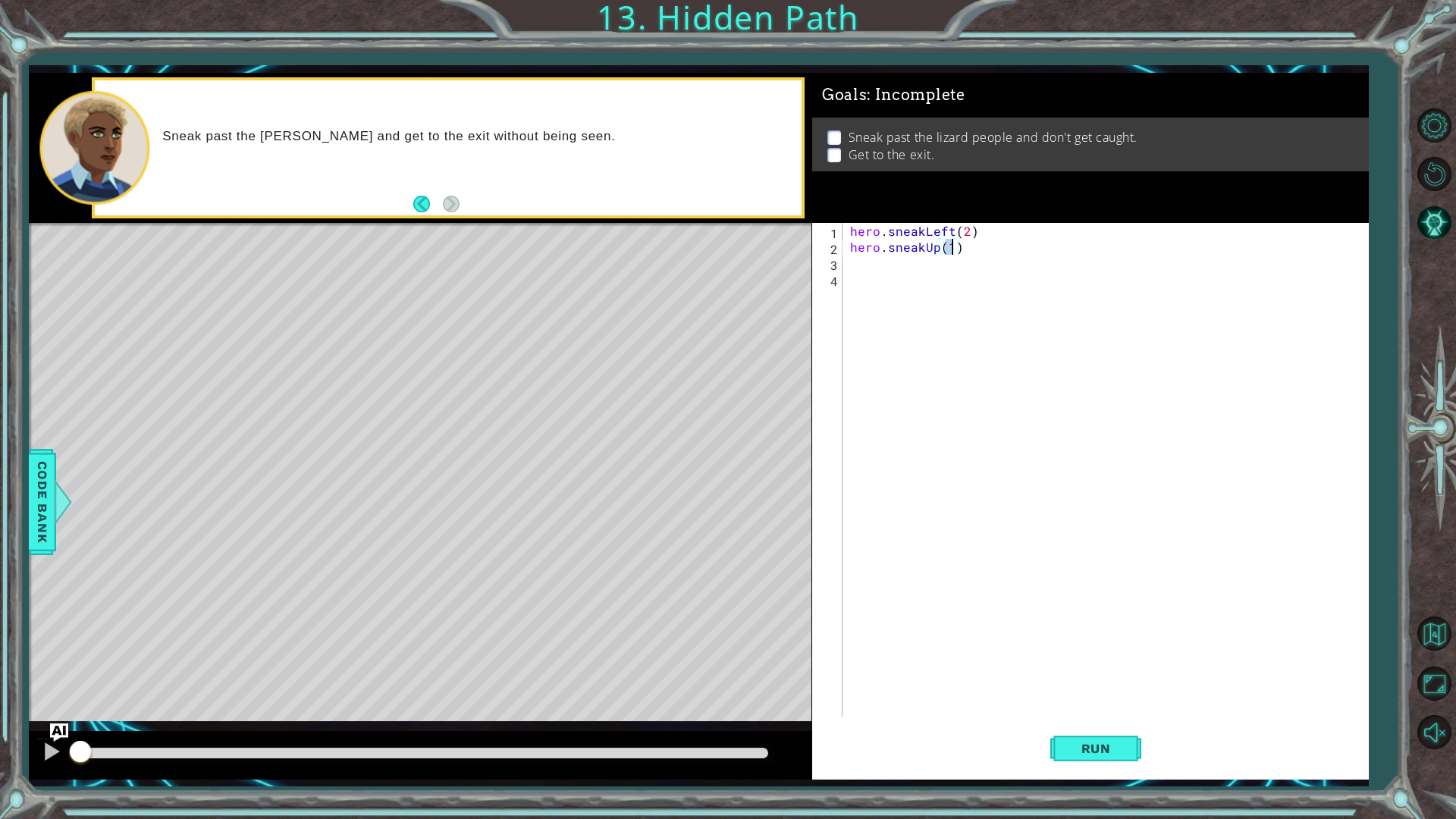
type textarea "hero.sneakUp(2)"
type textarea "hero.sneakRight(2)"
click at [1107, 759] on button "Run" at bounding box center [1095, 748] width 91 height 56
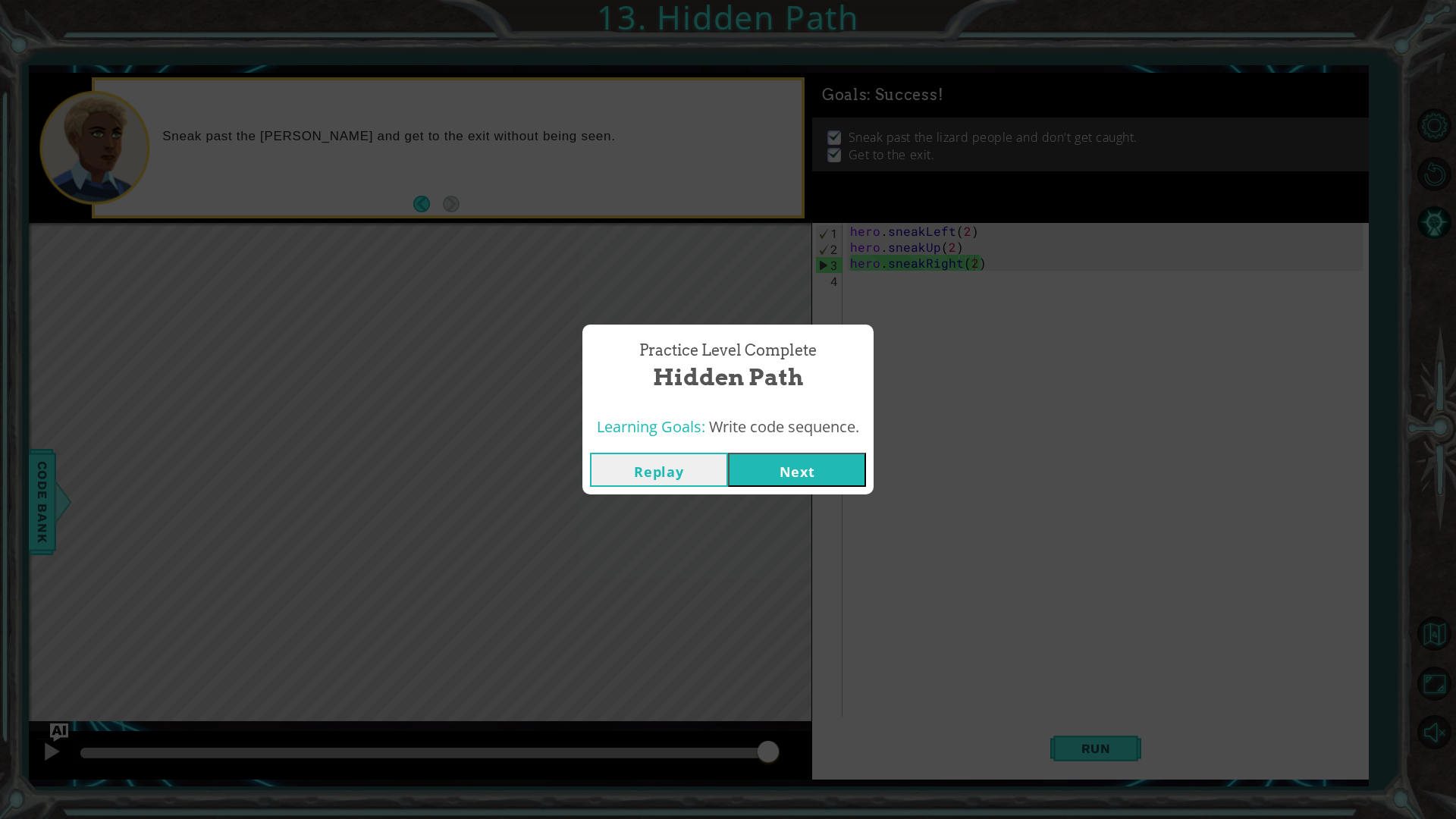
click at [794, 465] on button "Next" at bounding box center [796, 469] width 138 height 34
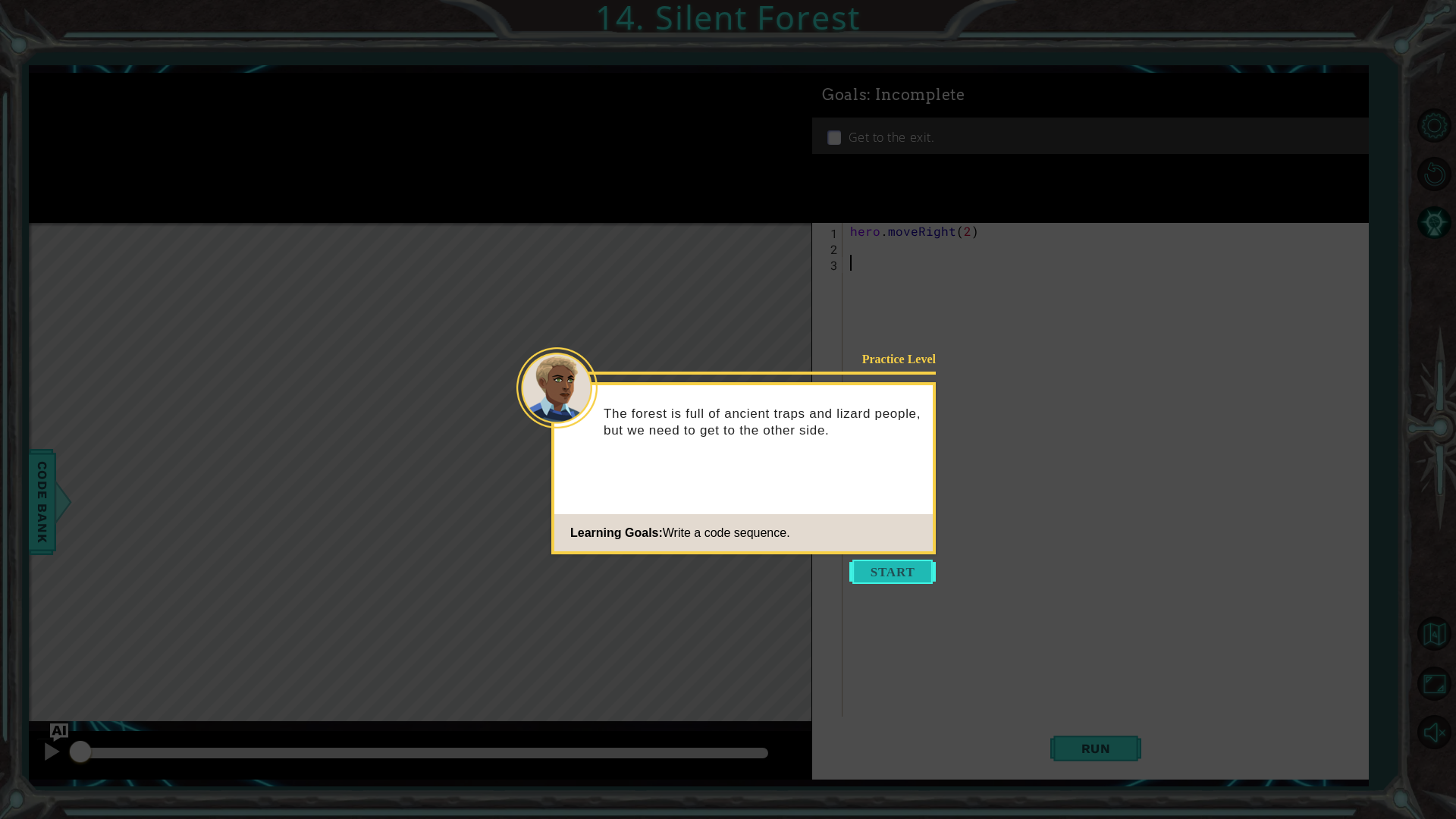
click at [866, 571] on button "Start" at bounding box center [892, 572] width 86 height 24
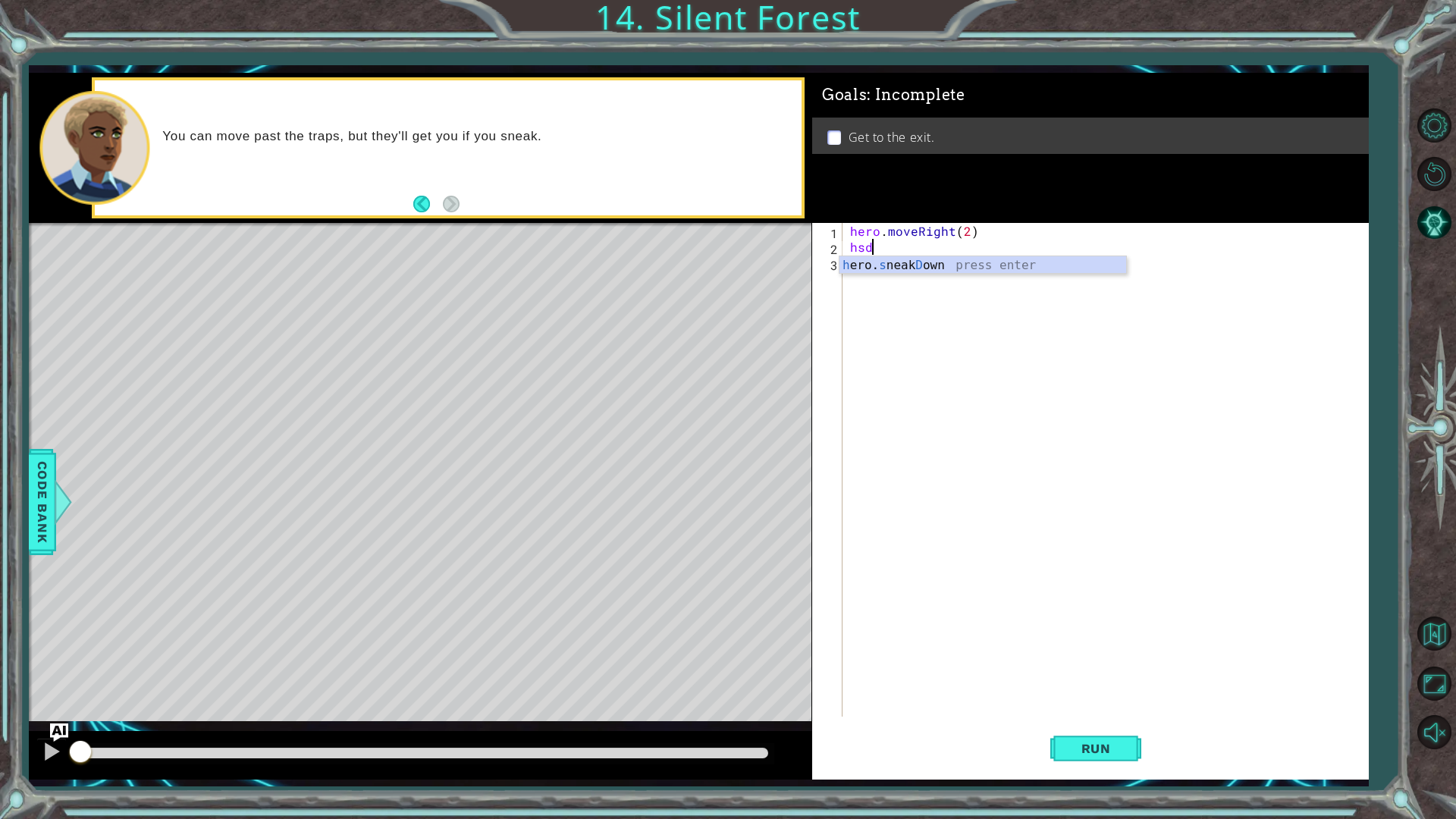
type textarea "hero.sneakDown(1)"
type textarea "hero.sneakRight(2)"
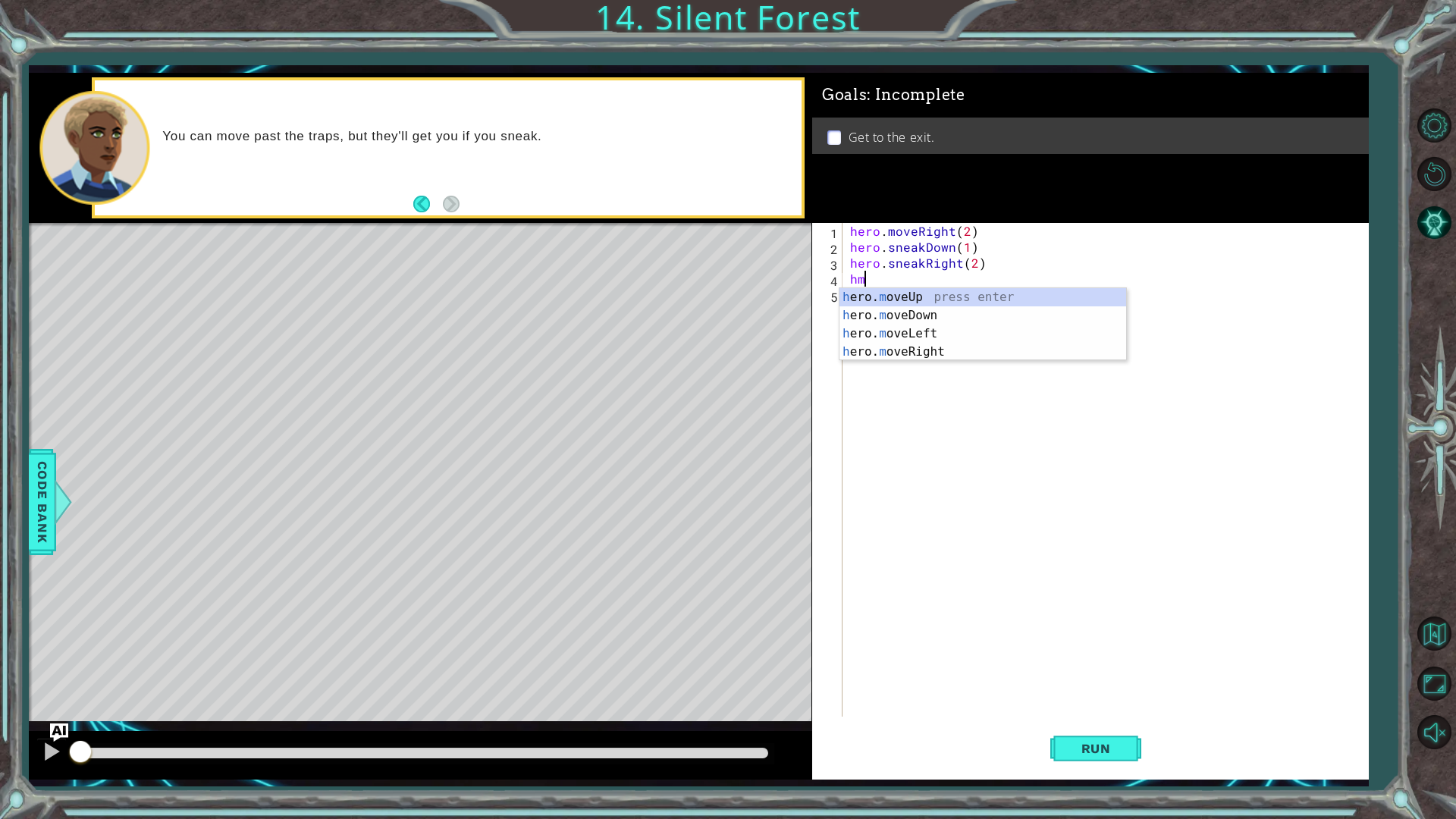
type textarea "hero.moveUp(1)"
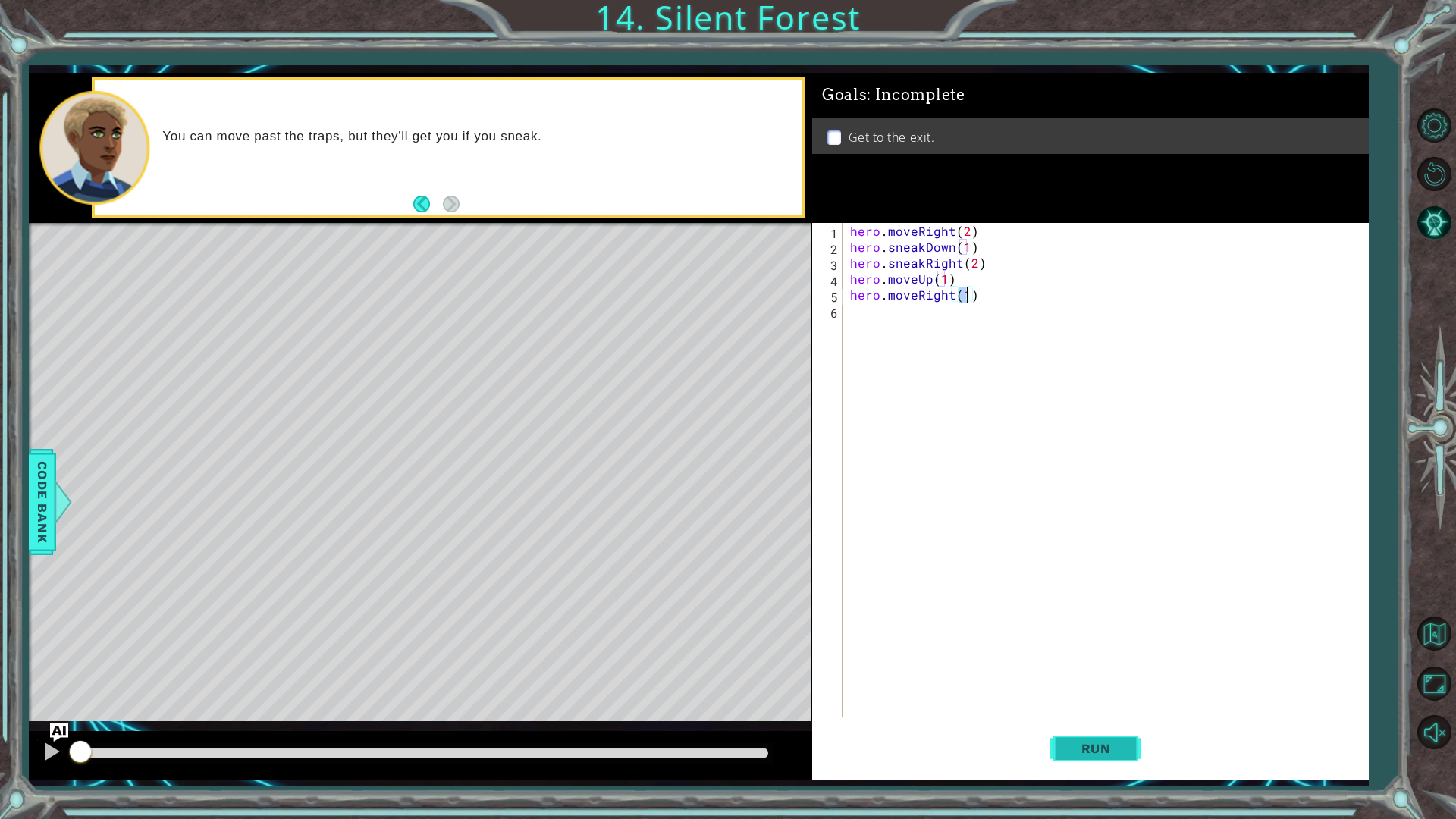
type textarea "hero.moveRight(1)"
click at [1056, 759] on button "Run" at bounding box center [1095, 748] width 91 height 56
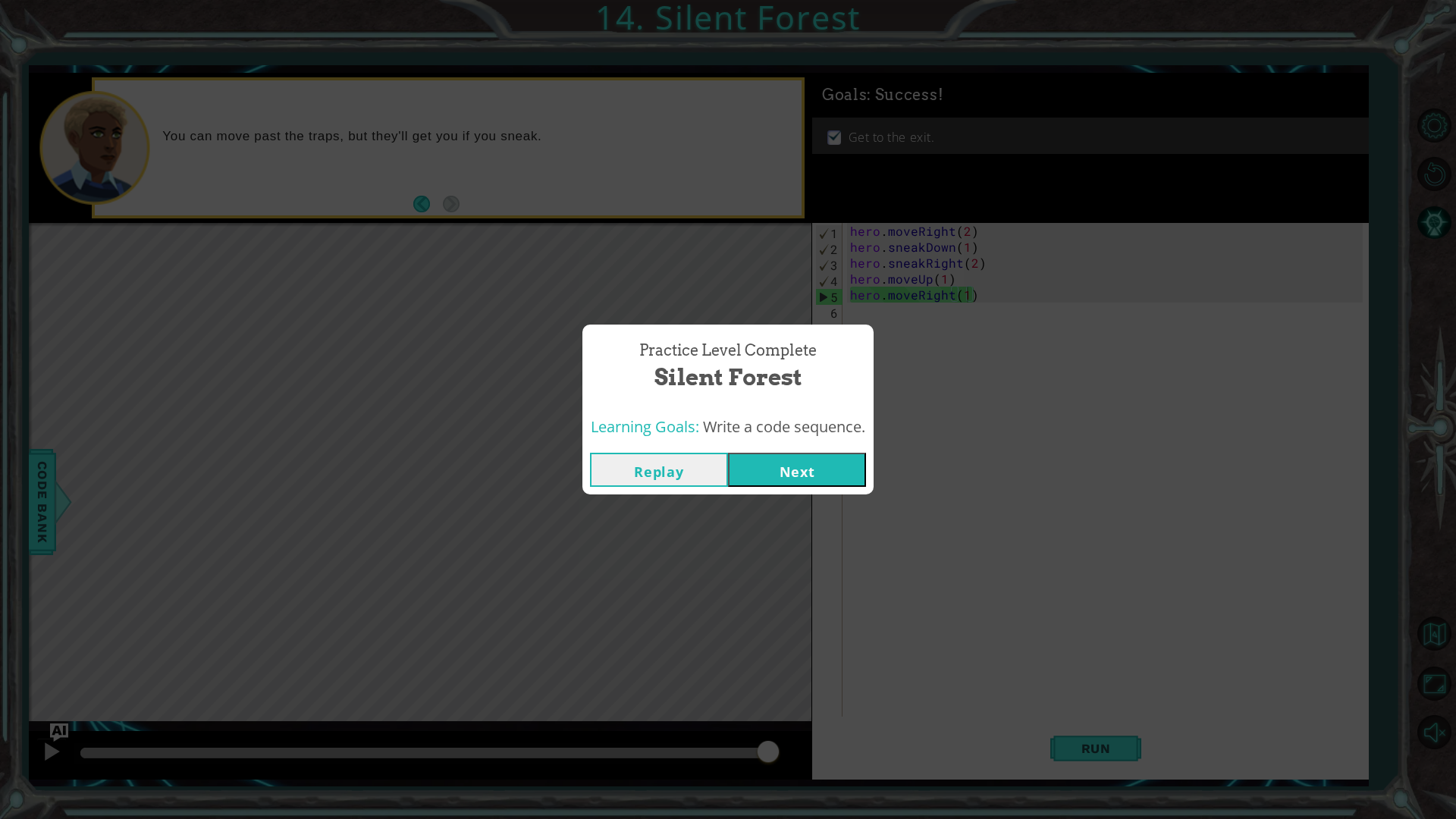
click button "Next" at bounding box center [796, 469] width 138 height 34
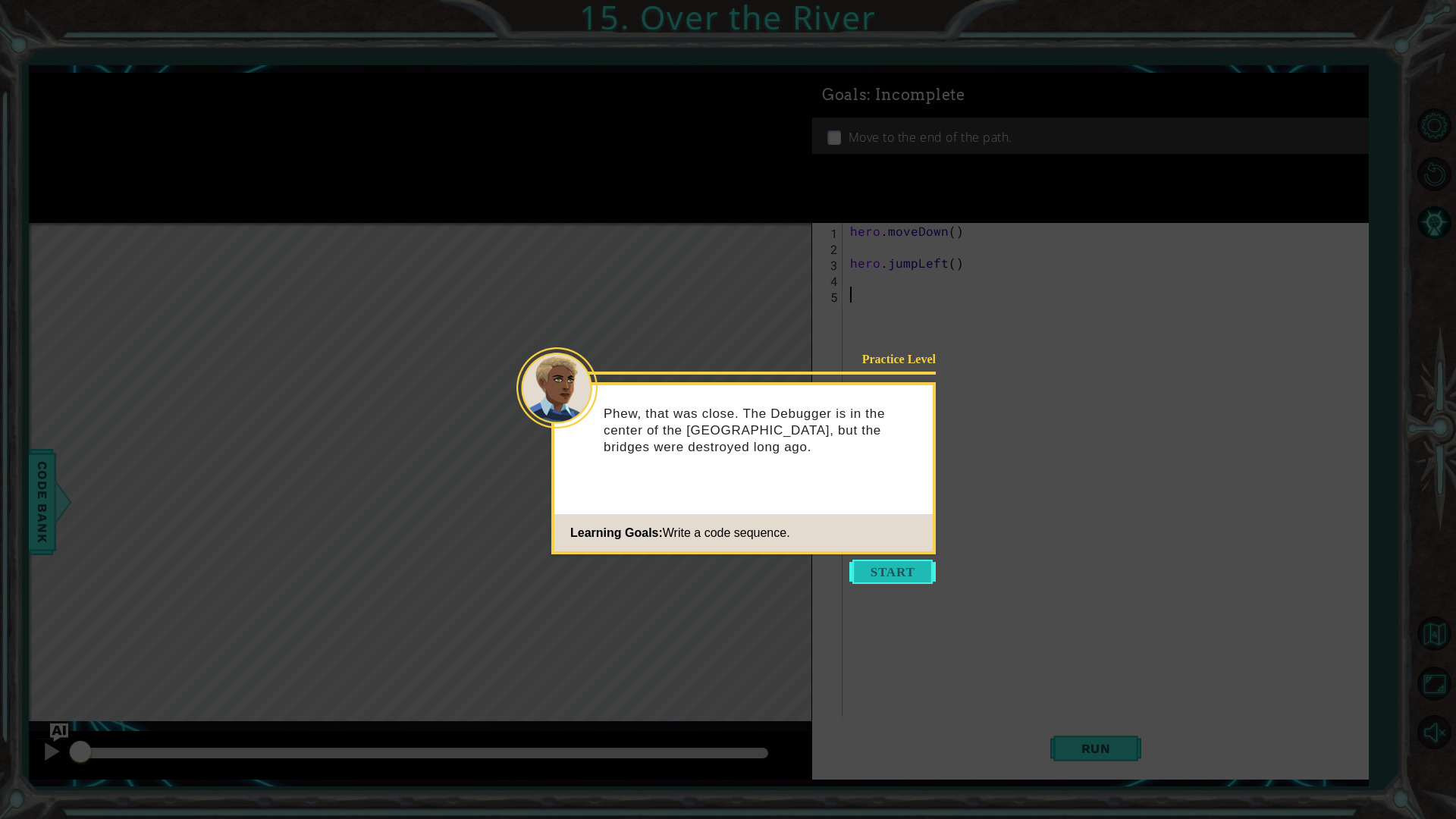
click at [869, 570] on button "Start" at bounding box center [892, 572] width 86 height 24
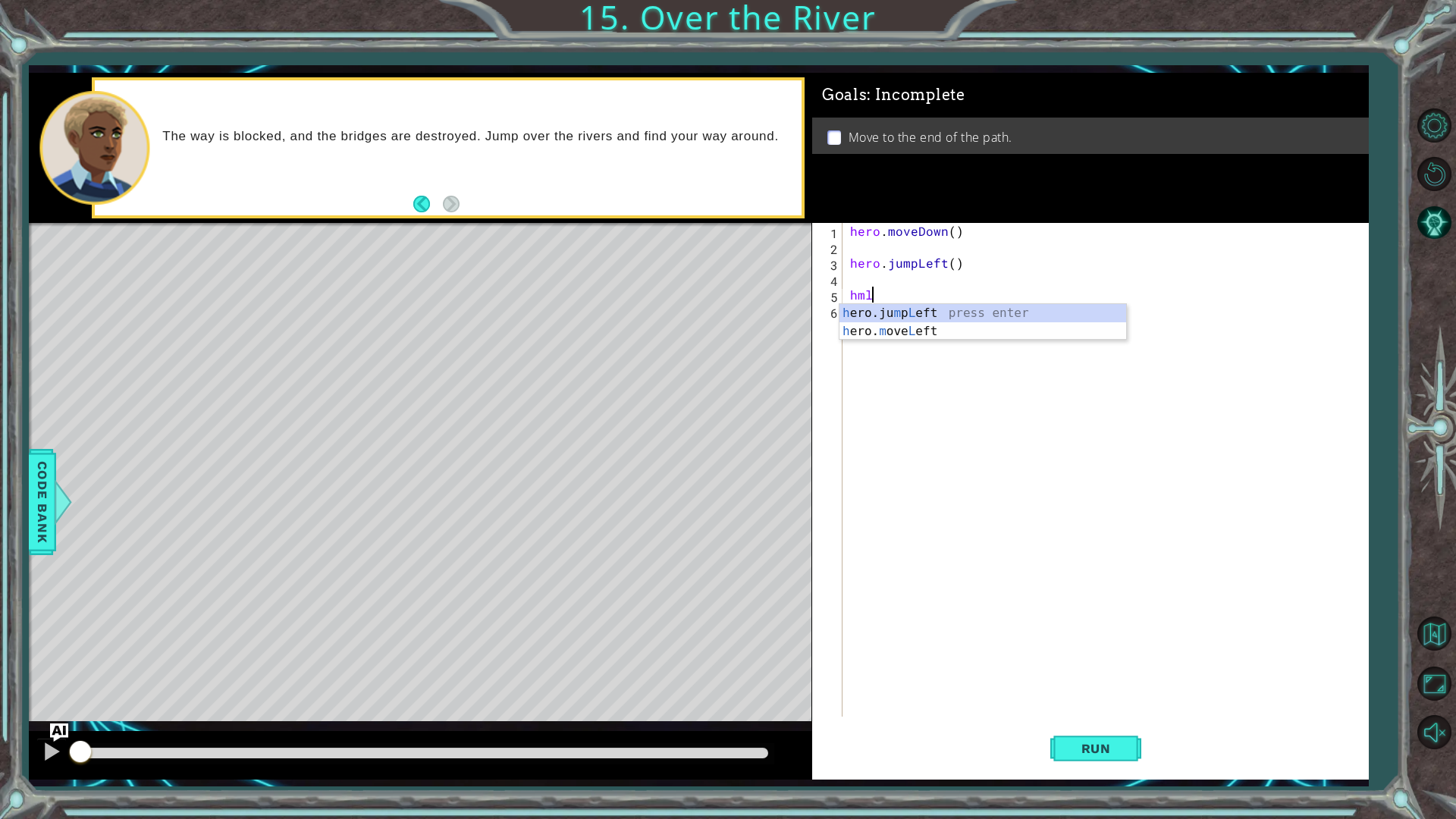
scroll to position [0, 1]
type textarea "hml"
type textarea "hero.moveLeft(1)"
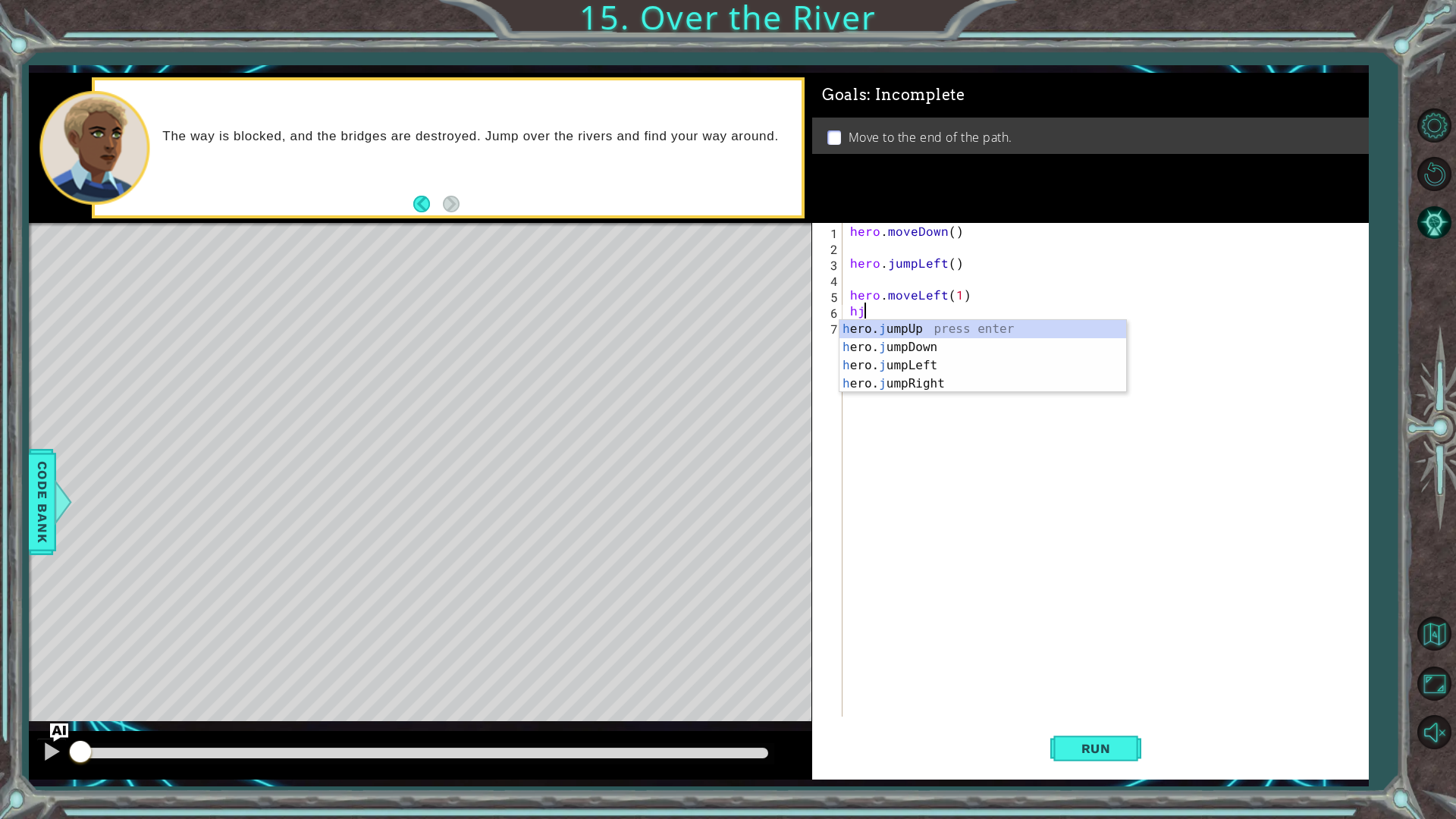
type textarea "hjd"
type textarea "hjr"
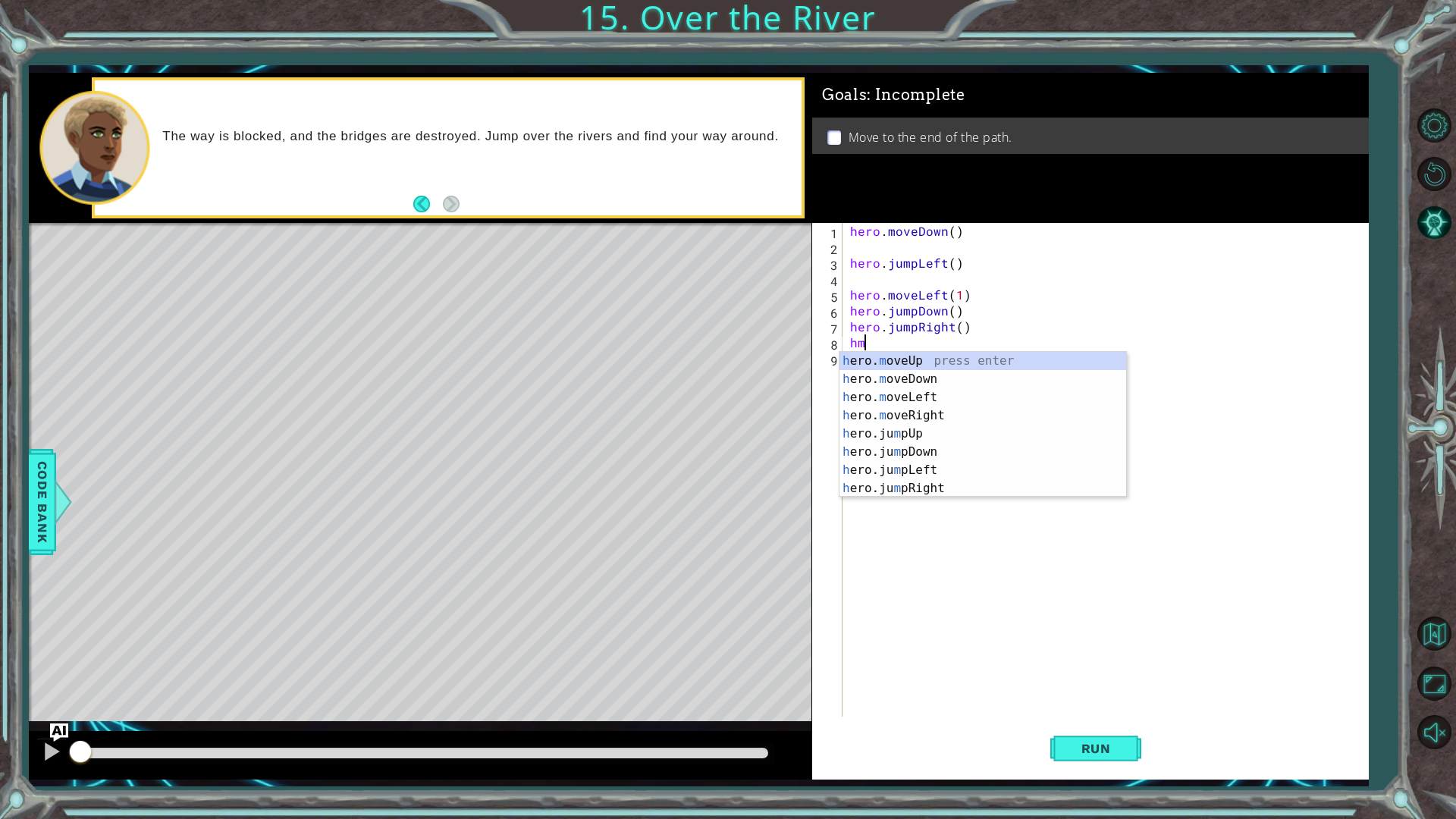
type textarea "hmr"
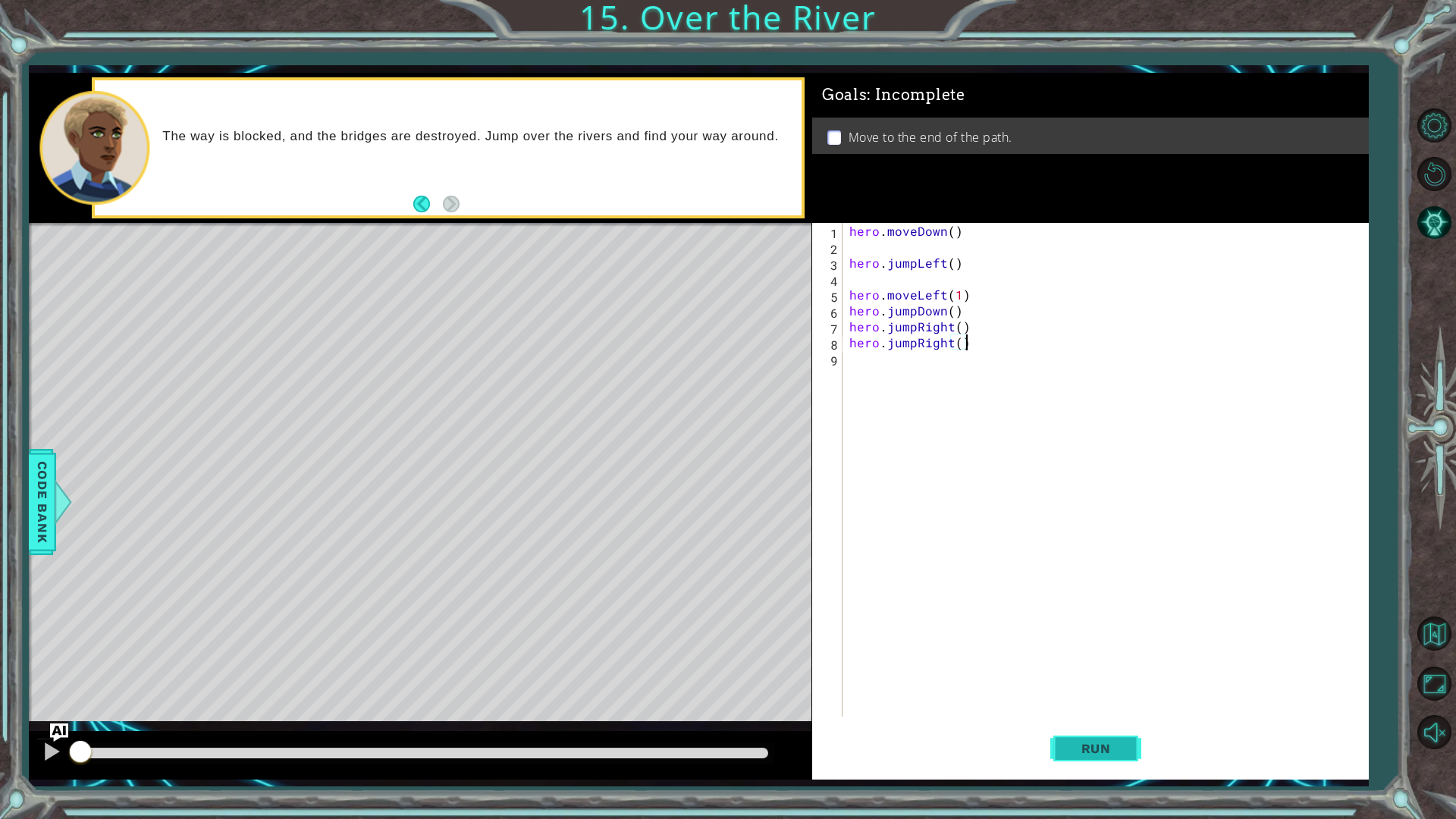
type textarea "hero.jumpRight()"
drag, startPoint x: 1110, startPoint y: 760, endPoint x: 1102, endPoint y: 760, distance: 8.0
click at [1103, 760] on button "Run" at bounding box center [1095, 748] width 91 height 56
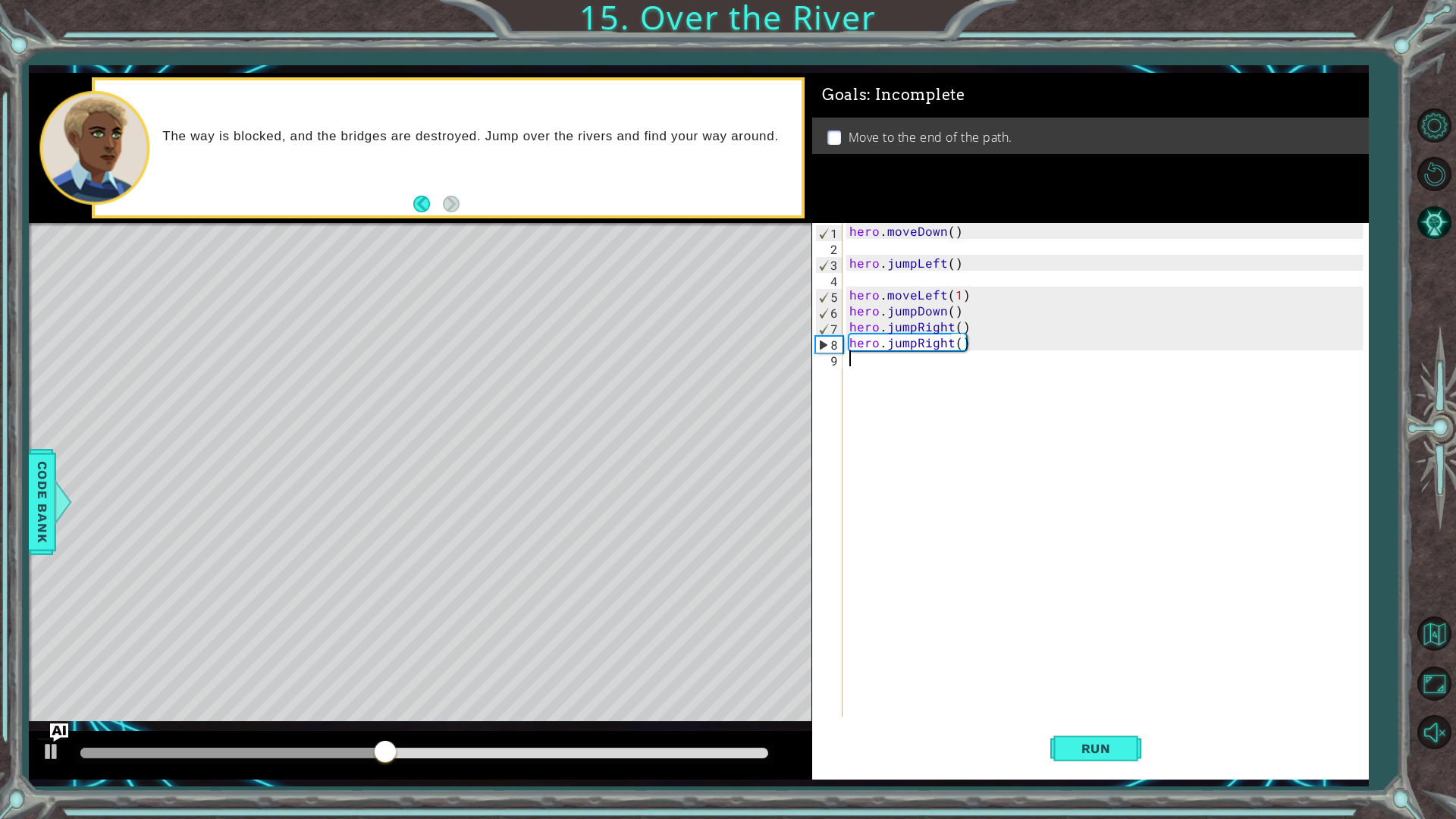
click at [922, 353] on div "hero . moveDown ( ) hero . jumpLeft ( ) hero . moveLeft ( 1 ) hero . jumpDown (…" at bounding box center [1107, 486] width 524 height 526
click at [914, 346] on div "hero . moveDown ( ) hero . jumpLeft ( ) hero . moveLeft ( 1 ) hero . jumpDown (…" at bounding box center [1107, 486] width 524 height 526
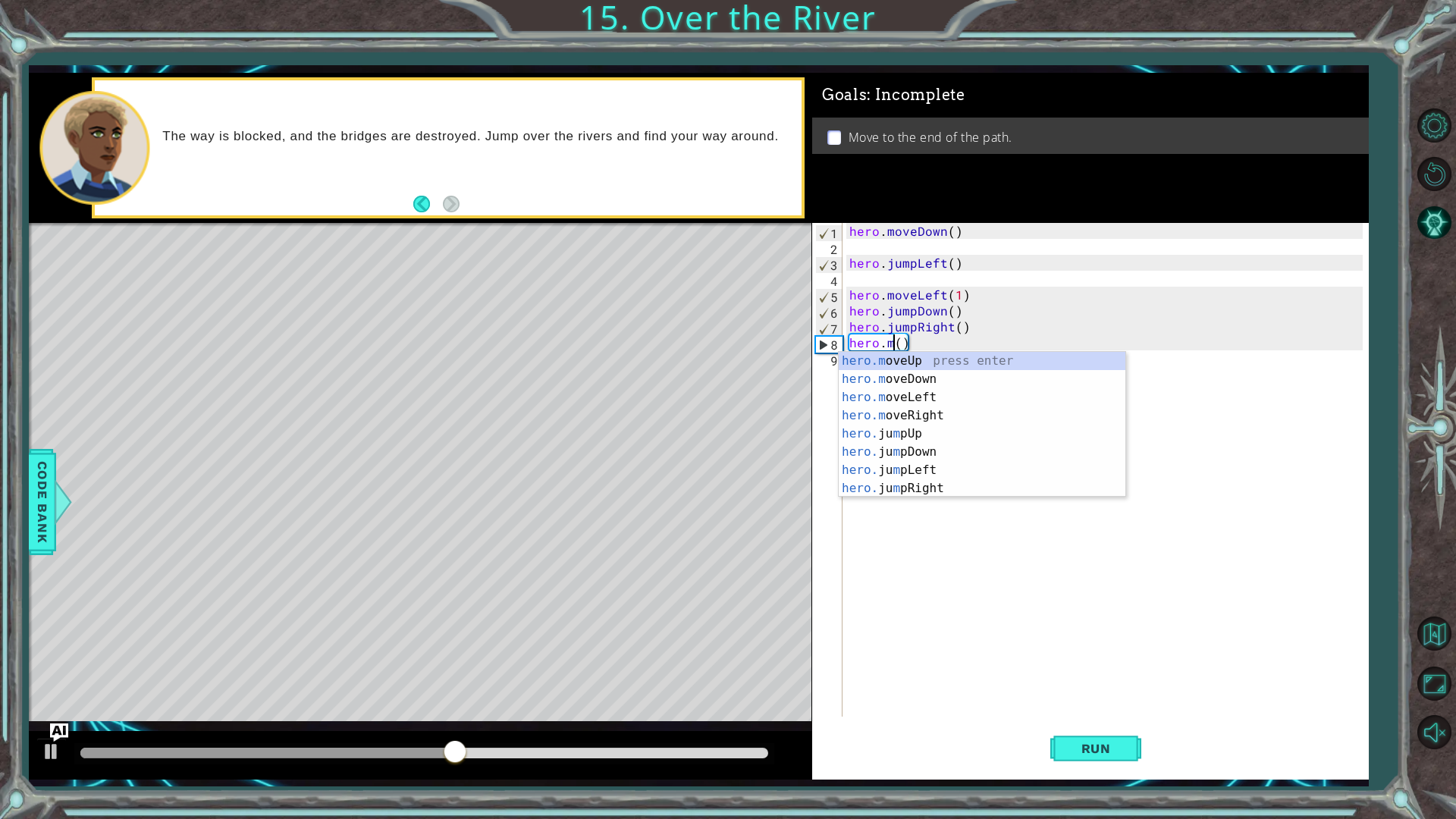
scroll to position [0, 3]
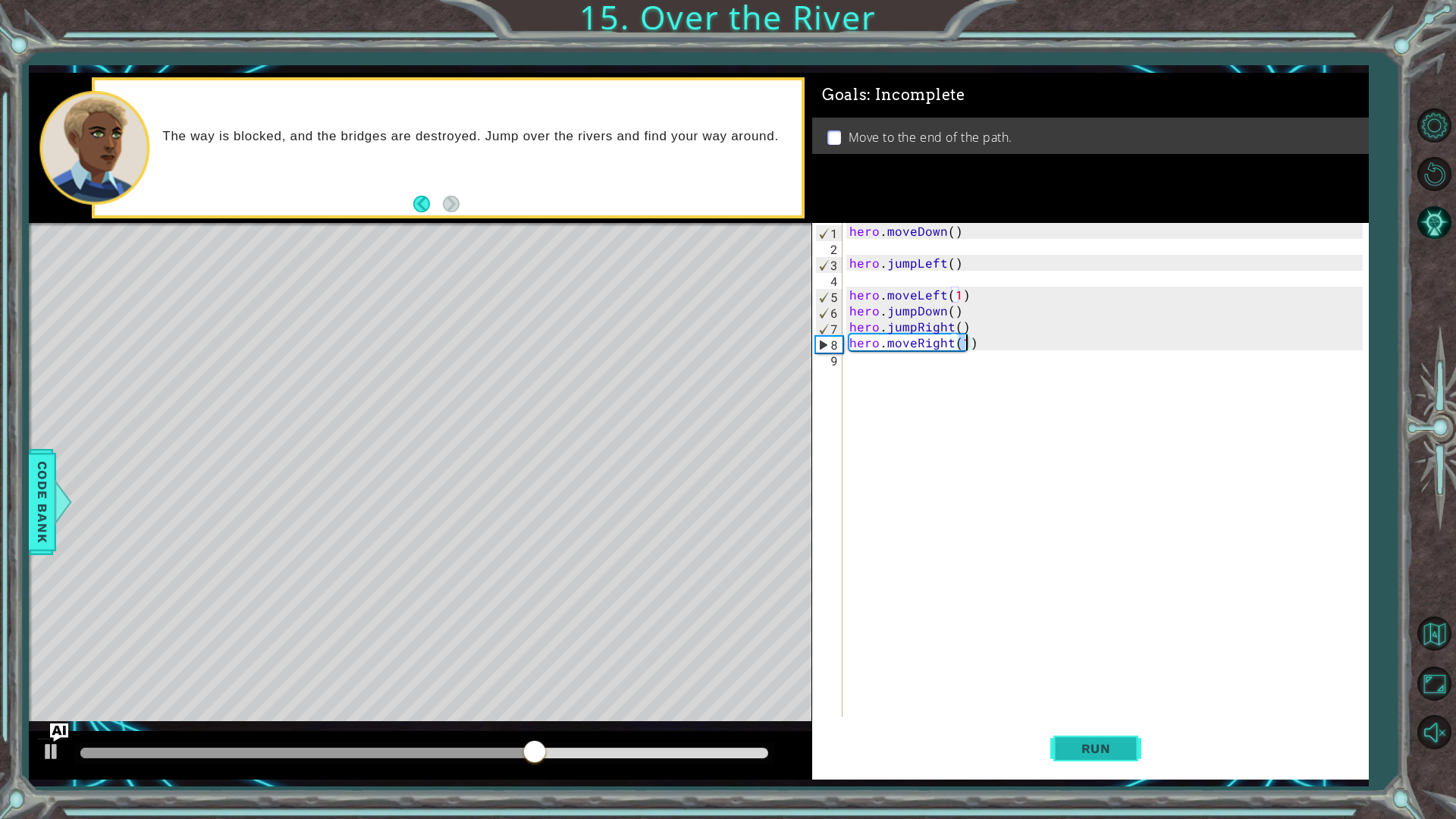
type textarea "hero.moveRight(1)"
click at [1064, 738] on button "Run" at bounding box center [1095, 748] width 91 height 56
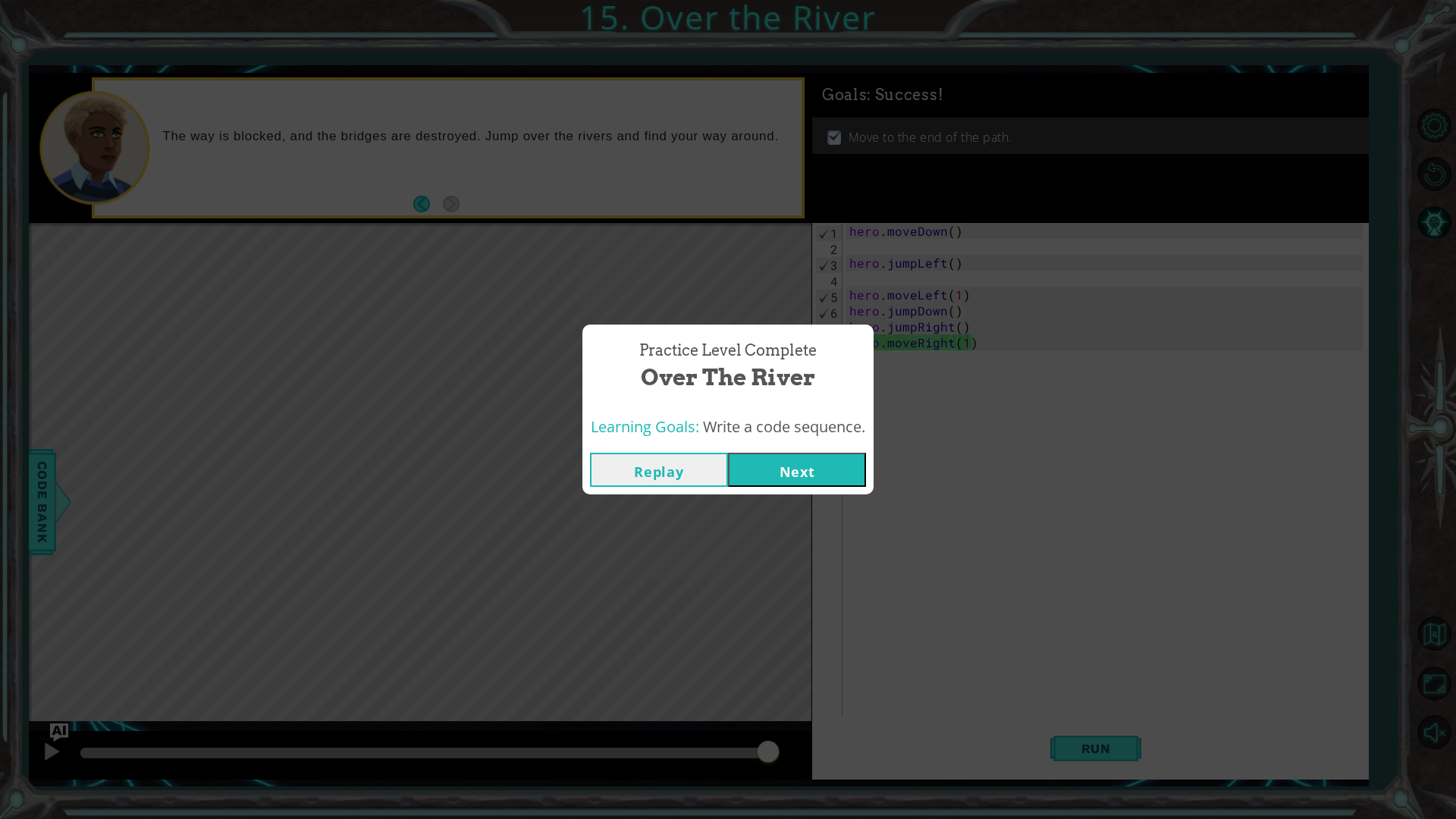
click button "Next" at bounding box center [796, 469] width 138 height 34
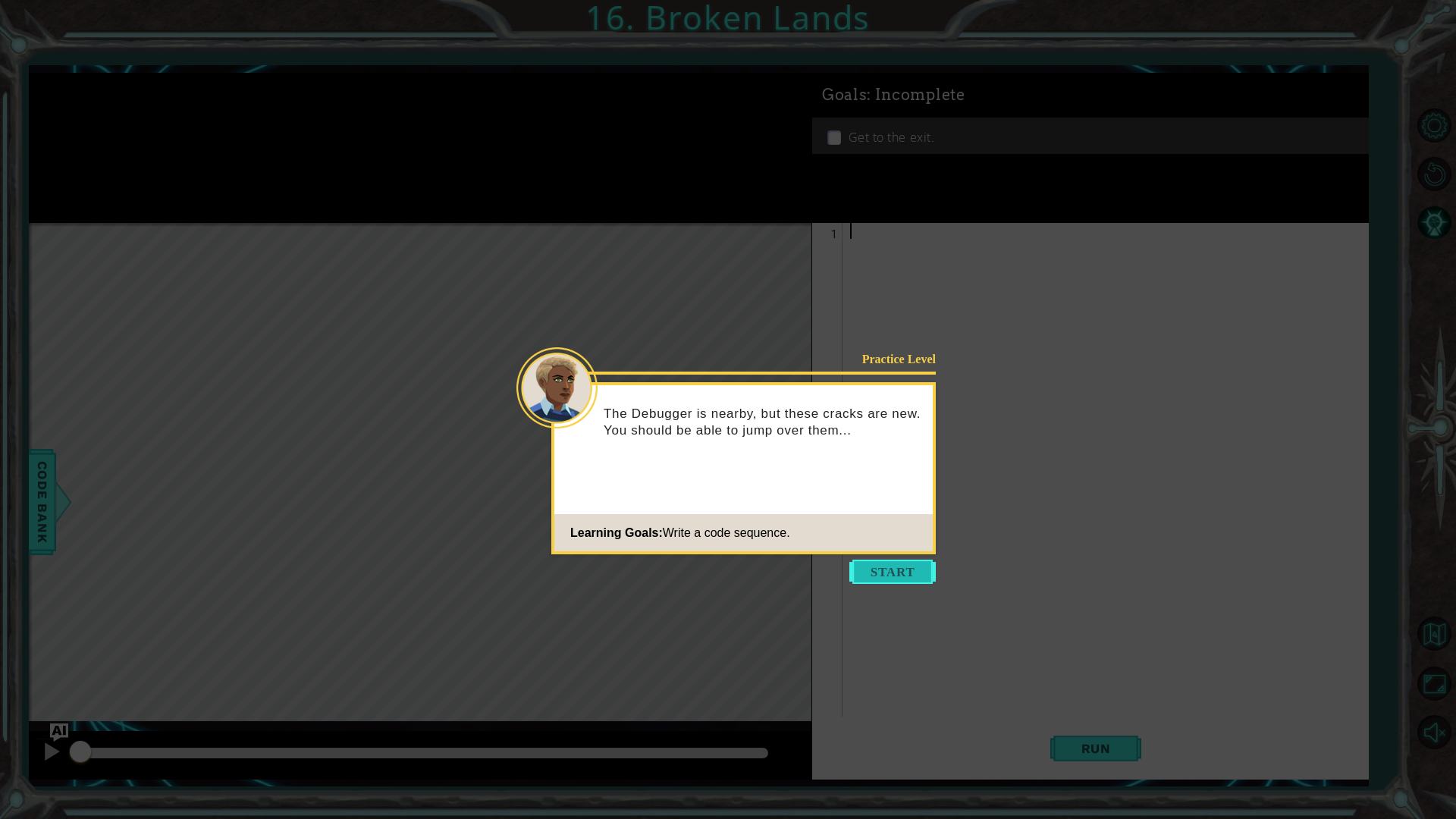
click at [895, 569] on button "Start" at bounding box center [892, 572] width 86 height 24
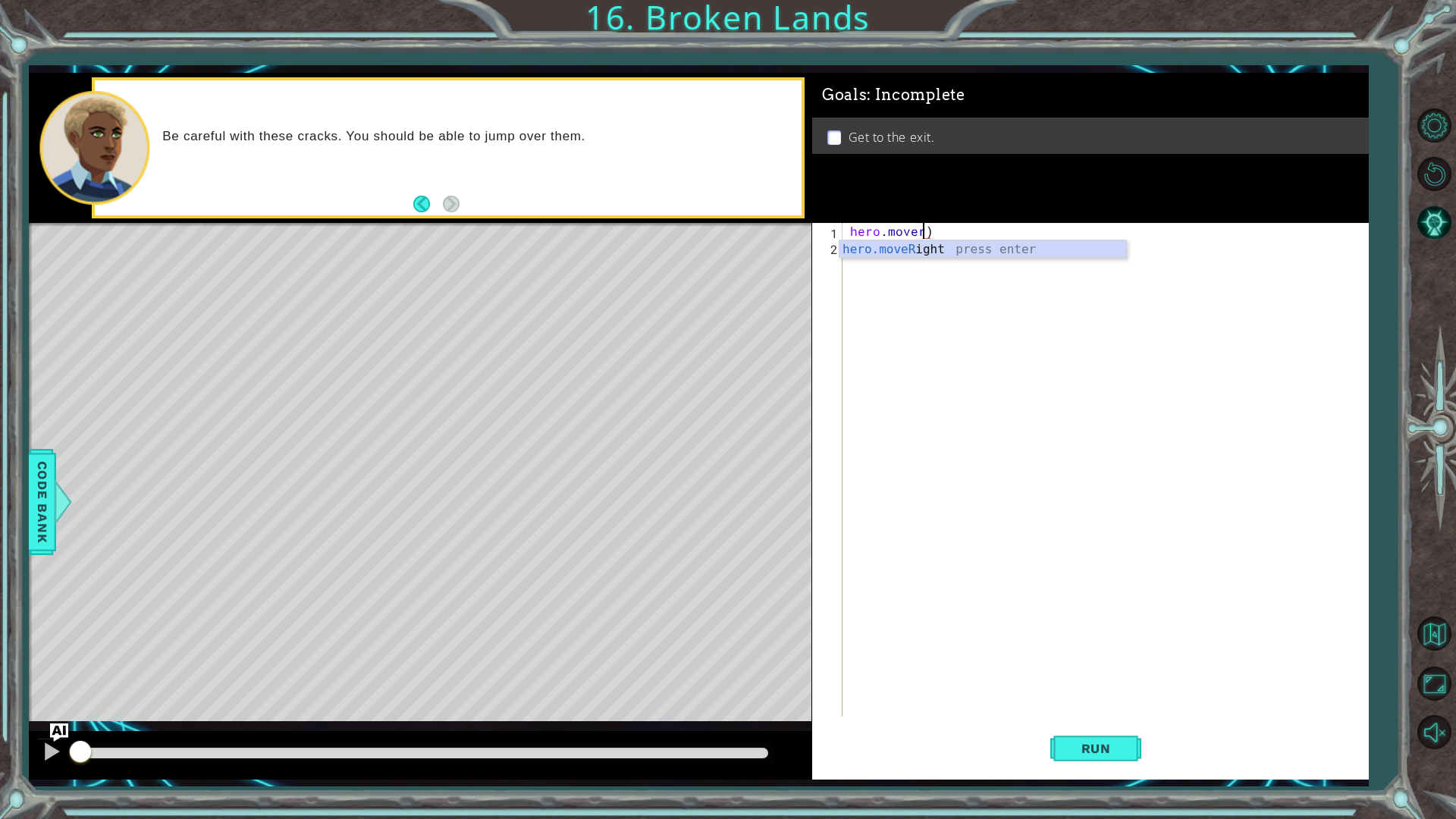
scroll to position [0, 5]
type textarea "hero.moveRight(1)"
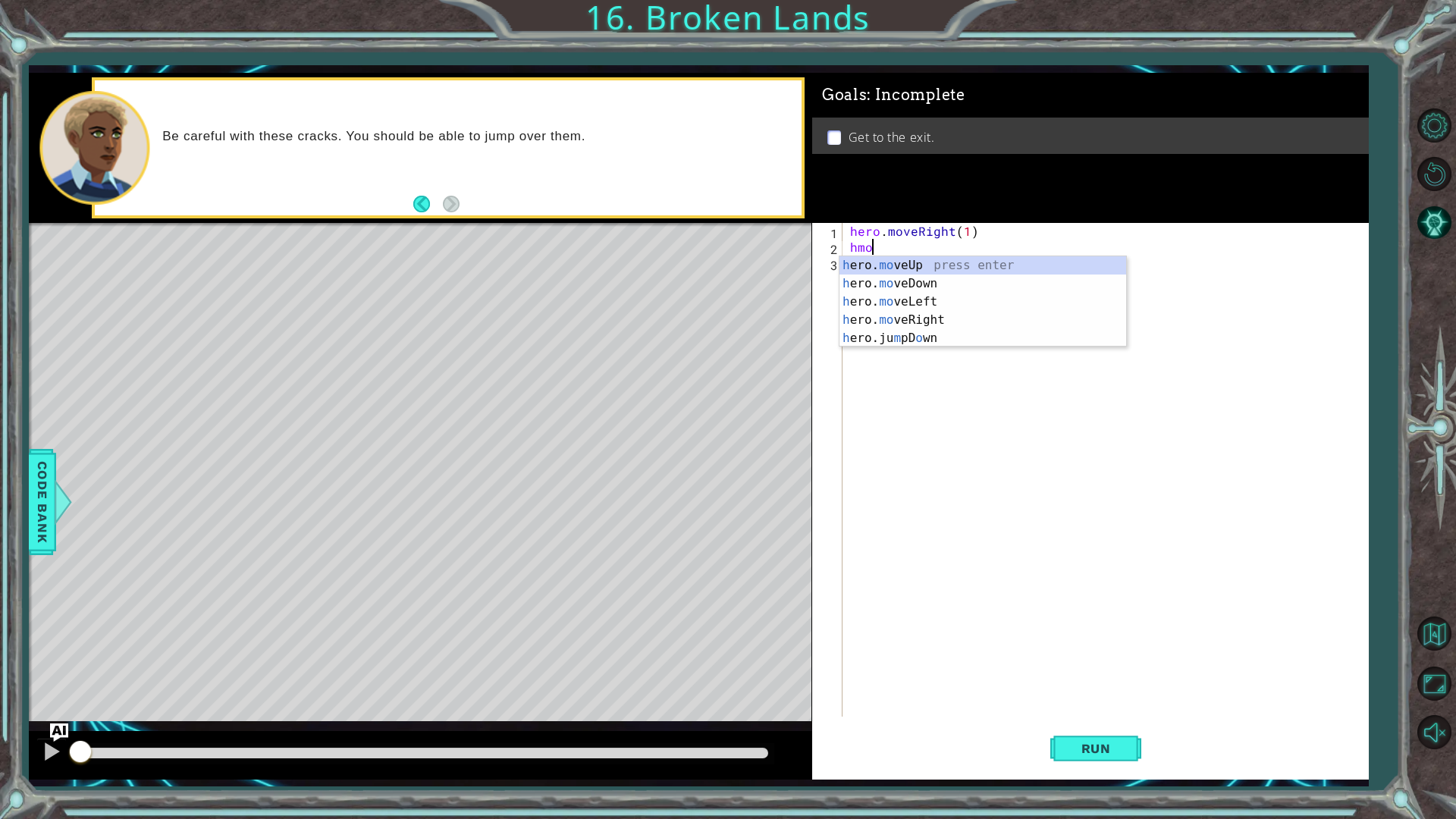
scroll to position [0, 1]
type textarea "hero.moveUp(1)"
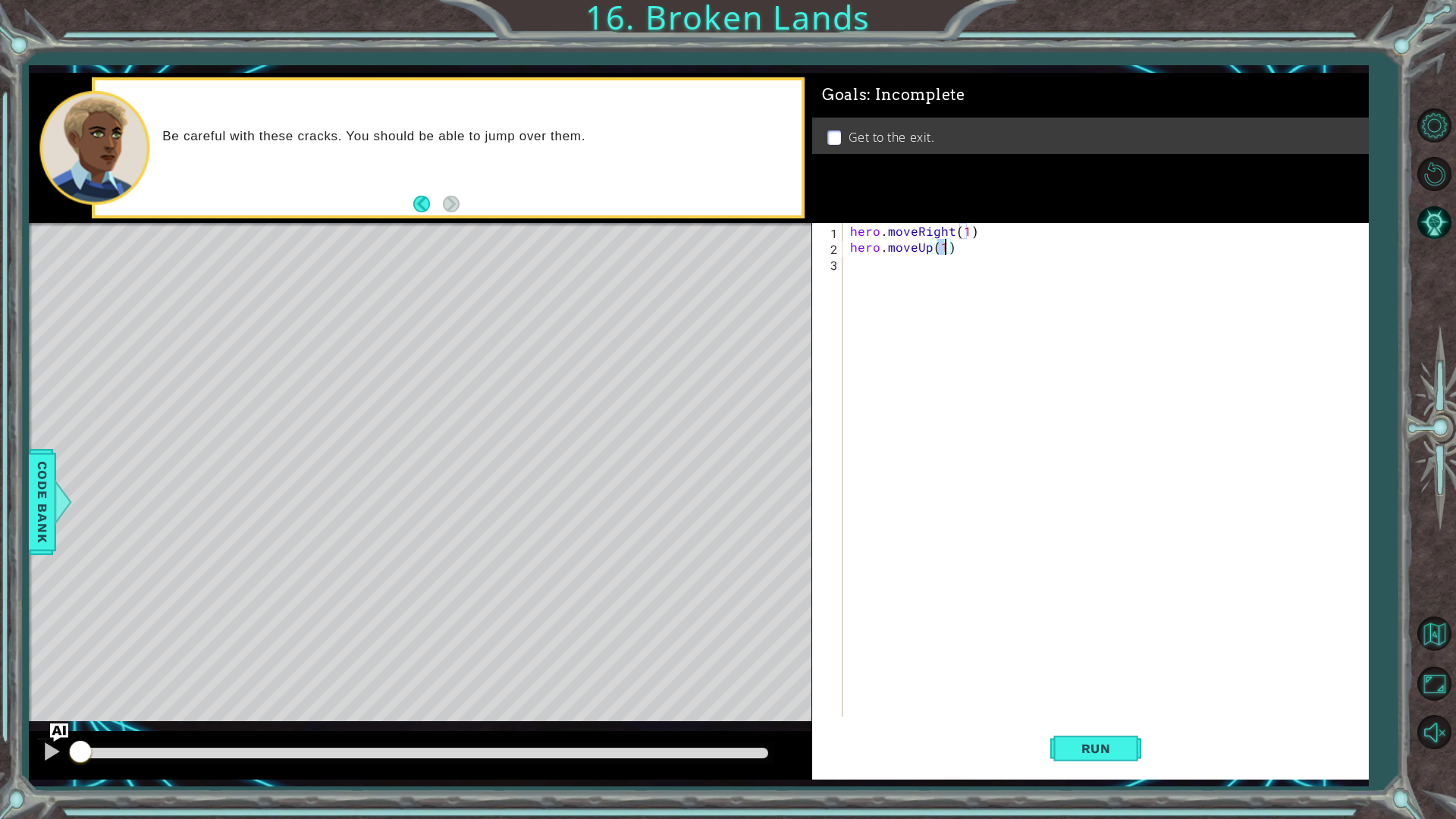
scroll to position [0, 0]
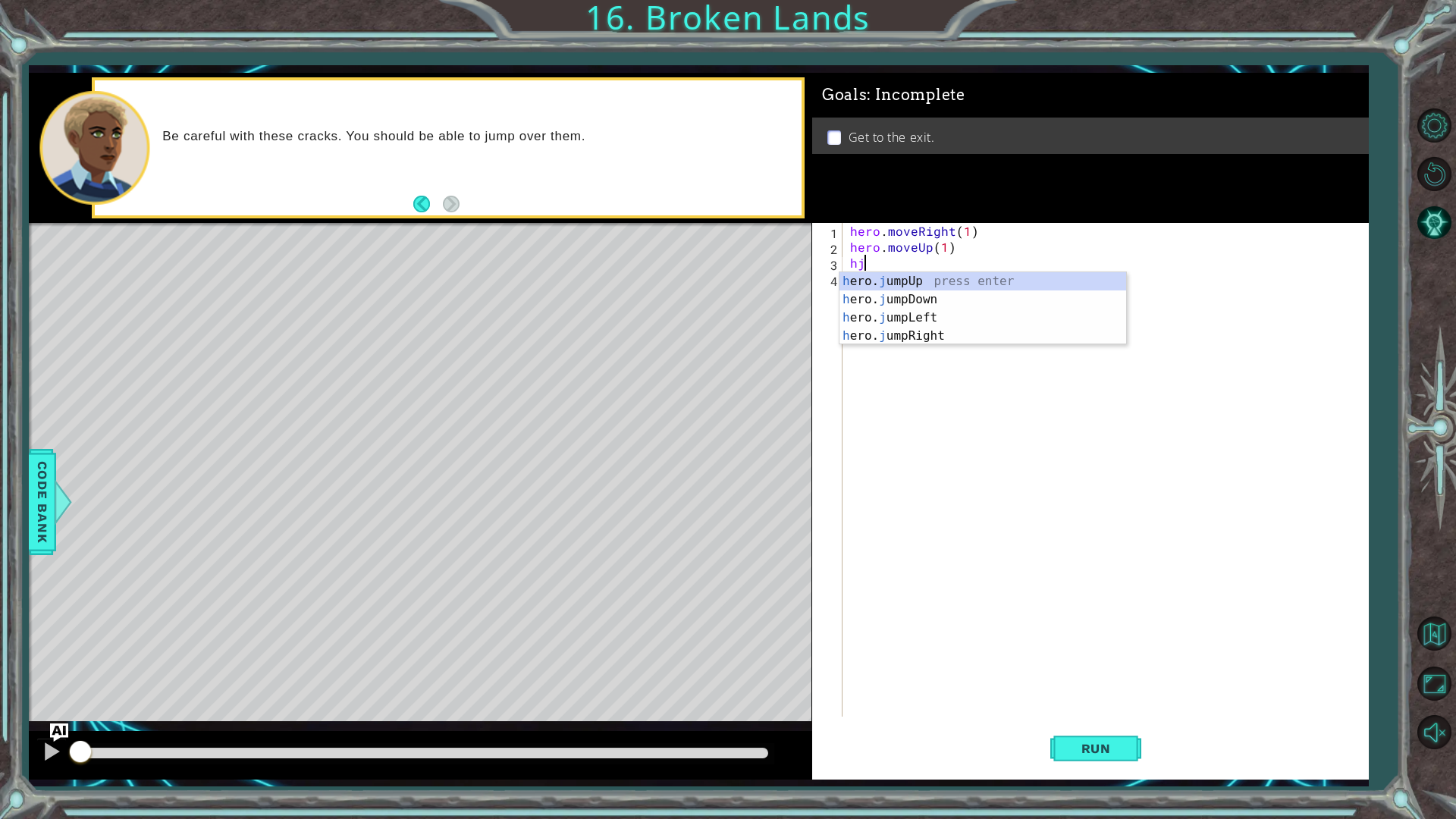
type textarea "hju"
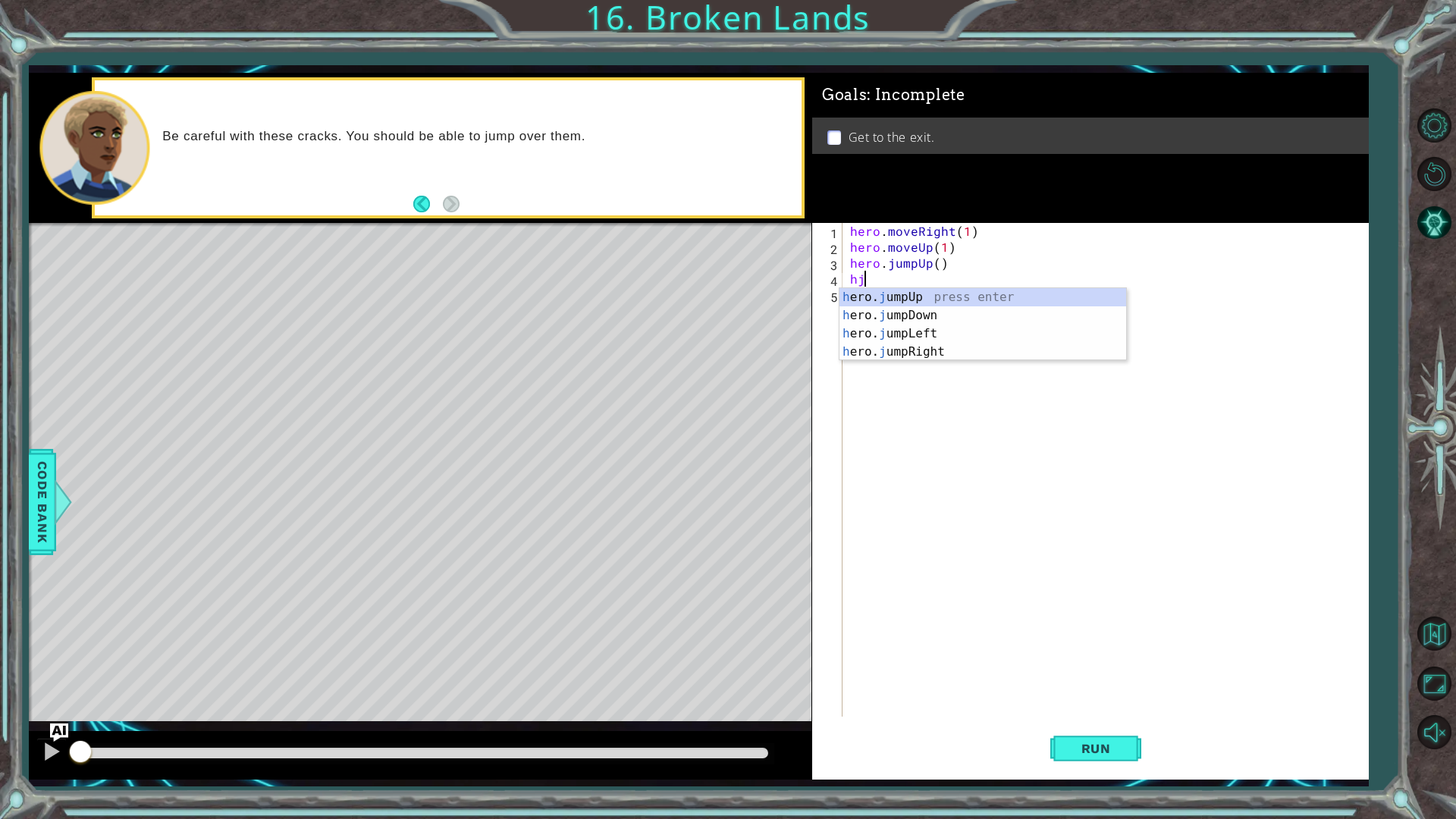
type textarea "hjr"
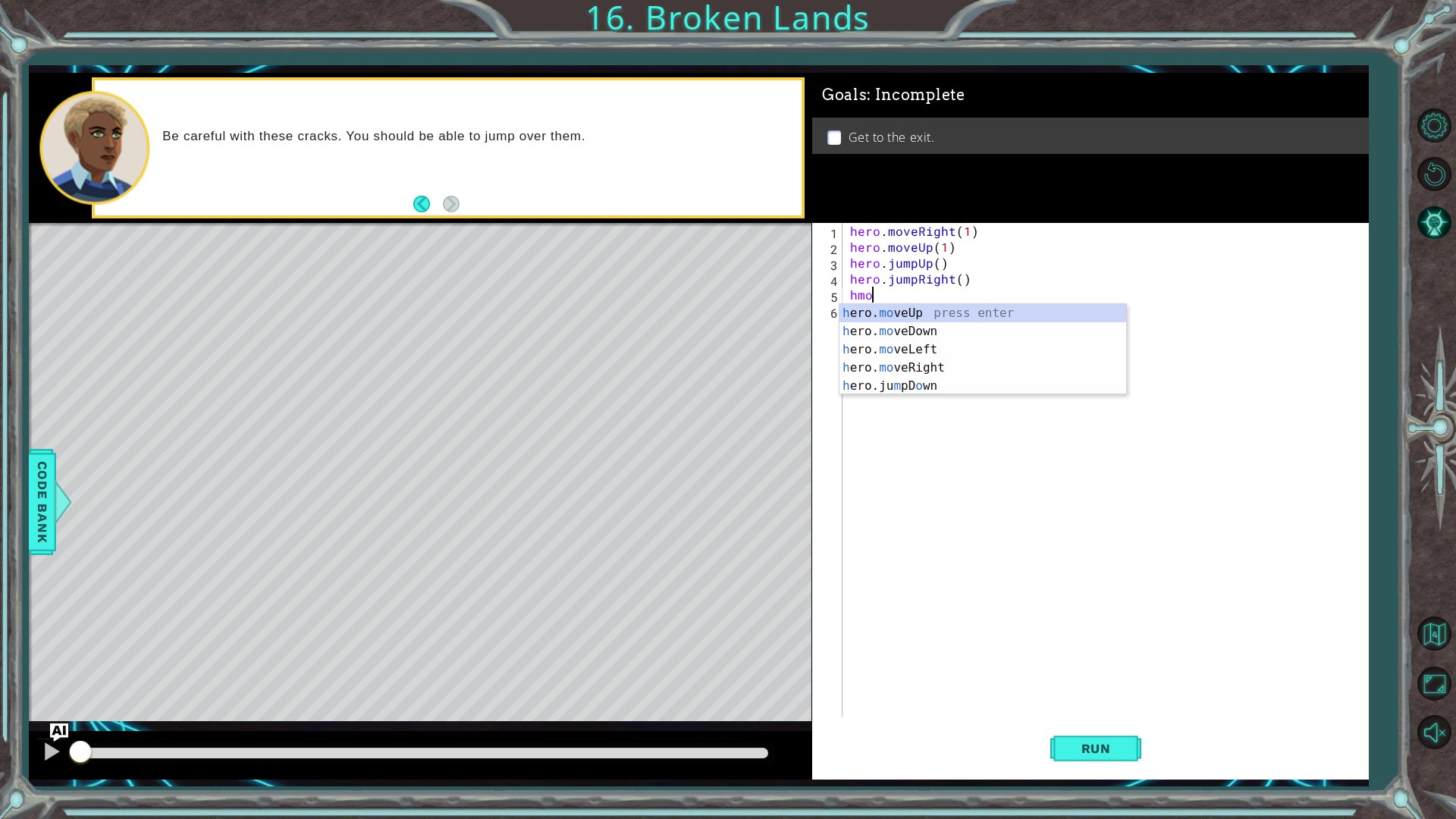
scroll to position [0, 1]
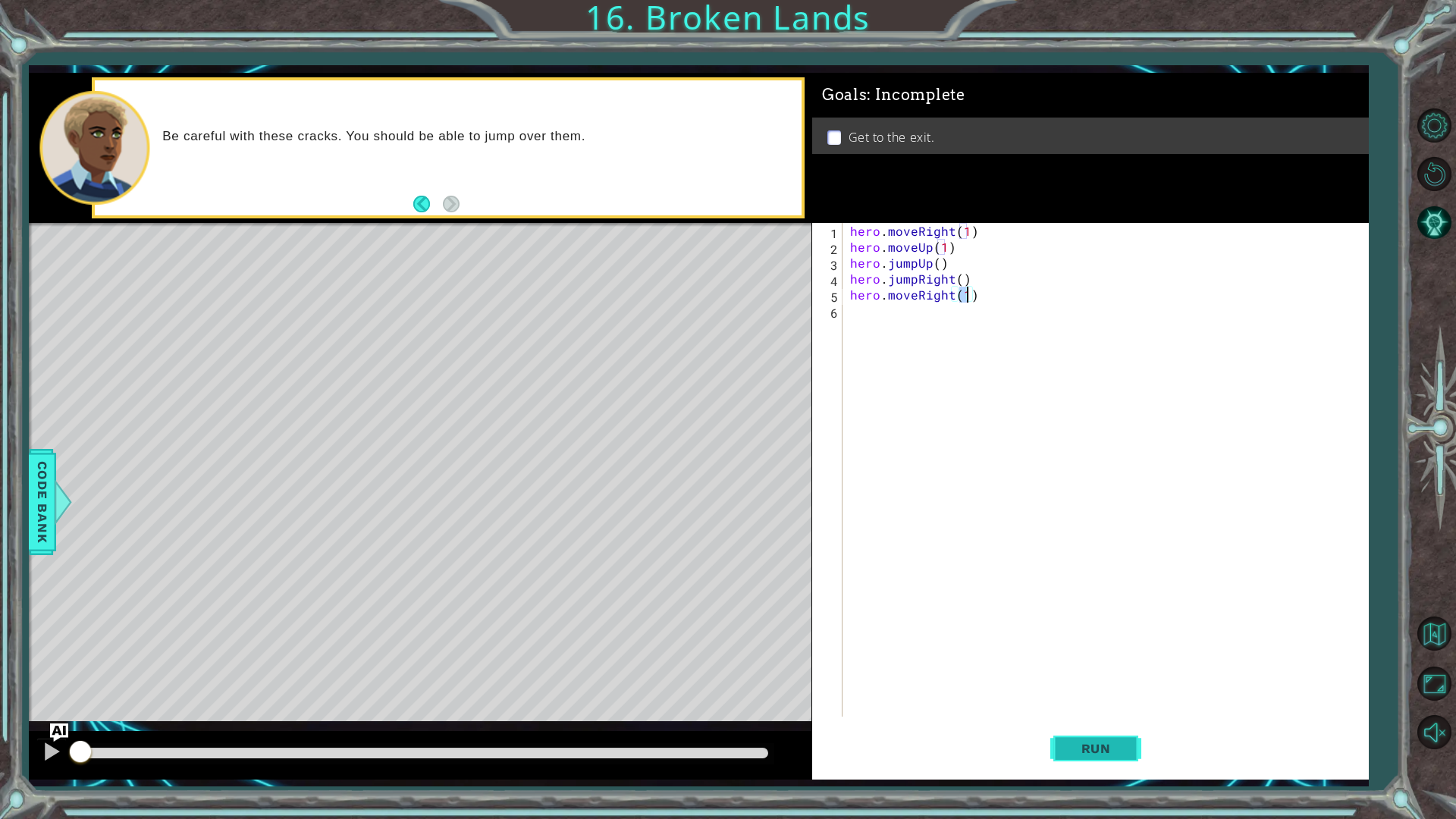
type textarea "hero.moveRight(1)"
click at [1070, 739] on button "Run" at bounding box center [1095, 748] width 91 height 56
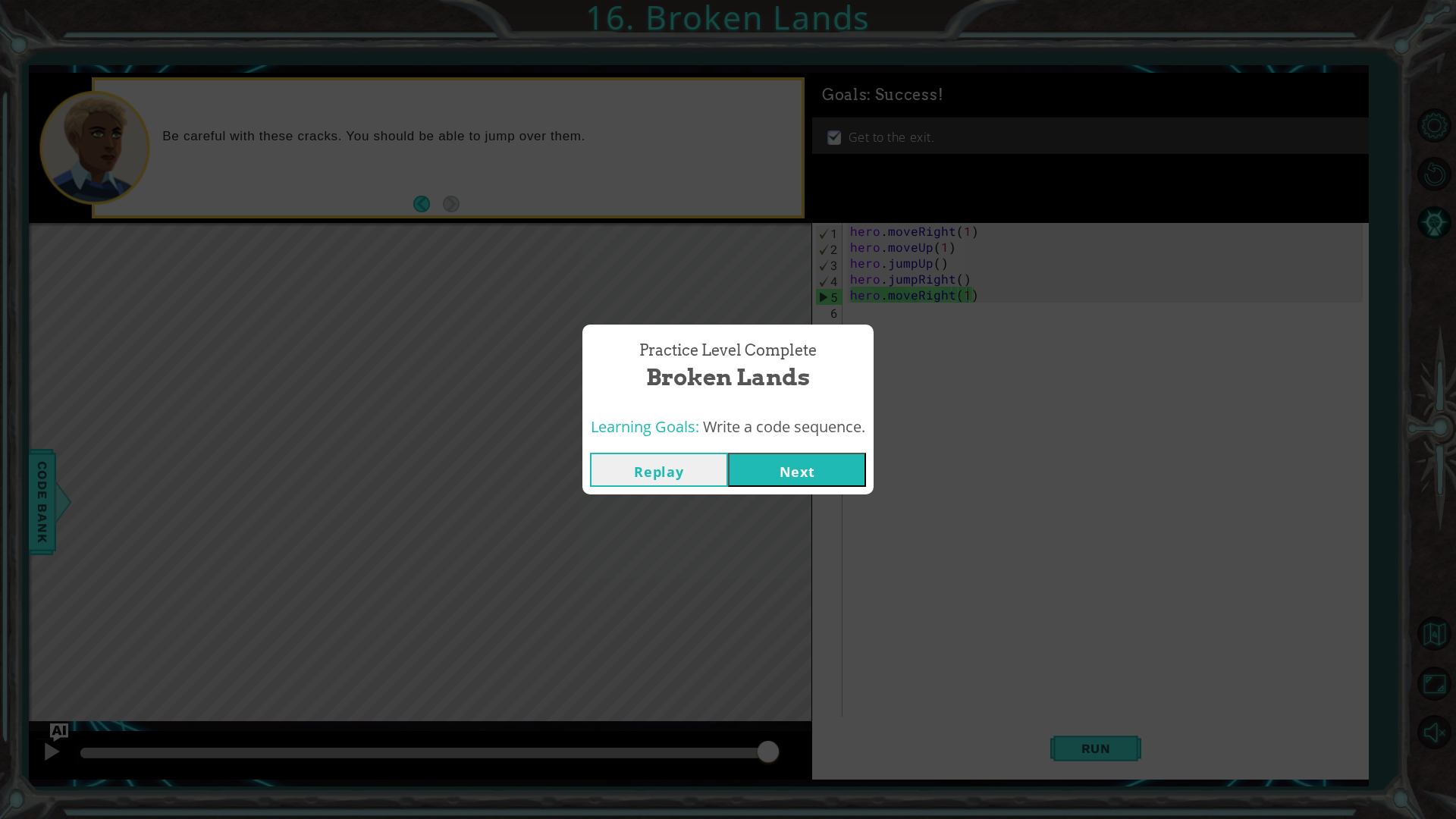
click button "Next" at bounding box center [796, 469] width 138 height 34
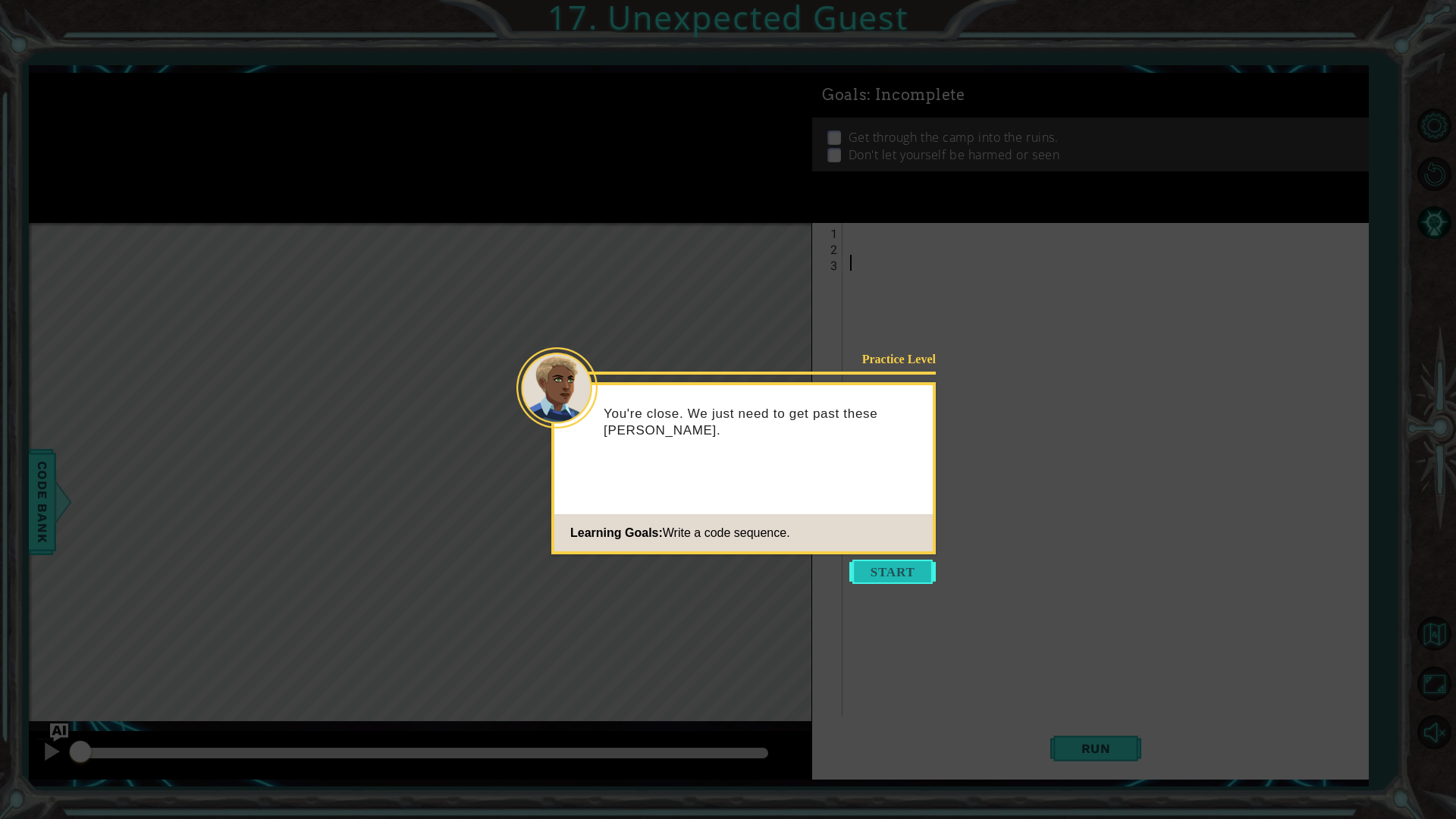
click at [876, 575] on button "Start" at bounding box center [892, 572] width 86 height 24
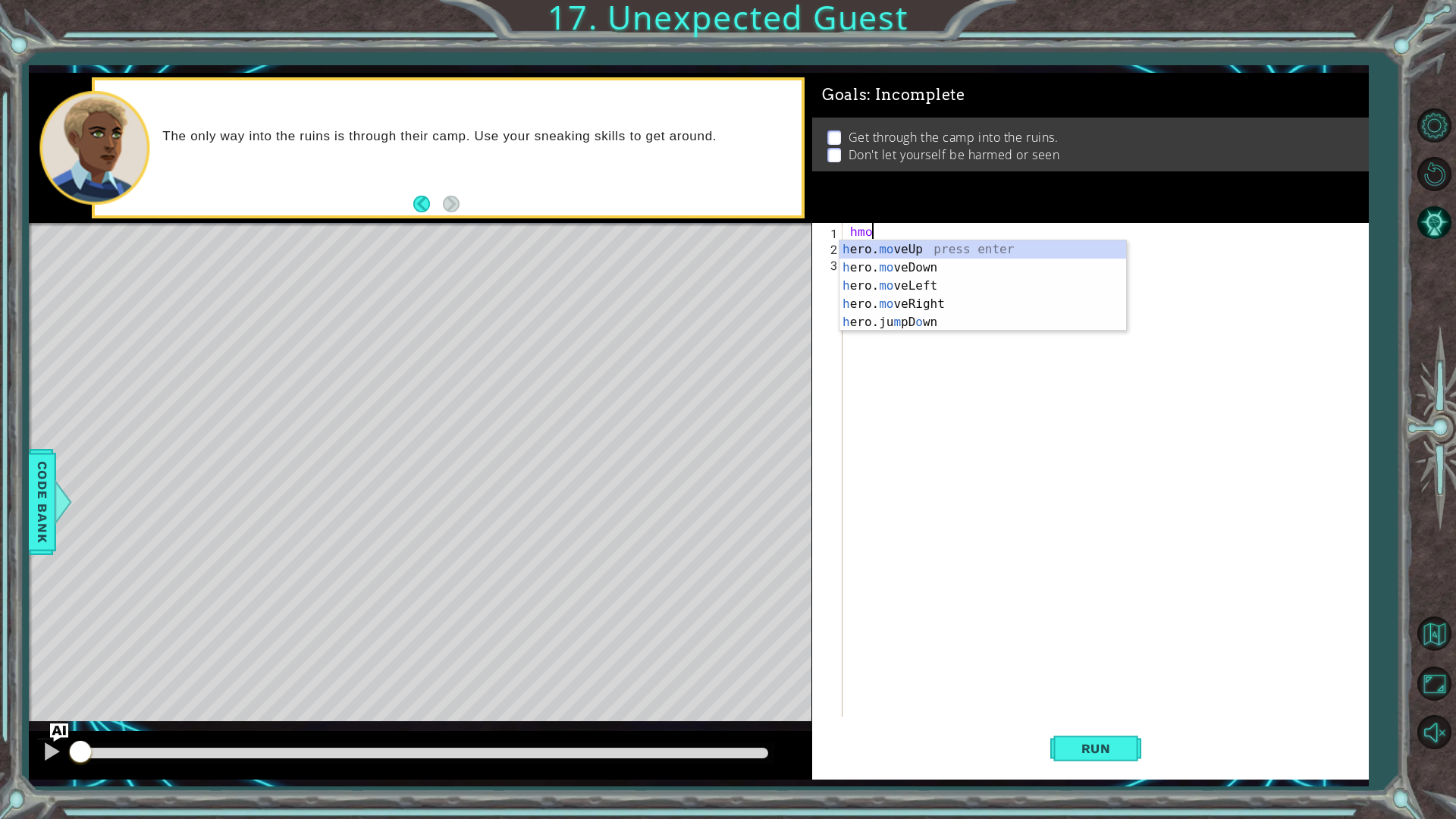
scroll to position [0, 1]
type textarea "hero.moveUp(1)"
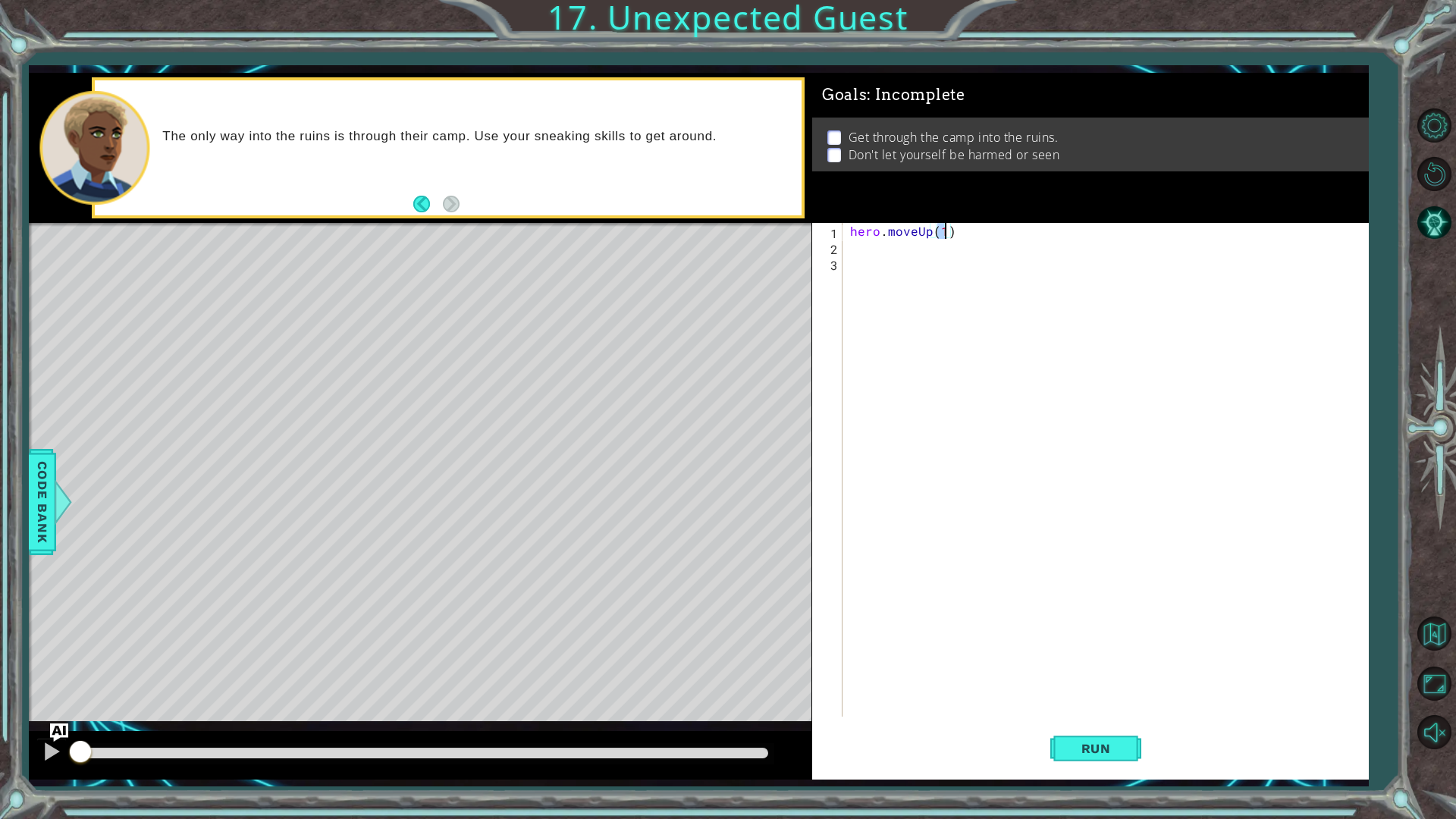
scroll to position [0, 0]
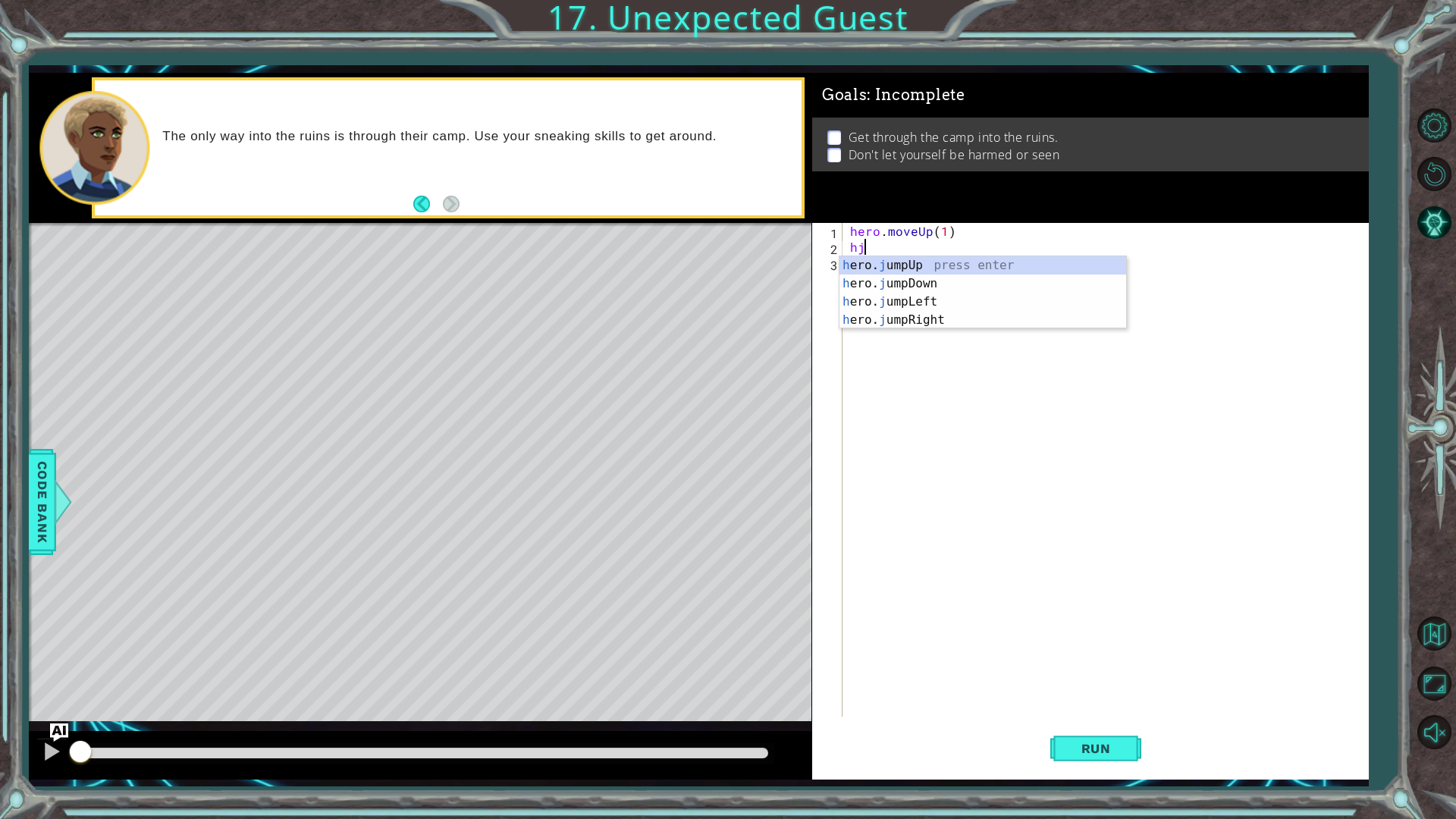
type textarea "hjr"
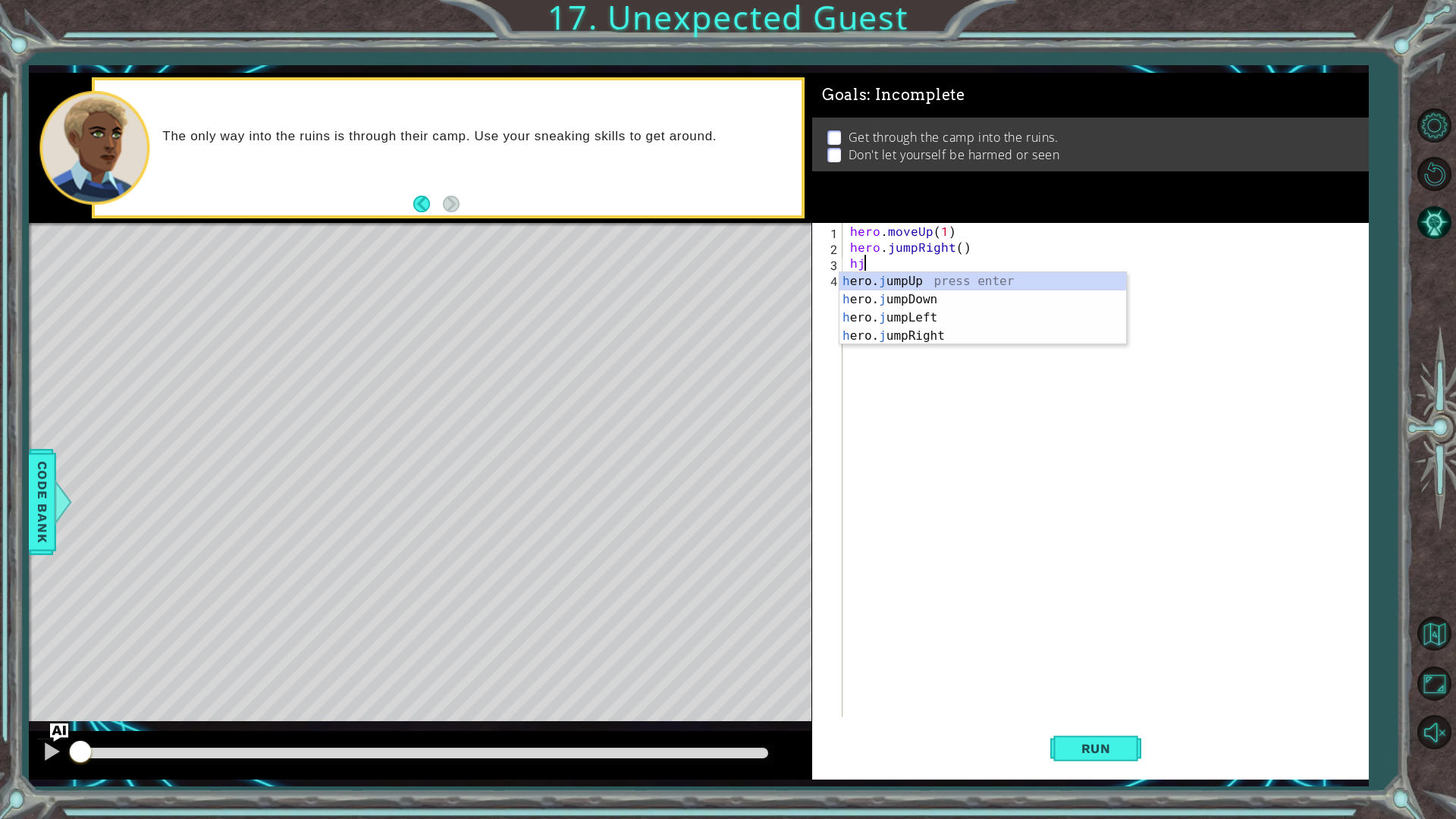
type textarea "hjd"
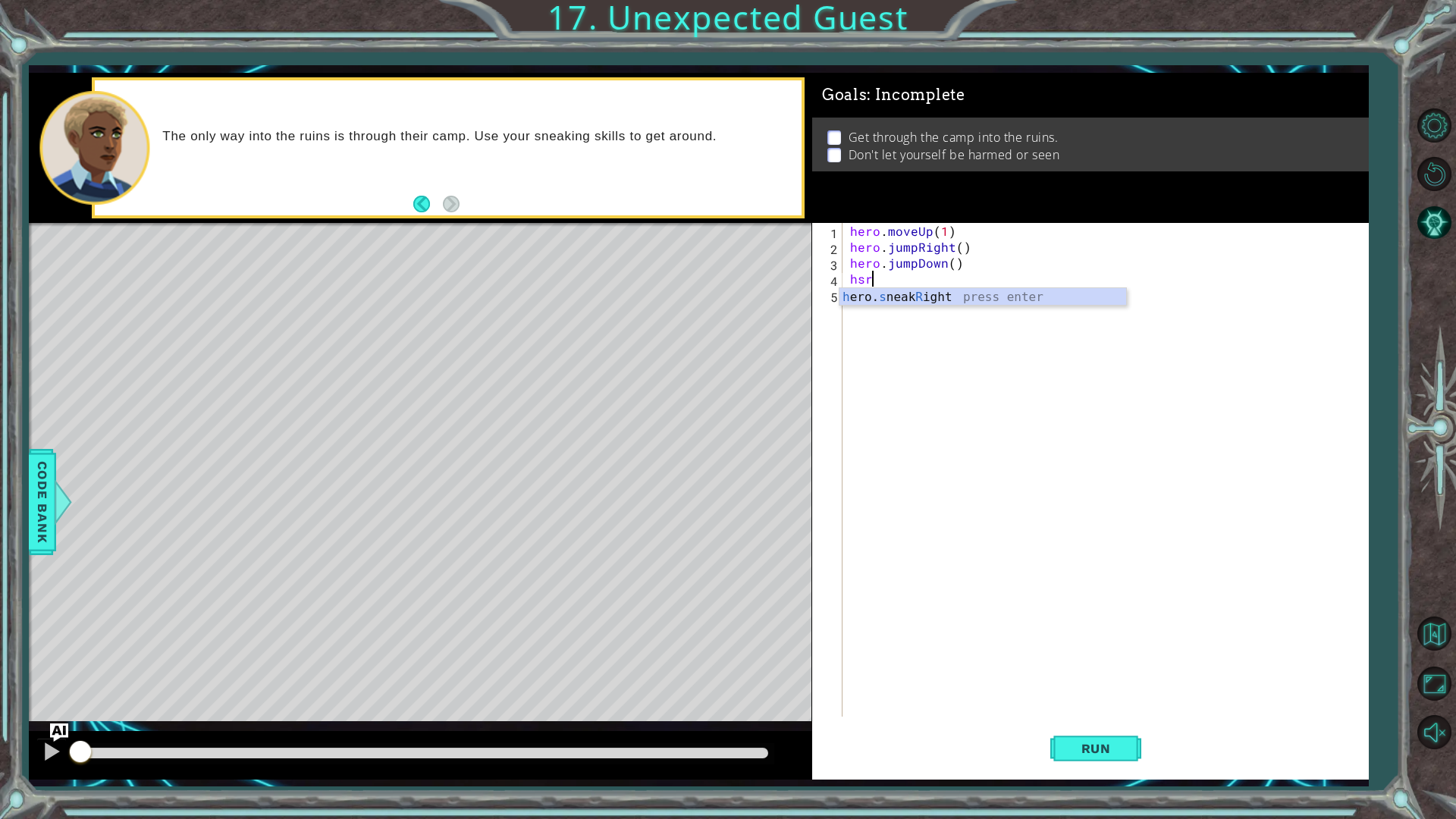
type textarea "hero.sneakRight(1)"
type textarea "hero.sneakDown(1)"
type textarea "hero.sneakRight(2)"
type textarea "hero.sneakUp(1)"
click at [1079, 744] on span "Run" at bounding box center [1096, 748] width 60 height 15
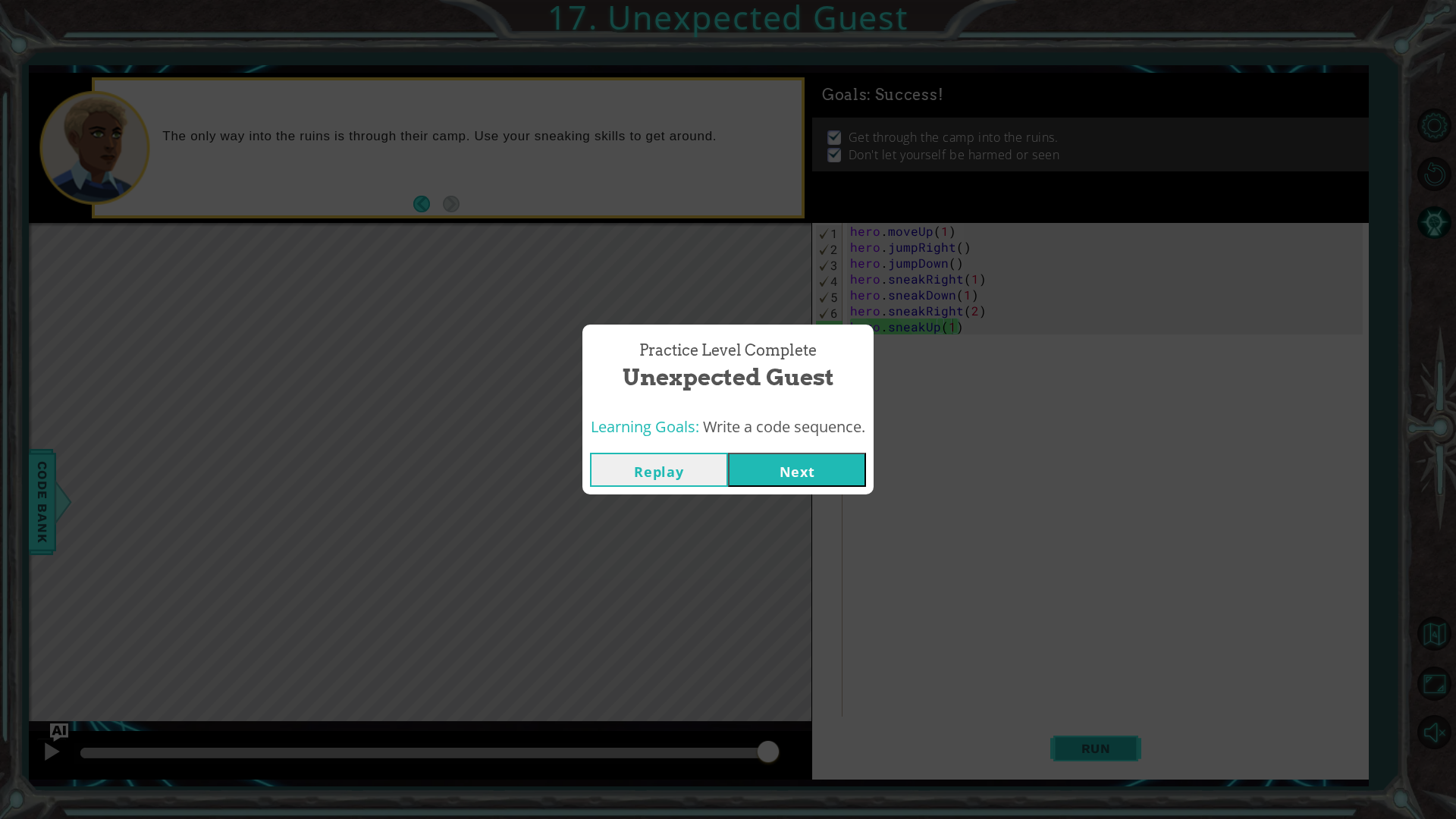
click button "Next" at bounding box center [796, 469] width 138 height 34
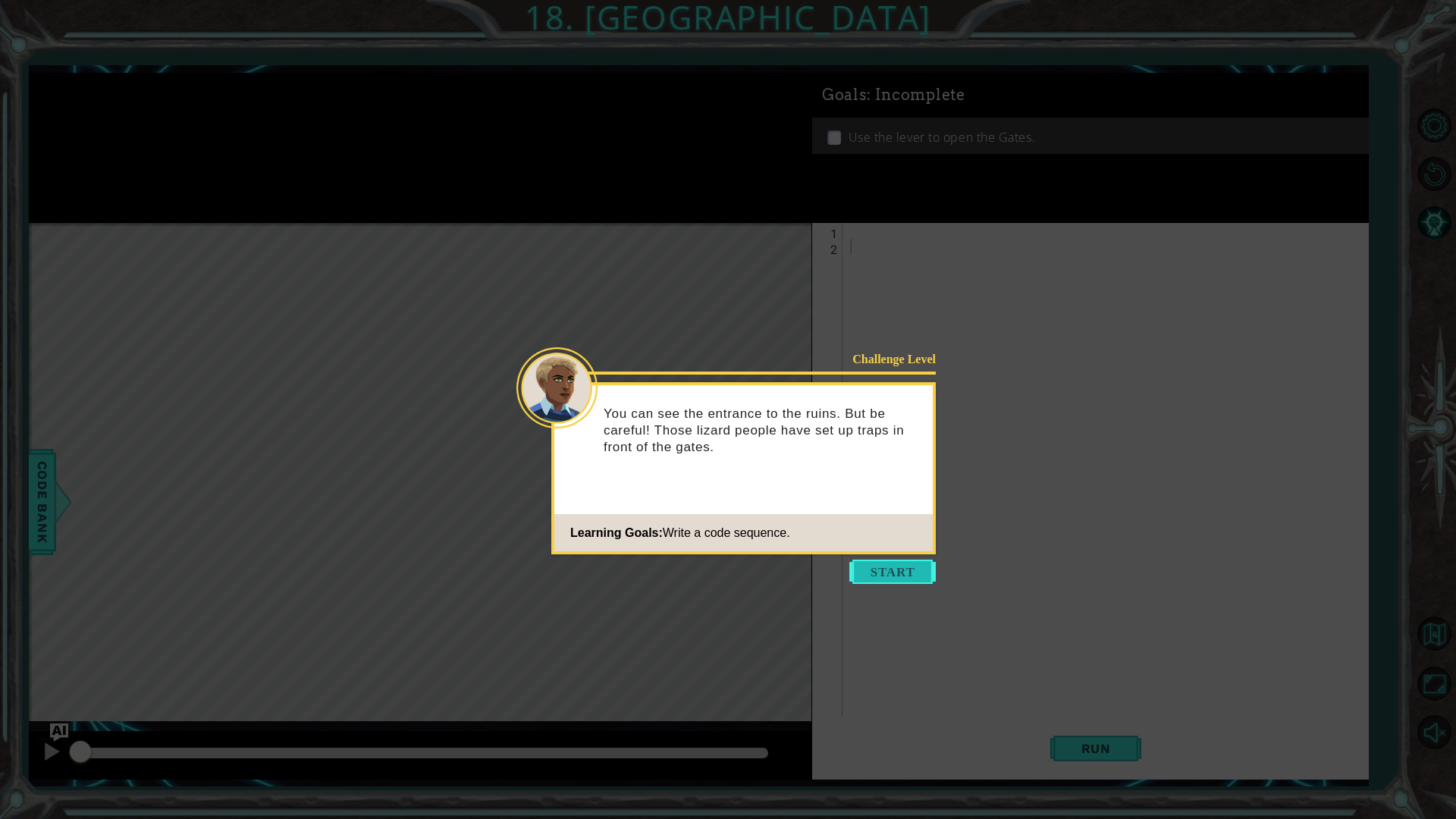
click at [874, 577] on button "Start" at bounding box center [892, 572] width 86 height 24
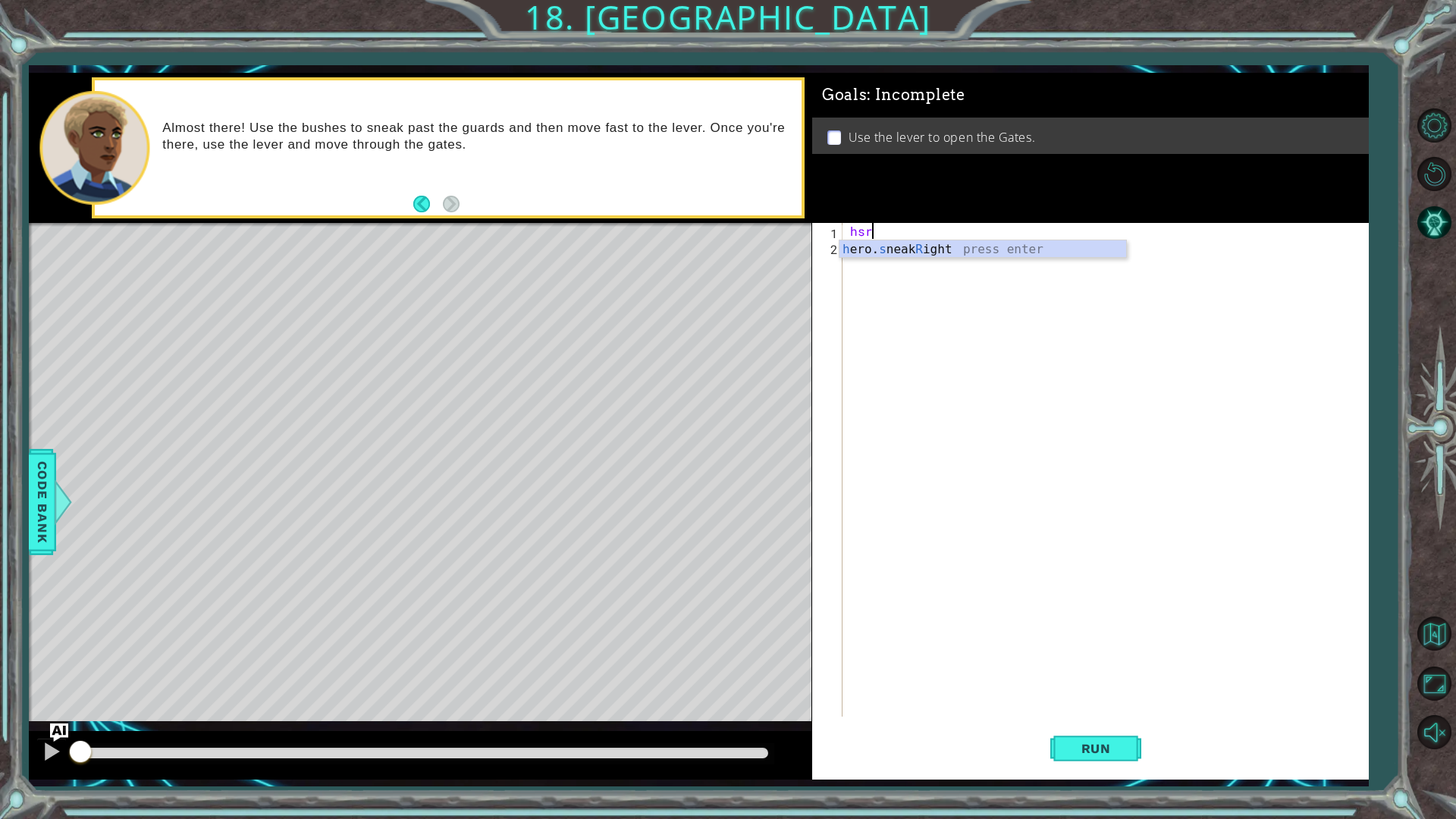
type textarea "hero.sneakRight(1)"
type textarea "hero.sneakUp(2)"
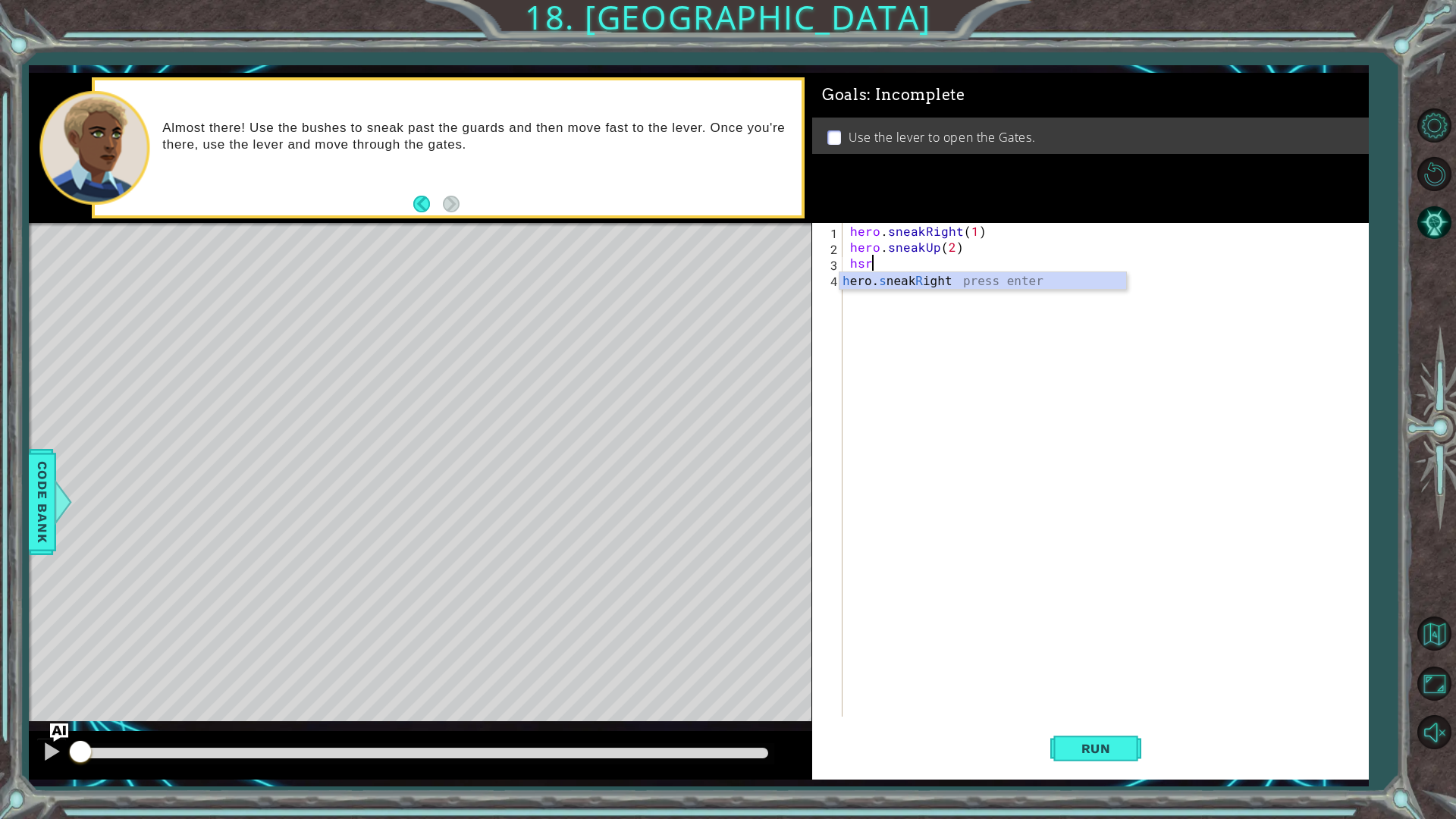
type textarea "hero.sneakRight(1)"
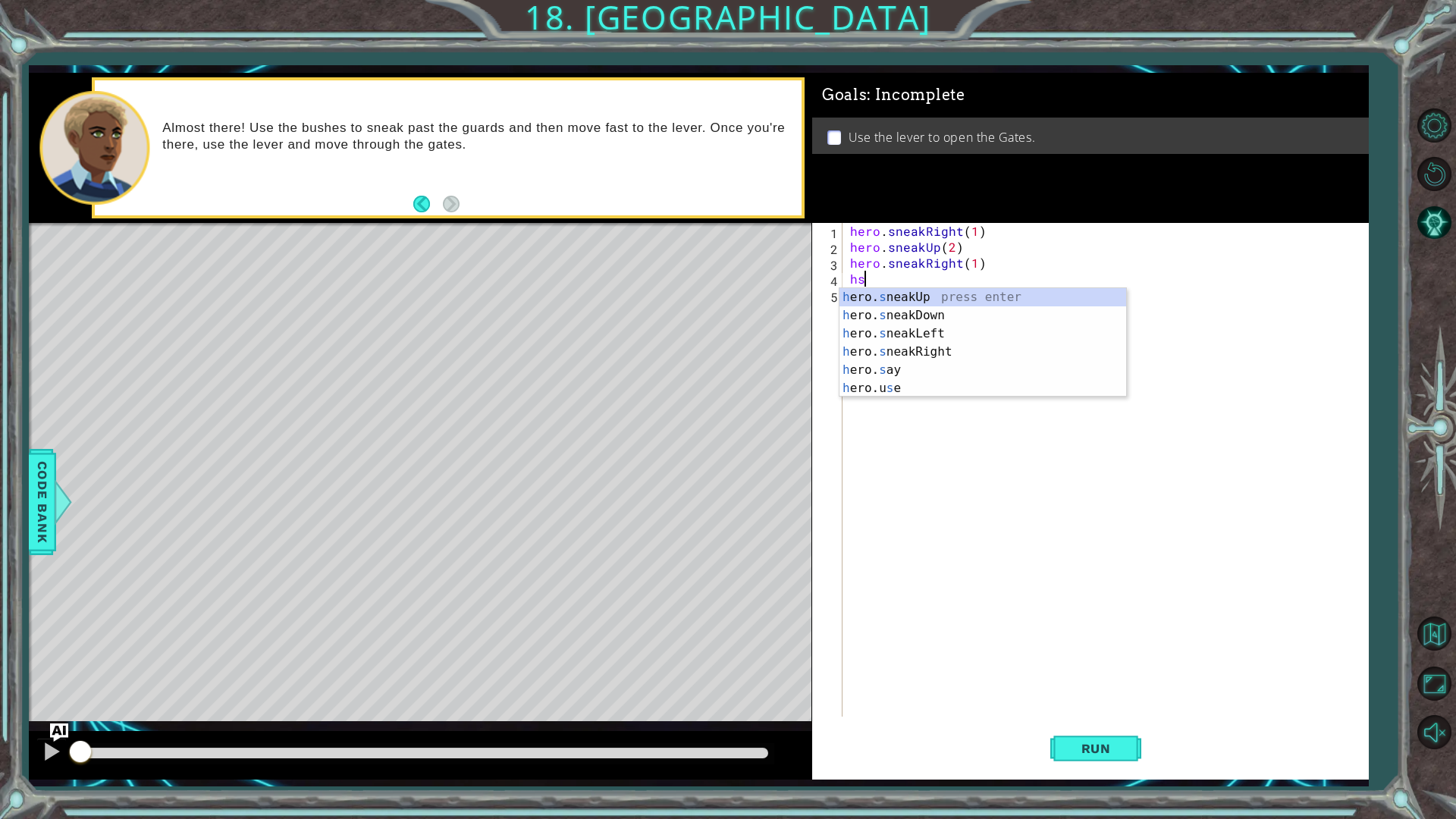
type textarea "hero.sneakUp(1)"
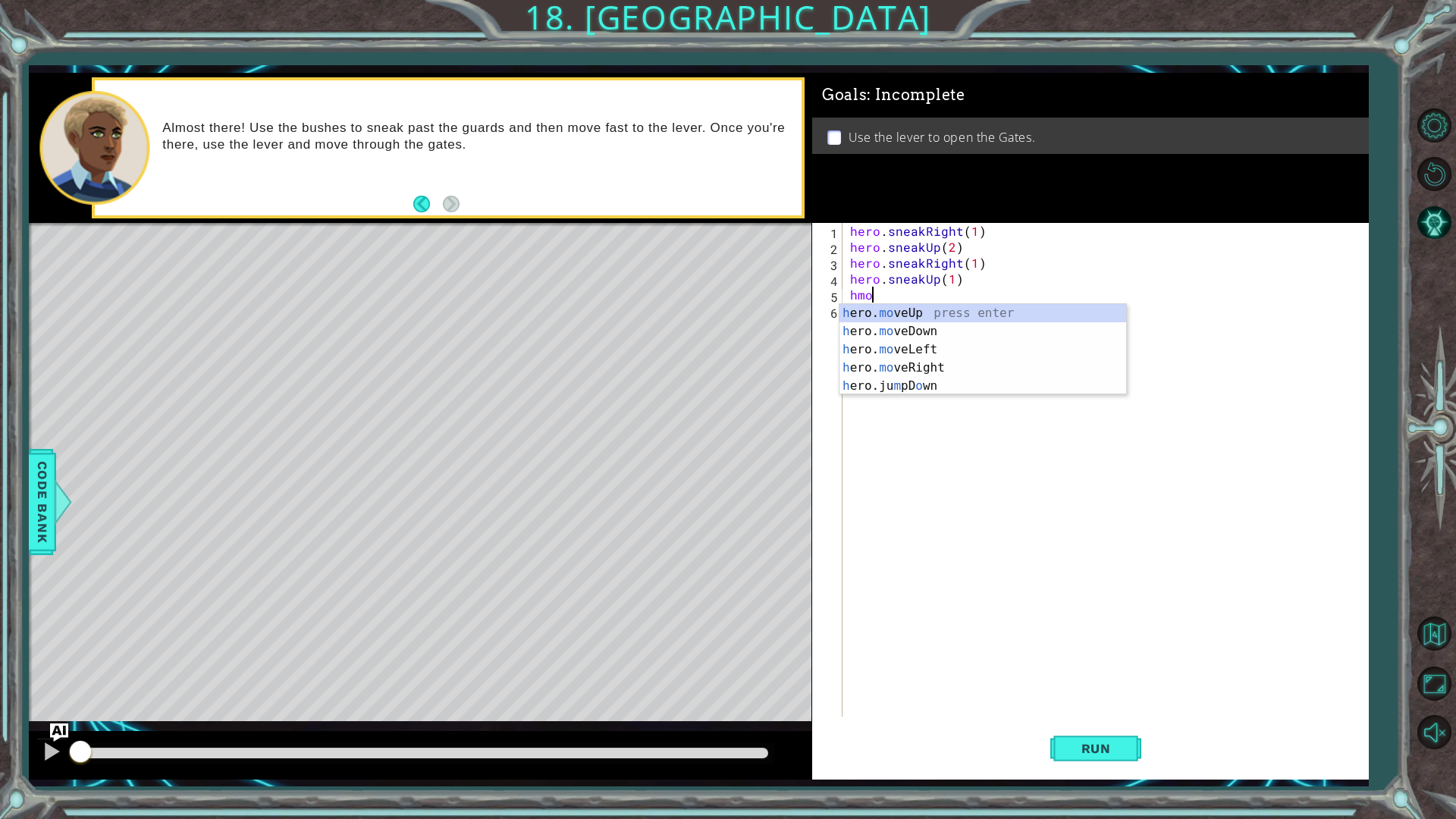
scroll to position [0, 1]
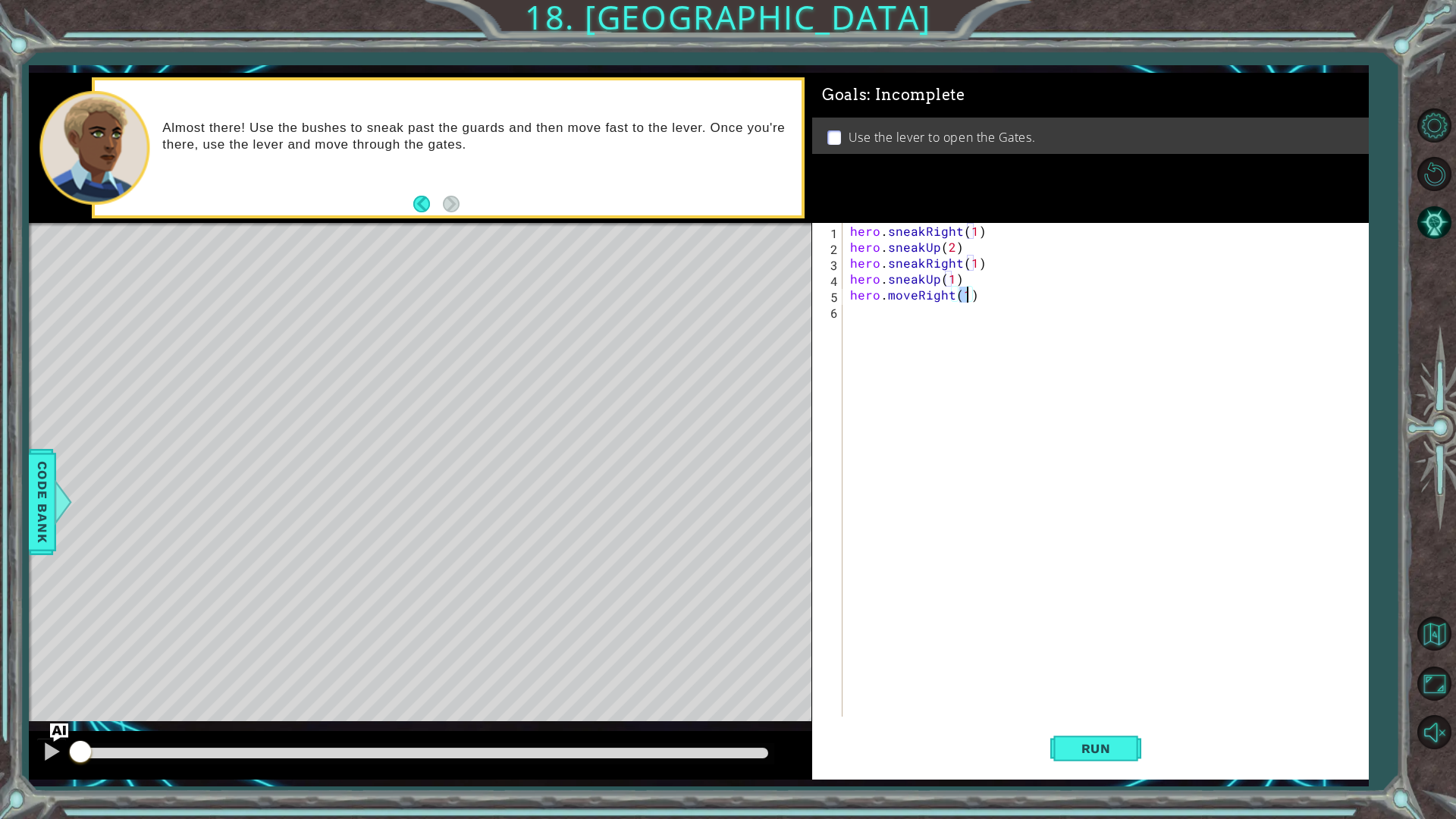
type textarea "hero.moveRight(2)"
type textarea "hero.moveDown(1)"
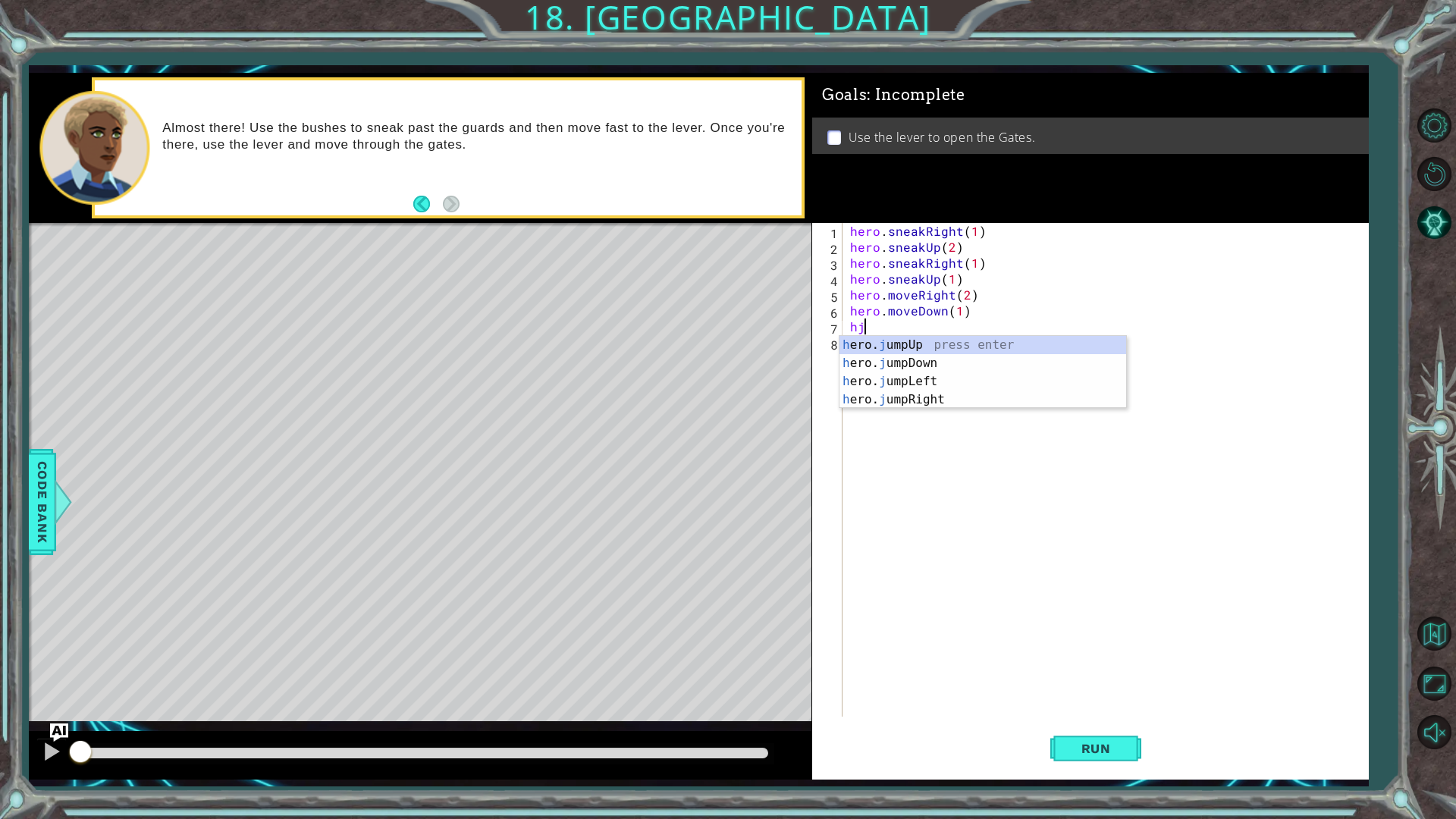
type textarea "hjd"
type textarea "hero.moveRight(2)"
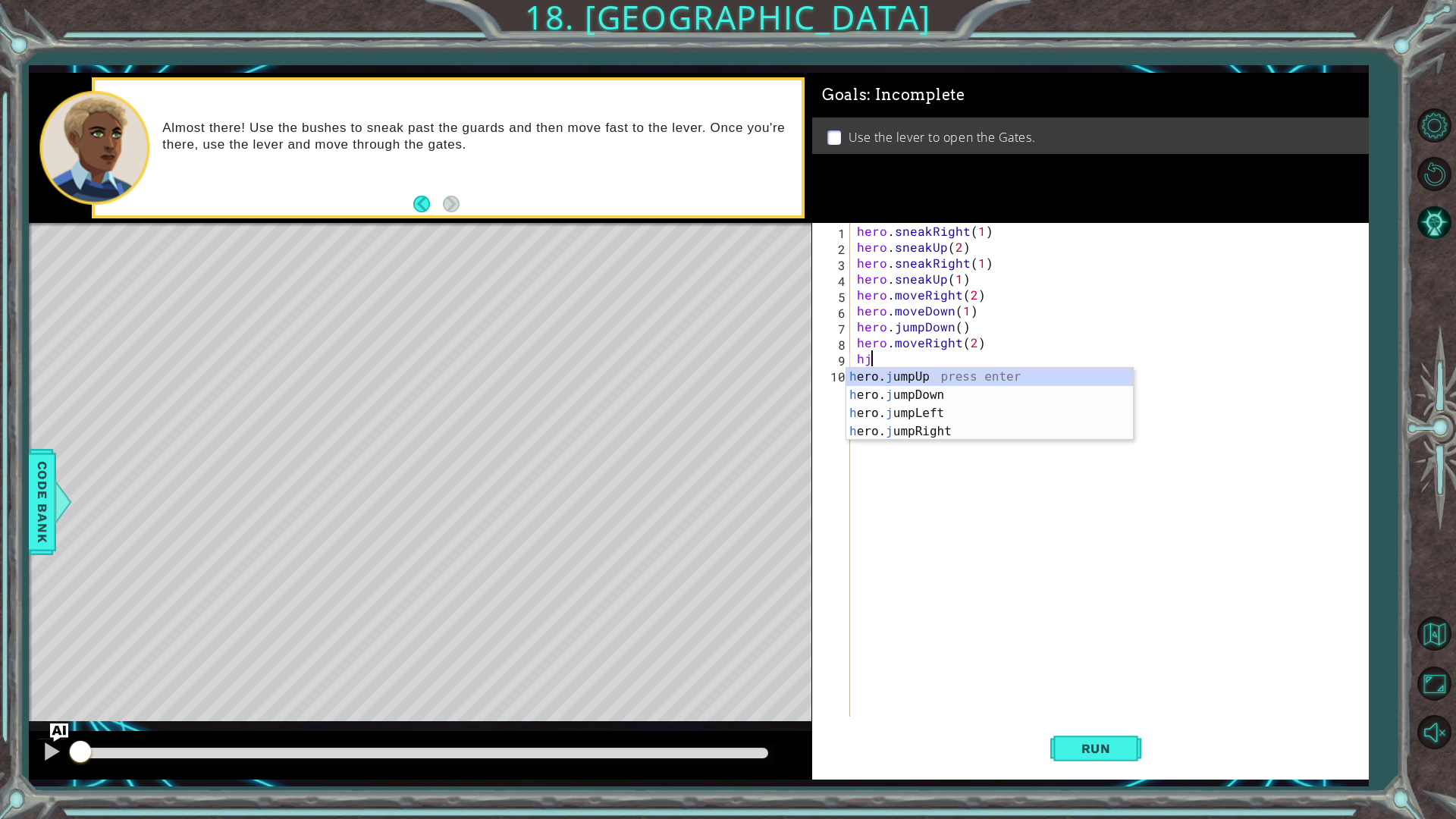
type textarea "hju"
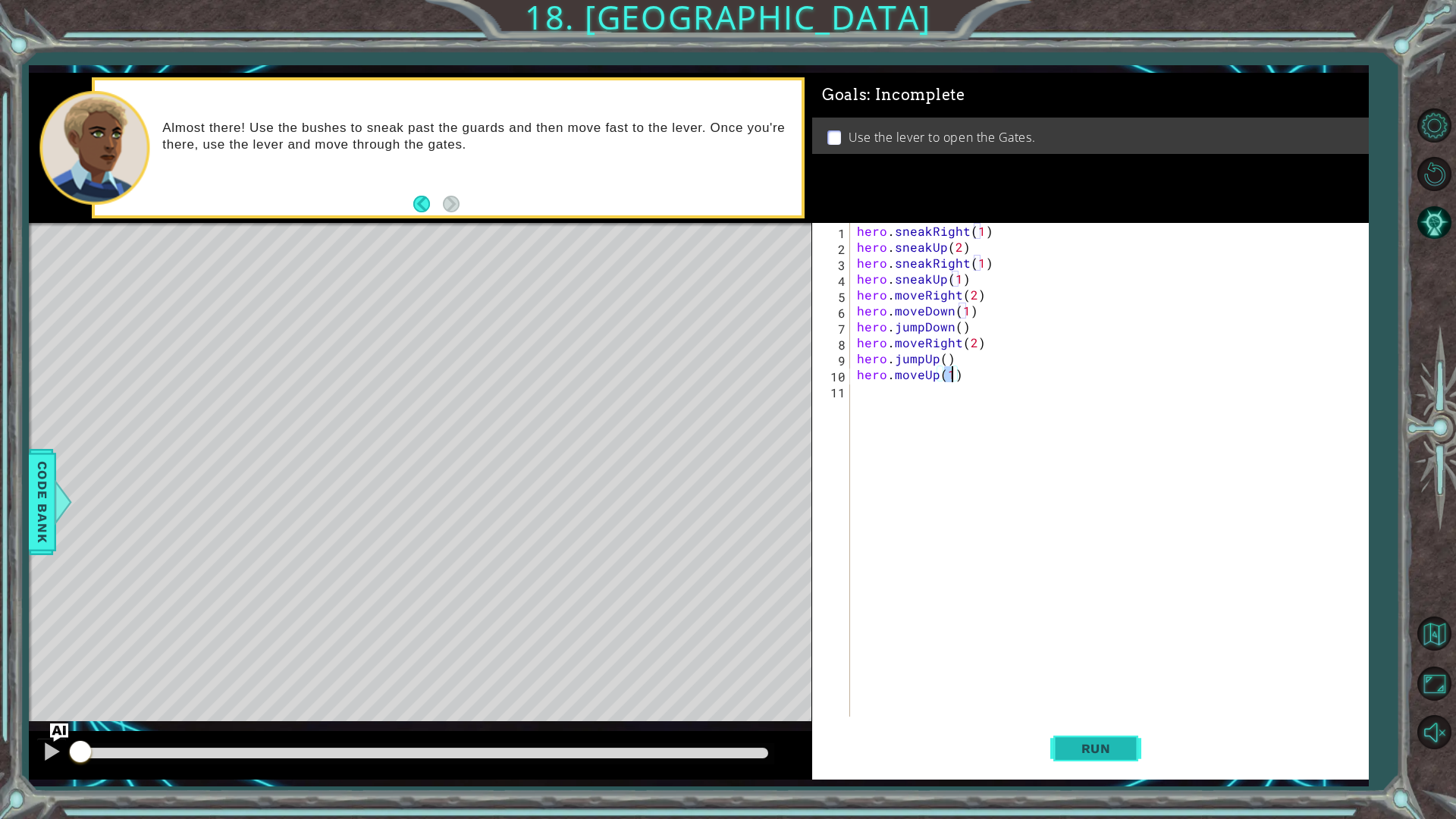
type textarea "hero.moveUp(1)"
click at [1092, 739] on button "Run" at bounding box center [1095, 748] width 91 height 56
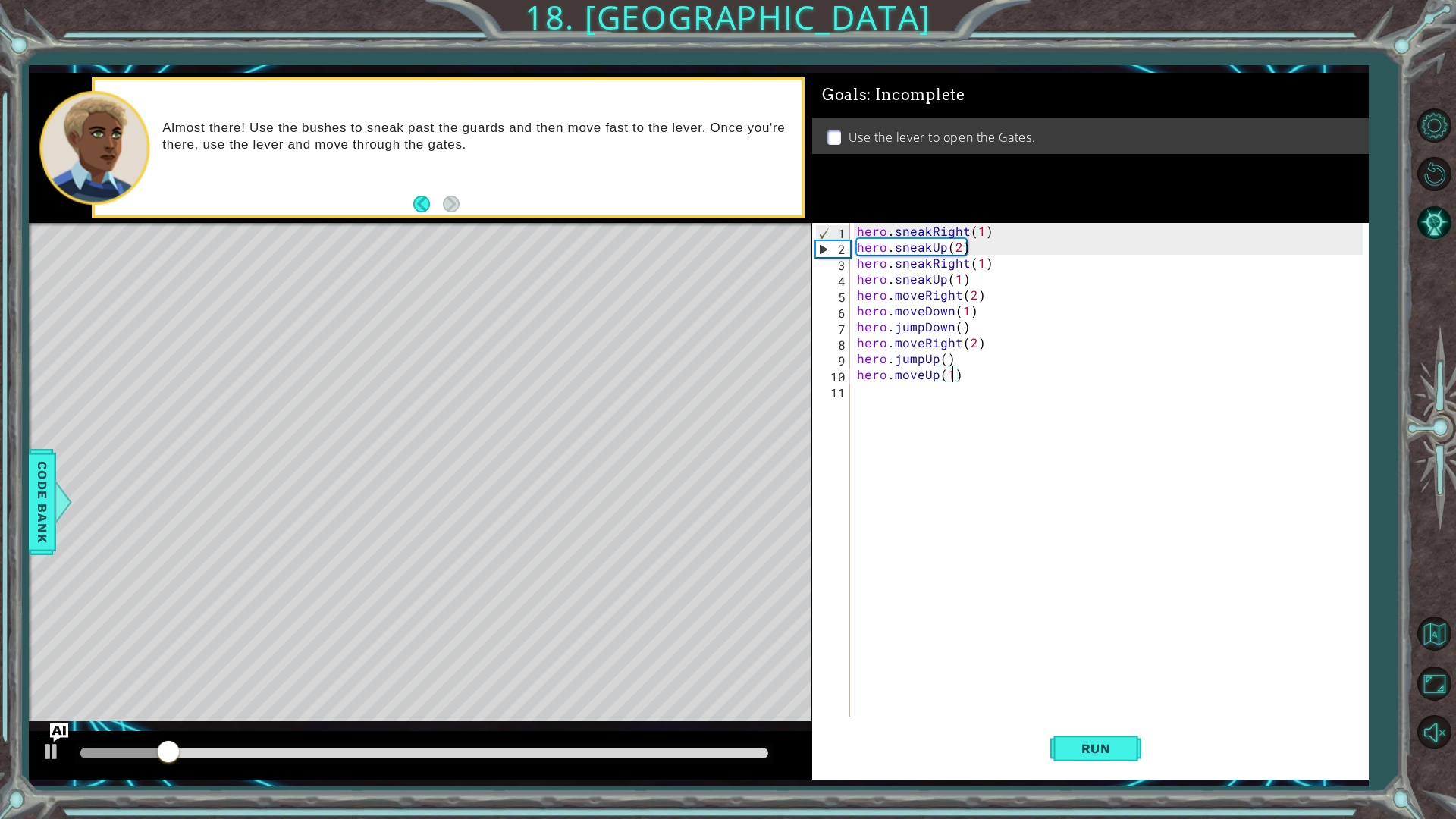
click at [895, 393] on div "hero . sneakRight ( 1 ) hero . sneakUp ( 2 ) hero . sneakRight ( 1 ) hero . sne…" at bounding box center [1112, 486] width 517 height 526
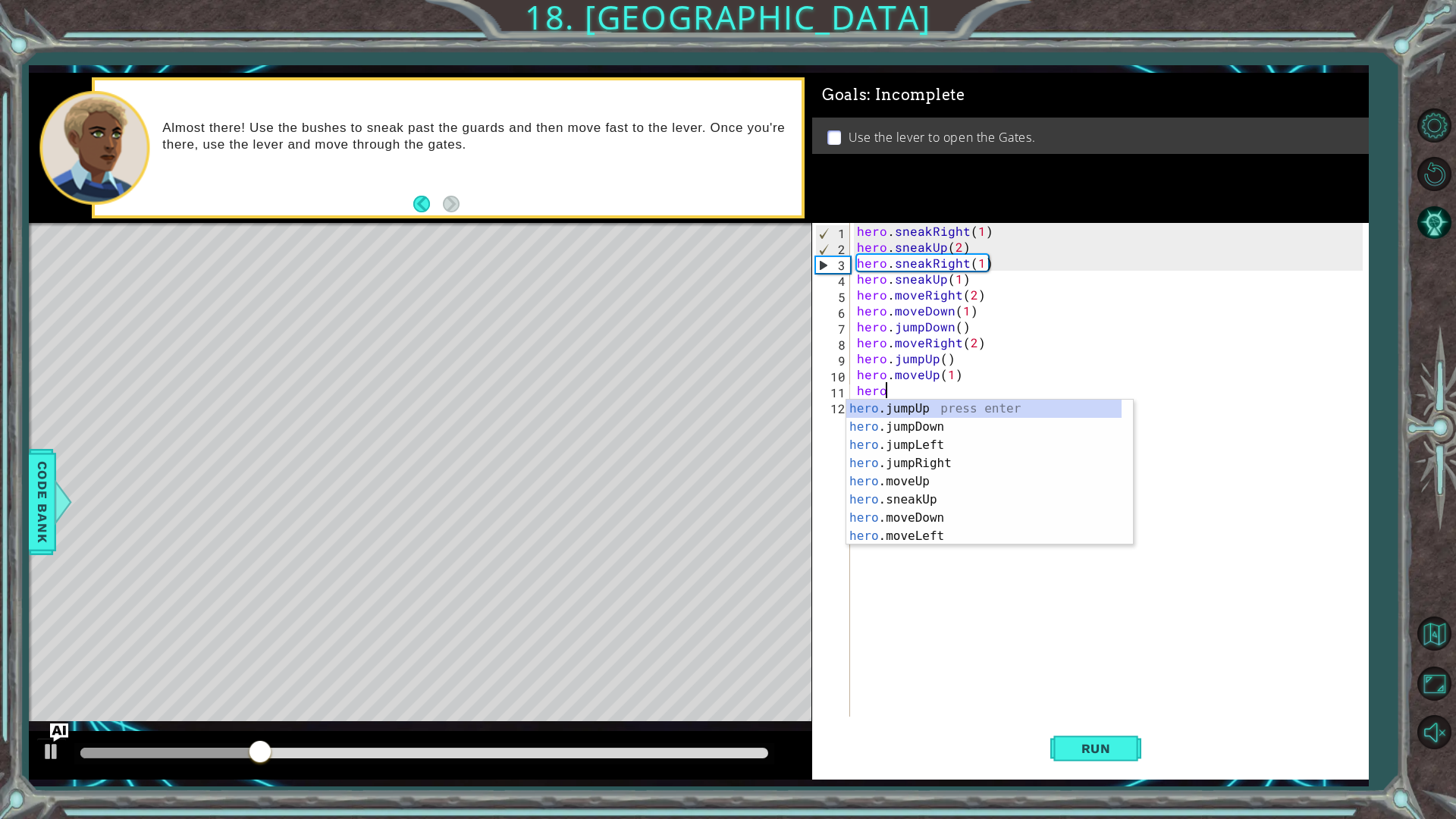
scroll to position [0, 2]
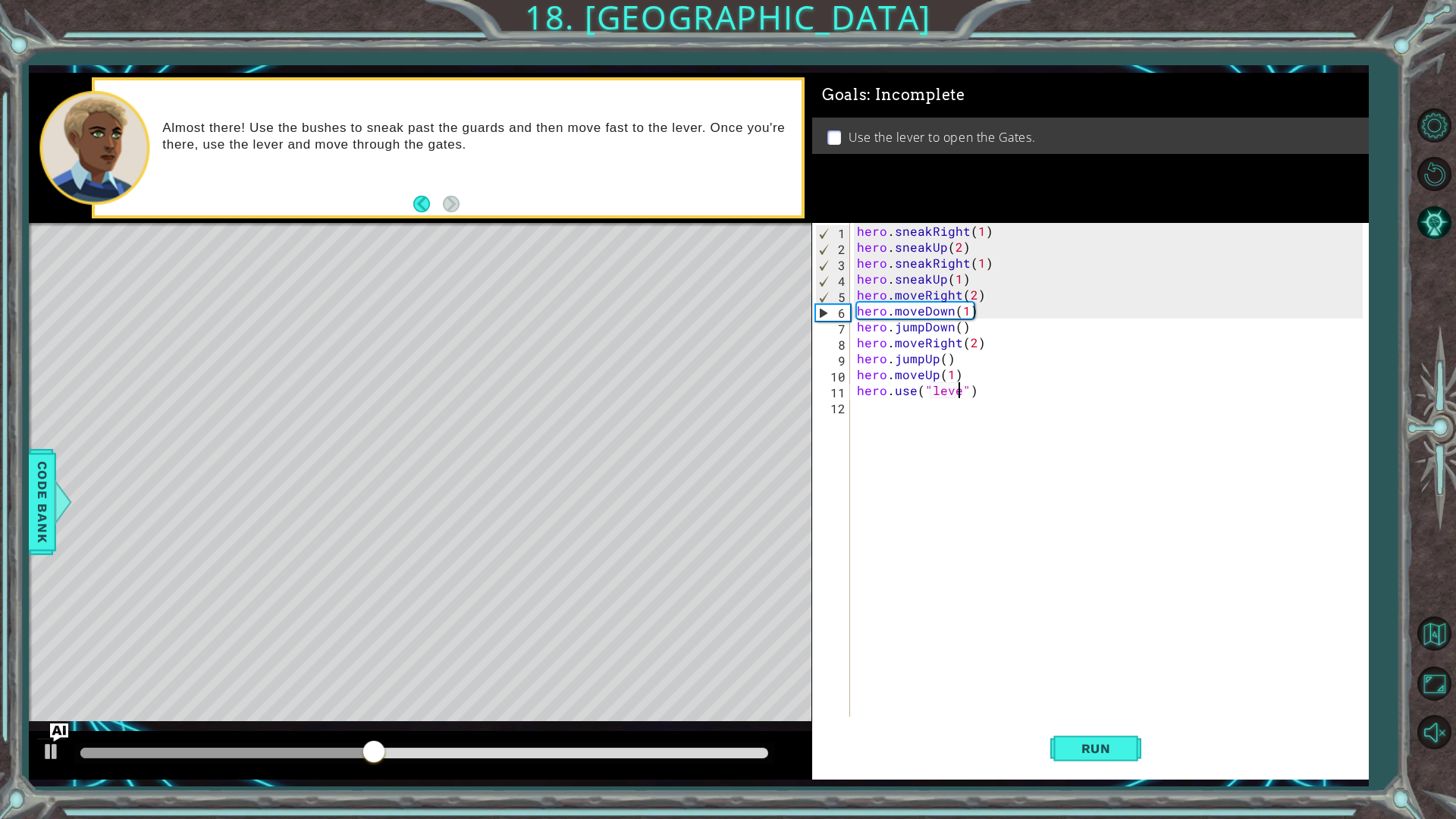
type textarea "hero.use("lever")"
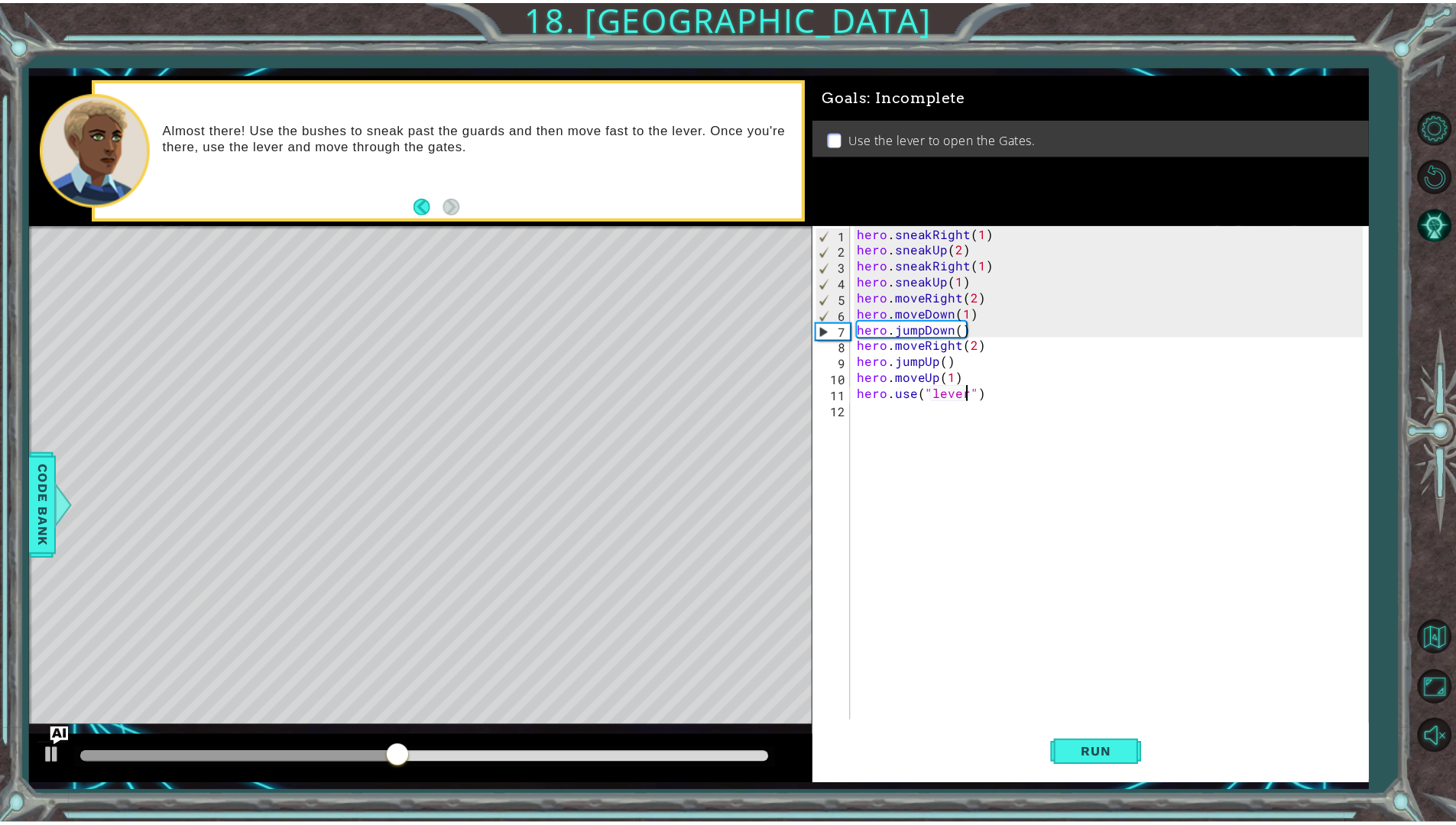
scroll to position [0, 0]
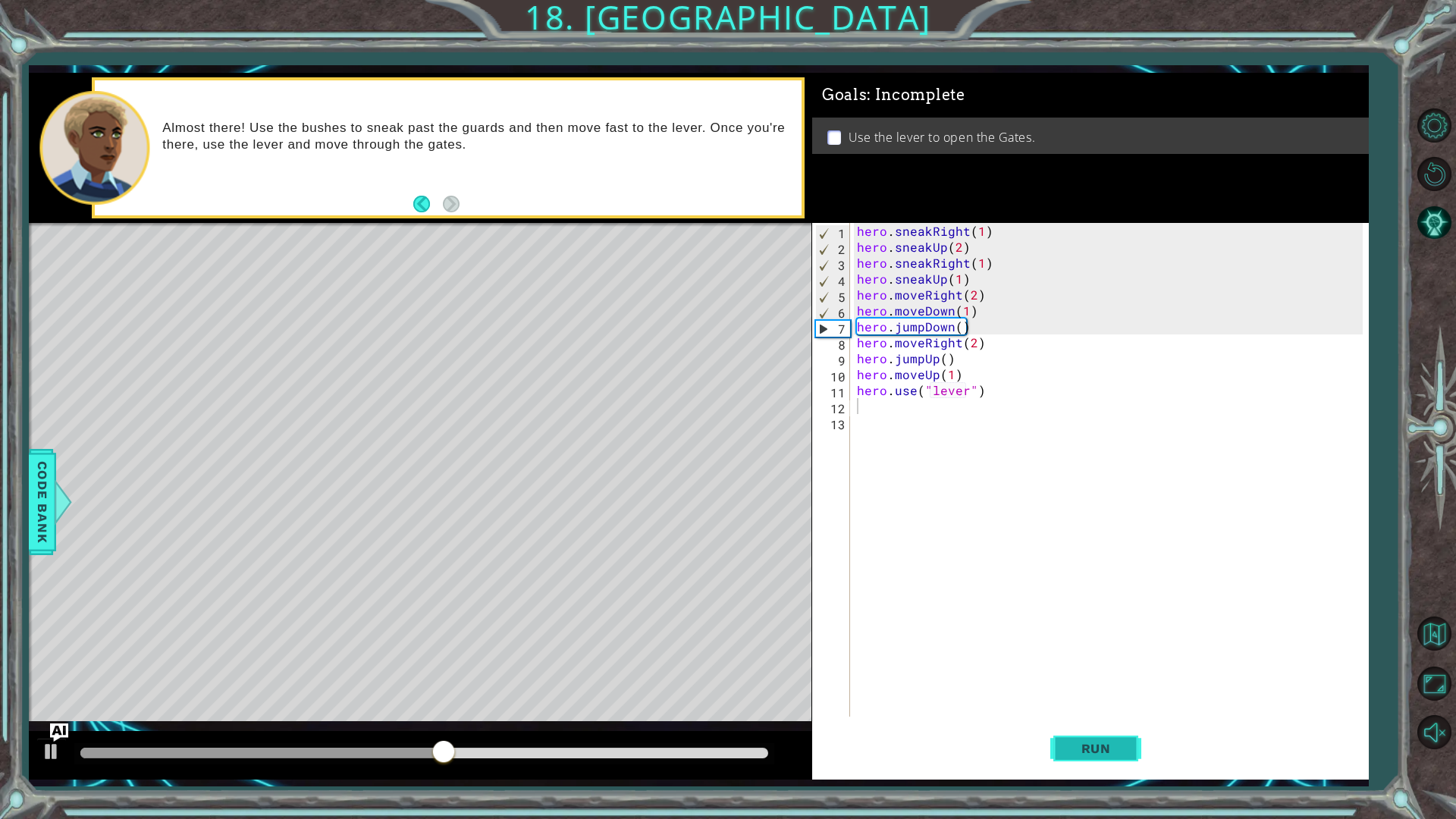
click at [1078, 745] on span "Run" at bounding box center [1096, 748] width 60 height 15
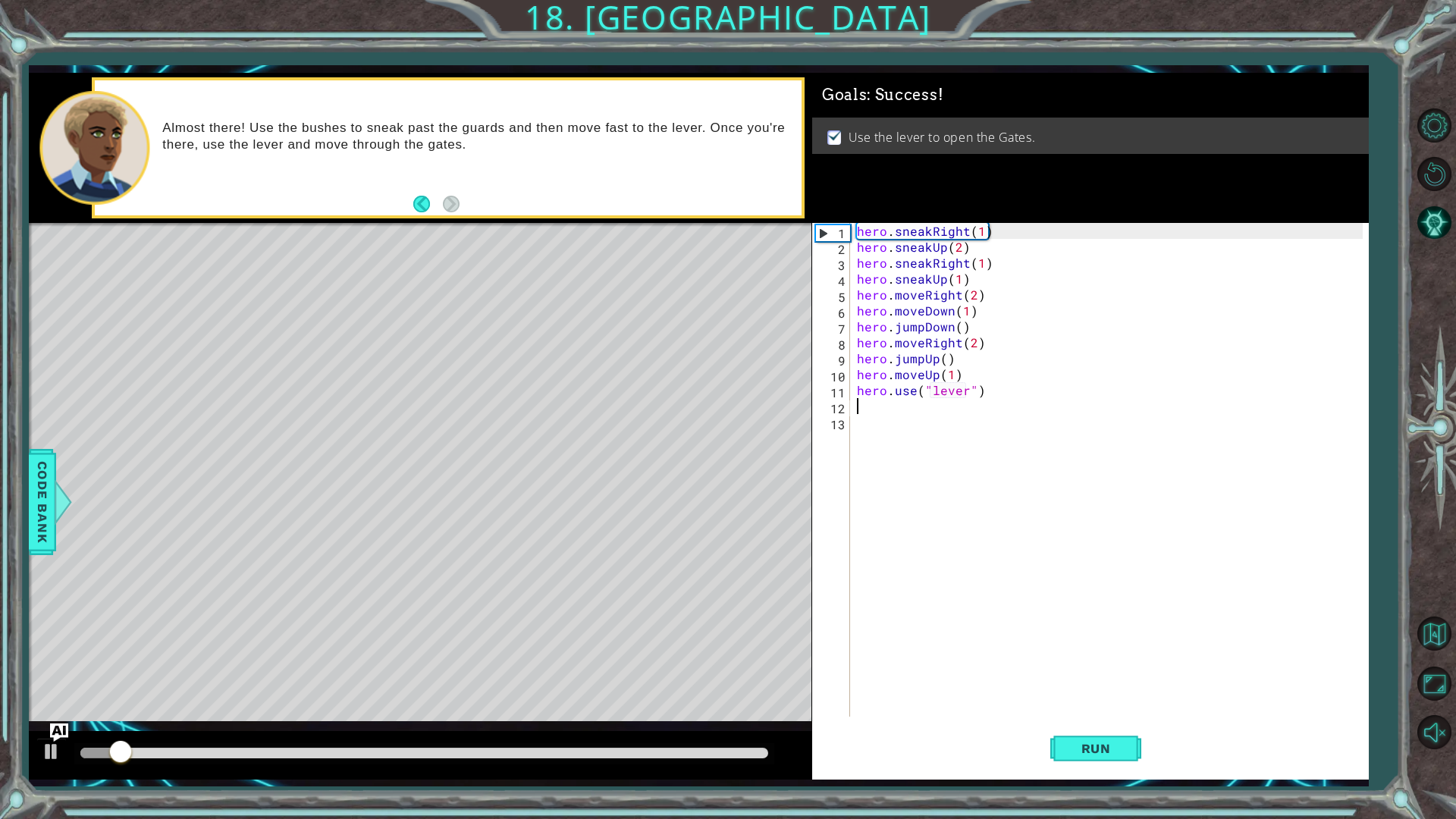
type textarea "hero.use("lever")"
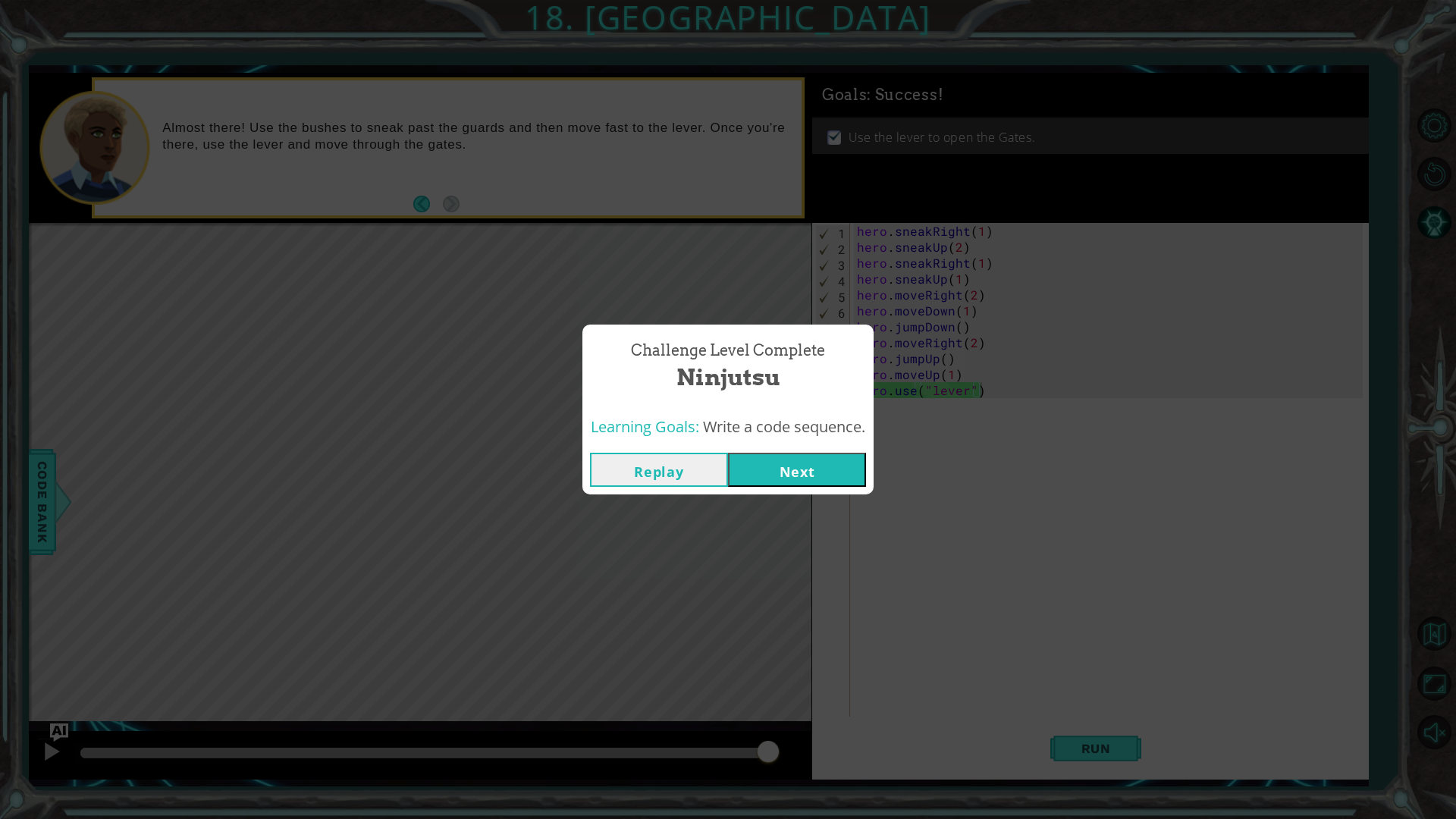
click button "Next" at bounding box center [796, 469] width 138 height 34
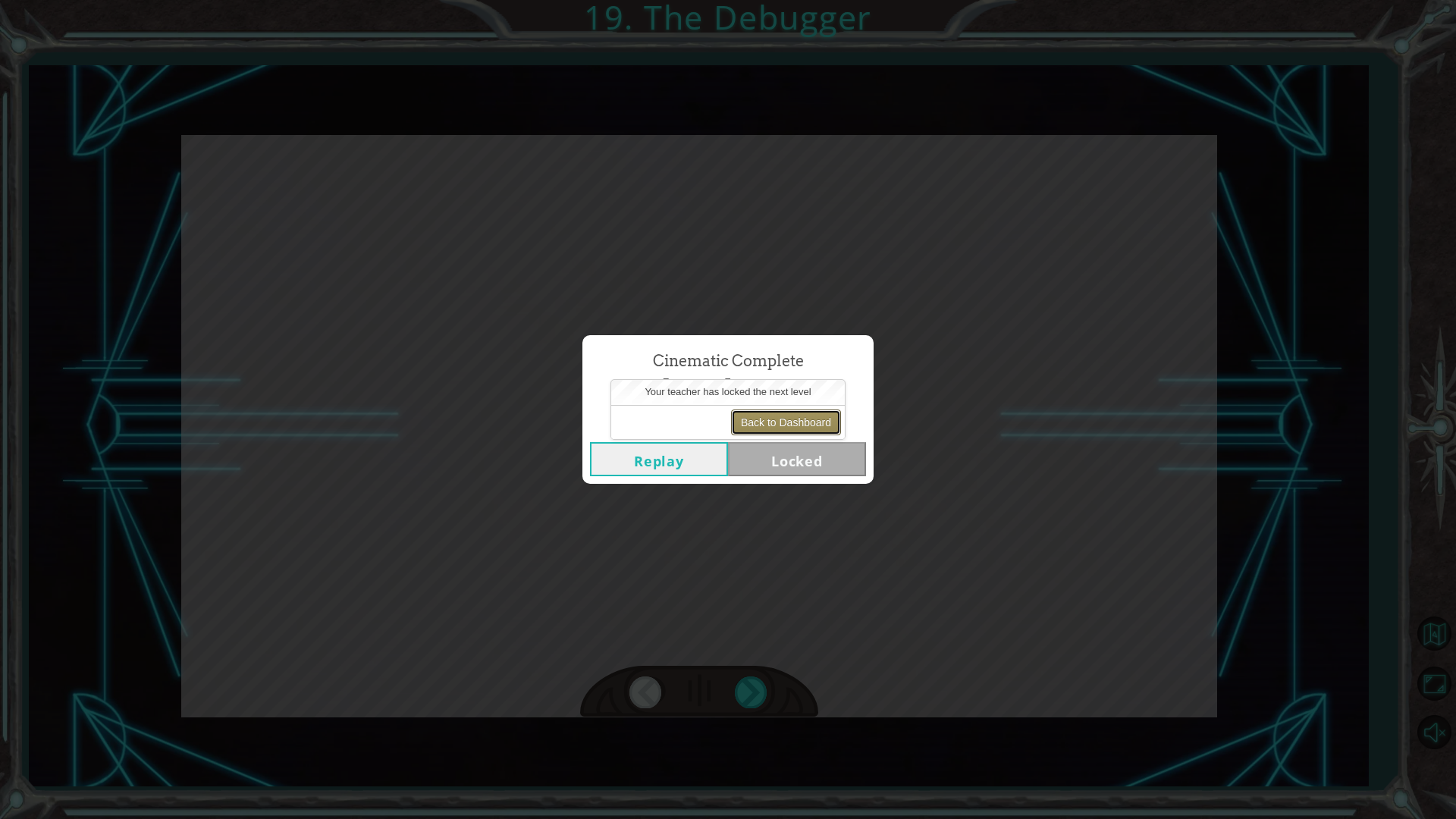
click at [769, 411] on button "Back to Dashboard" at bounding box center [786, 423] width 110 height 26
